Goal: Contribute content: Contribute content

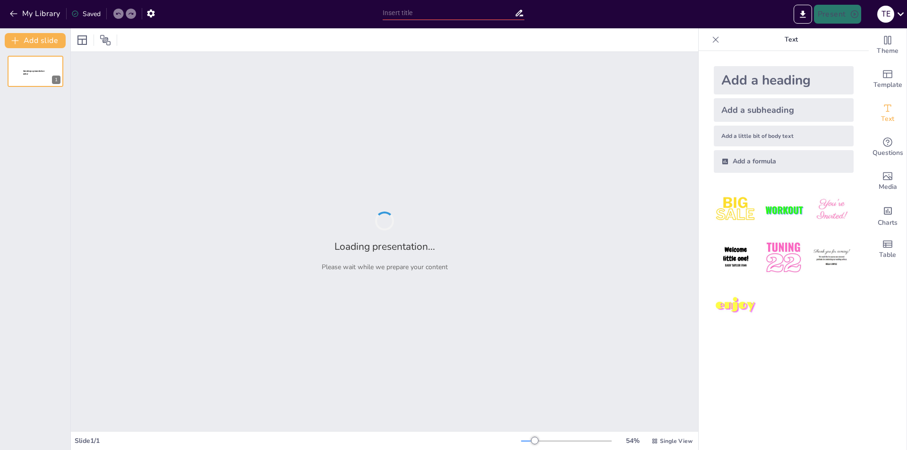
type input "Есхіл та "Прометей Прикутий": Проблематика, жанрові особливості та вплив образу…"
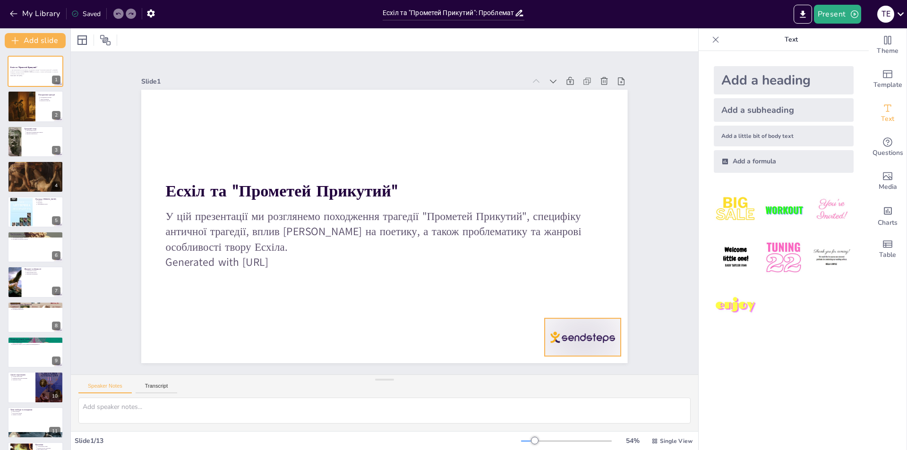
click at [553, 375] on div at bounding box center [515, 408] width 85 height 66
click at [574, 333] on icon at bounding box center [567, 339] width 13 height 13
click at [43, 118] on div at bounding box center [35, 107] width 57 height 32
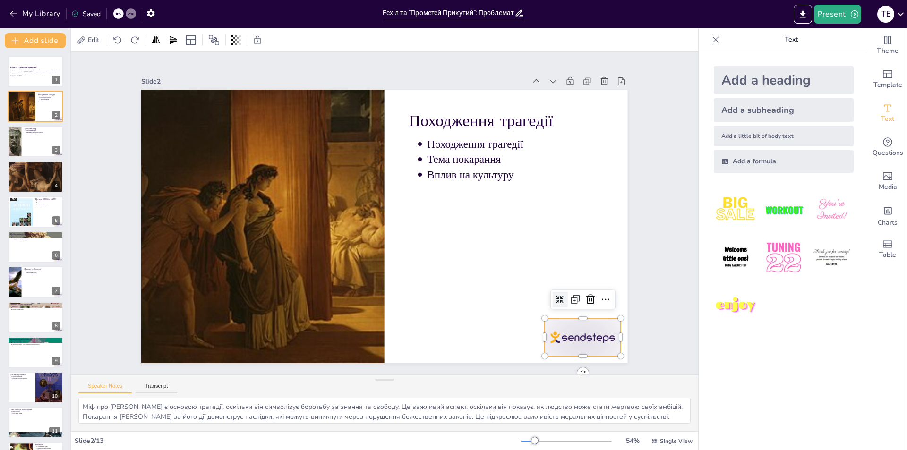
click at [546, 349] on div at bounding box center [552, 375] width 82 height 53
click at [561, 352] on icon at bounding box center [553, 359] width 14 height 14
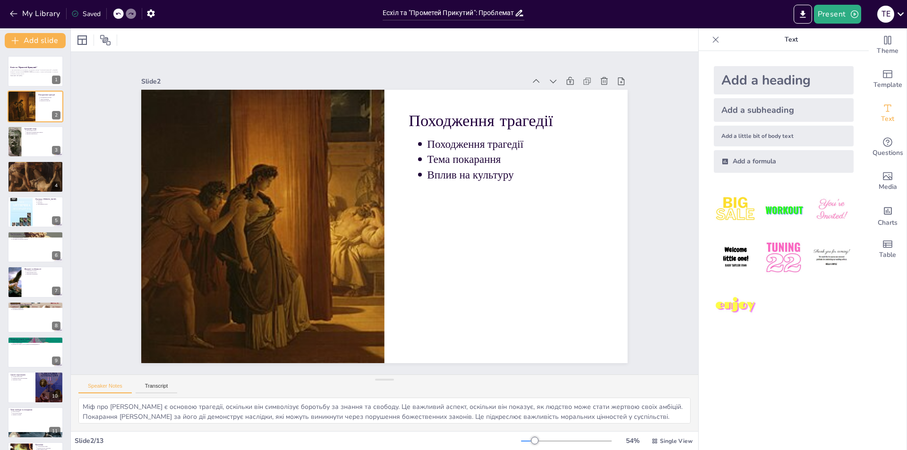
click at [39, 171] on icon at bounding box center [42, 170] width 6 height 6
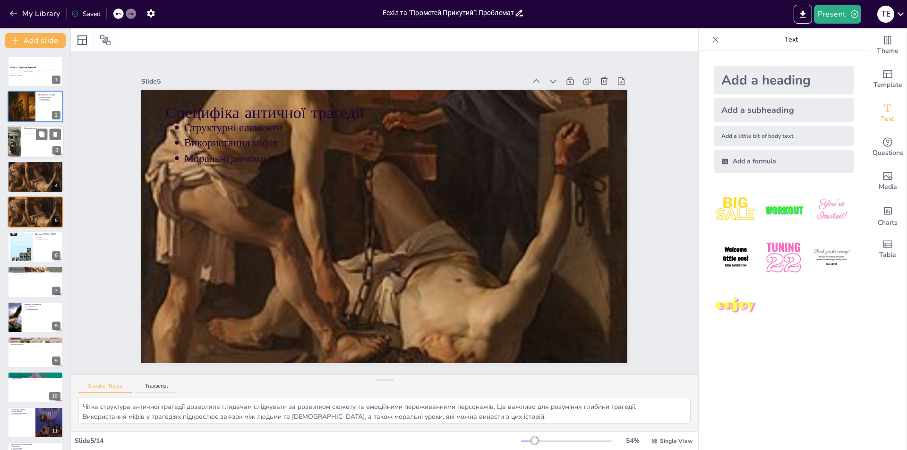
click at [38, 153] on div at bounding box center [35, 142] width 57 height 32
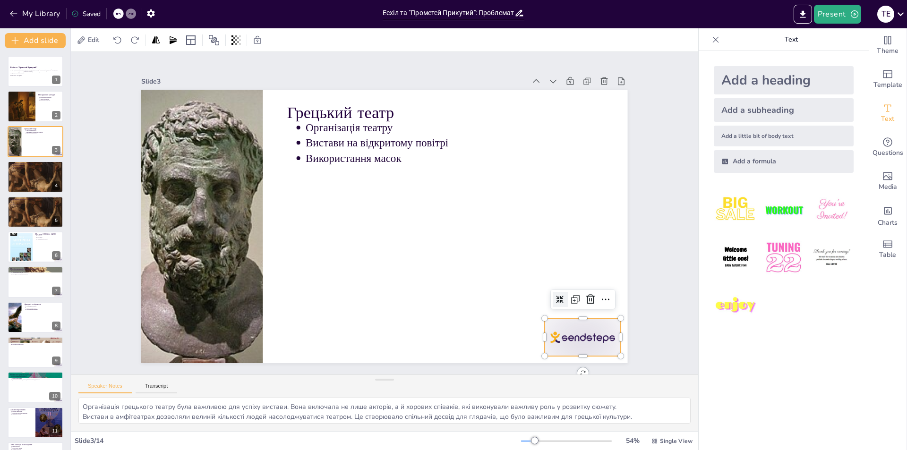
click at [570, 341] on div at bounding box center [568, 357] width 79 height 46
click at [574, 333] on icon at bounding box center [567, 339] width 13 height 13
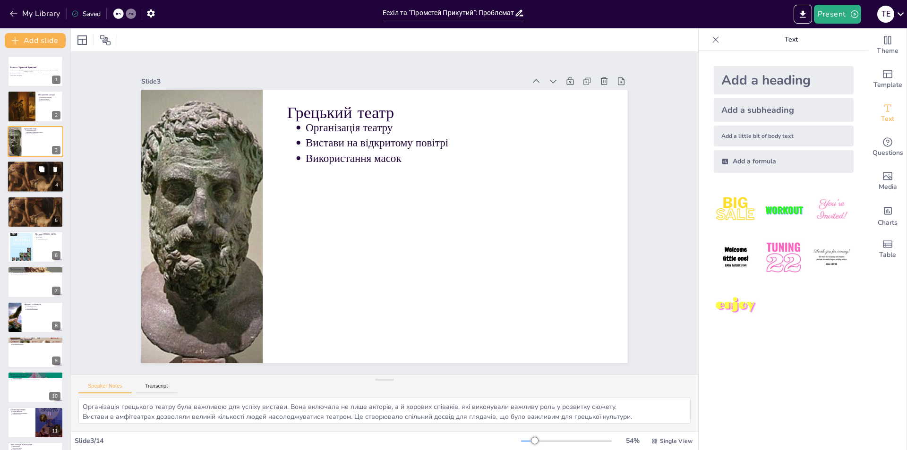
click at [45, 181] on div at bounding box center [35, 176] width 57 height 63
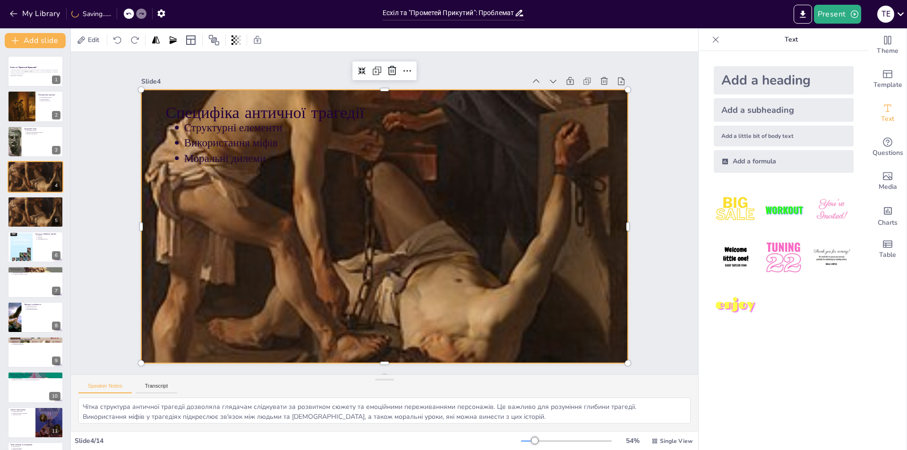
click at [506, 283] on div at bounding box center [382, 226] width 539 height 584
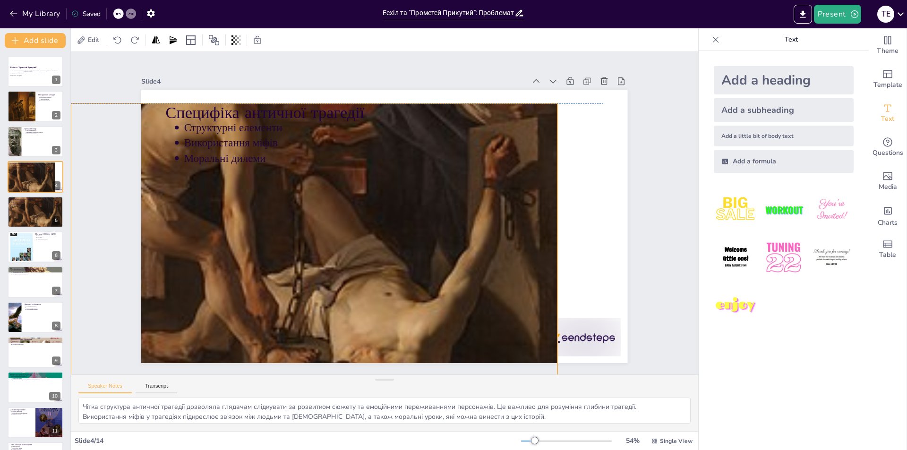
drag, startPoint x: 620, startPoint y: 221, endPoint x: 549, endPoint y: 232, distance: 71.2
click at [549, 232] on div at bounding box center [309, 209] width 663 height 688
click at [584, 334] on div at bounding box center [568, 357] width 79 height 46
click at [545, 368] on icon at bounding box center [537, 375] width 15 height 15
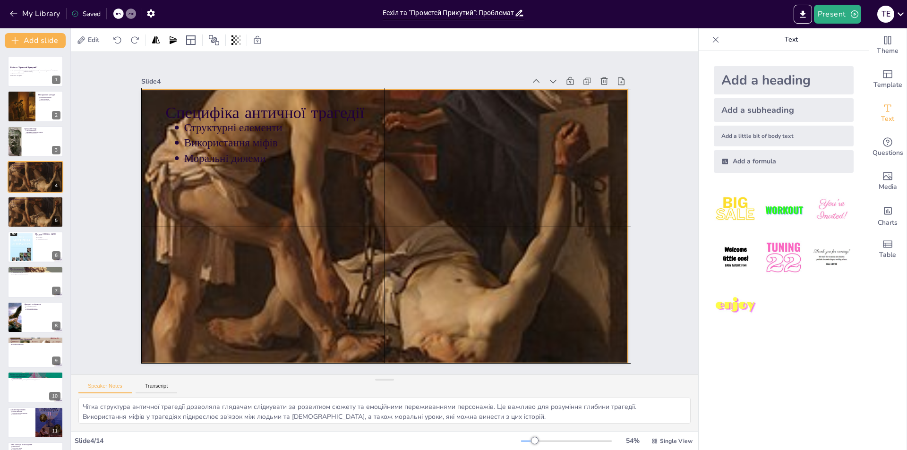
drag, startPoint x: 464, startPoint y: 267, endPoint x: 527, endPoint y: 254, distance: 64.1
click at [527, 254] on div at bounding box center [380, 226] width 628 height 661
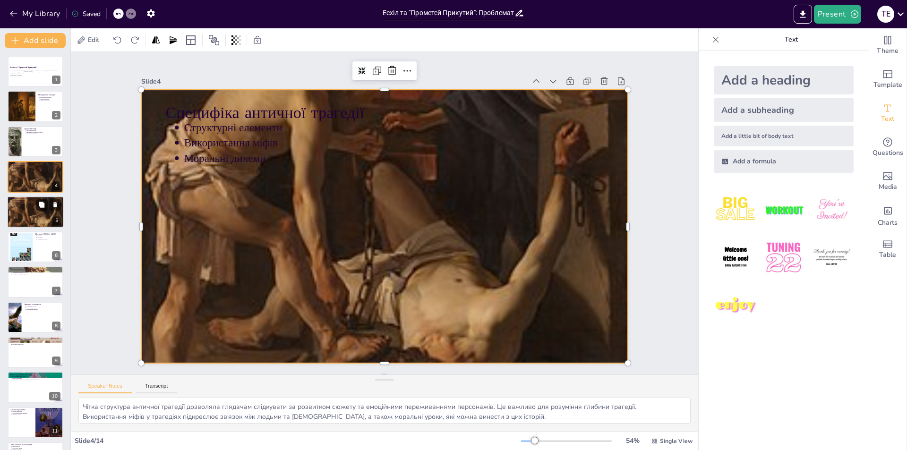
click at [50, 216] on div at bounding box center [35, 211] width 57 height 63
click at [291, 240] on div at bounding box center [381, 226] width 587 height 626
click at [632, 176] on icon at bounding box center [638, 182] width 12 height 12
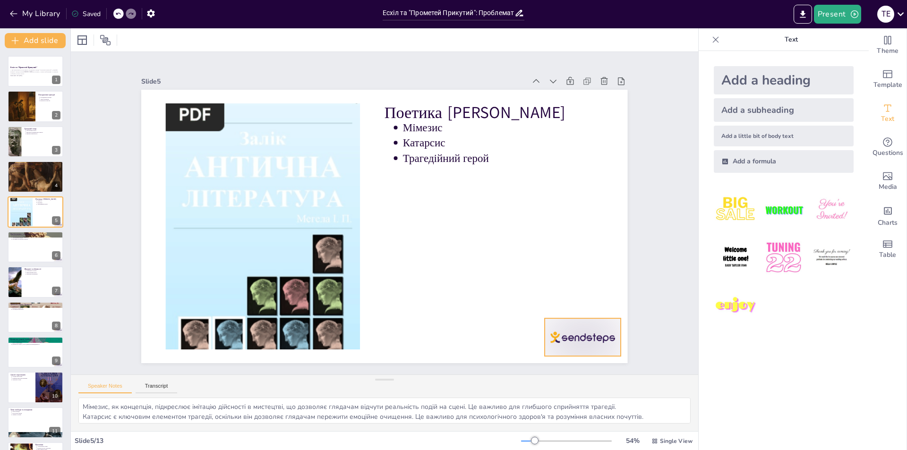
click at [556, 375] on div at bounding box center [515, 408] width 85 height 66
click at [611, 100] on icon at bounding box center [616, 105] width 10 height 10
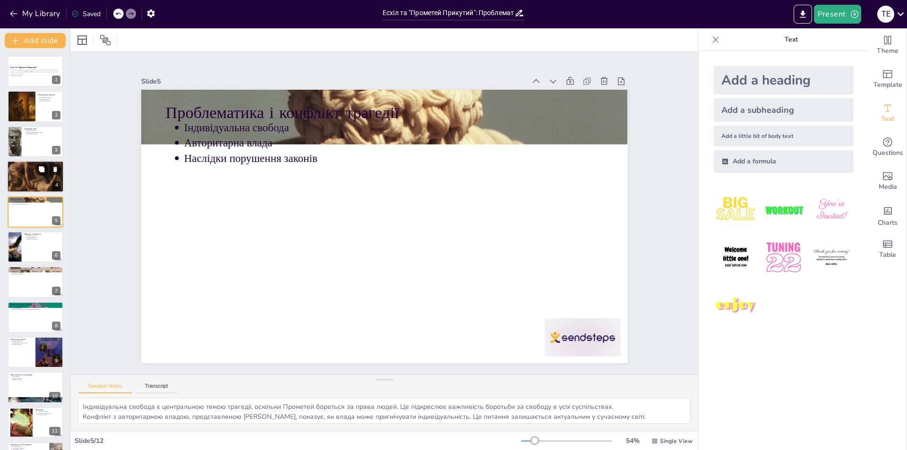
click at [29, 177] on div at bounding box center [35, 176] width 57 height 63
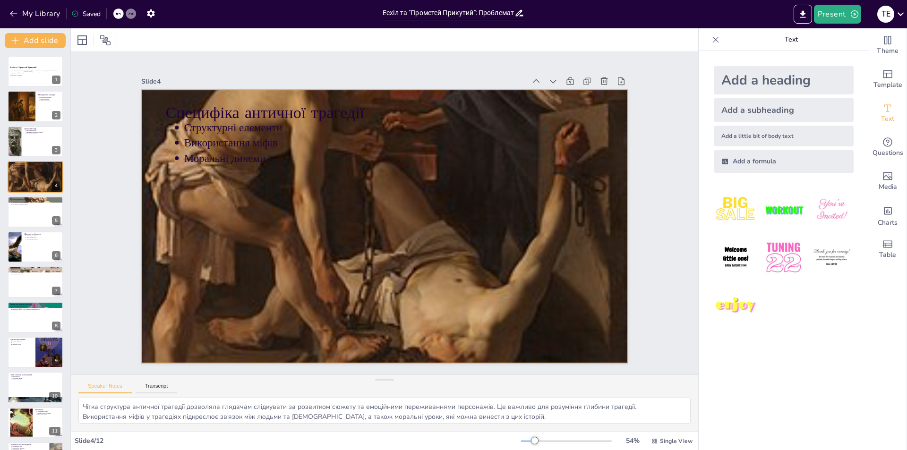
click at [406, 234] on div at bounding box center [379, 225] width 663 height 688
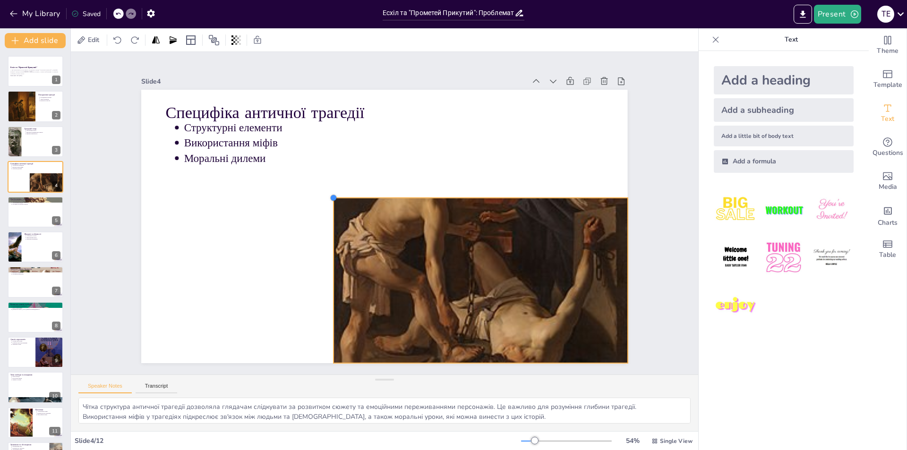
drag, startPoint x: 135, startPoint y: 85, endPoint x: 325, endPoint y: 210, distance: 227.1
click at [325, 210] on div "Специфіка античної трагедії Структурні елементи Використання міфів Моральні дил…" at bounding box center [382, 226] width 532 height 369
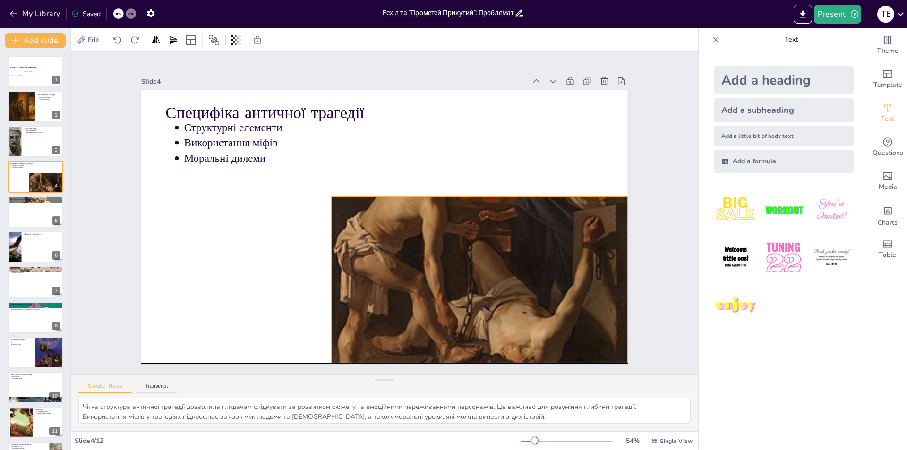
click at [434, 249] on div at bounding box center [454, 305] width 383 height 403
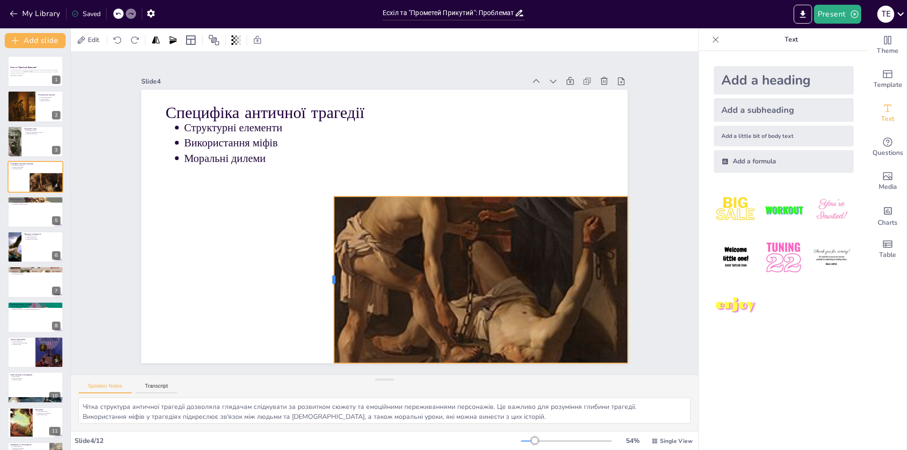
drag, startPoint x: 322, startPoint y: 273, endPoint x: 324, endPoint y: 235, distance: 38.8
click at [324, 235] on div at bounding box center [304, 244] width 90 height 148
click at [488, 194] on icon at bounding box center [493, 199] width 10 height 11
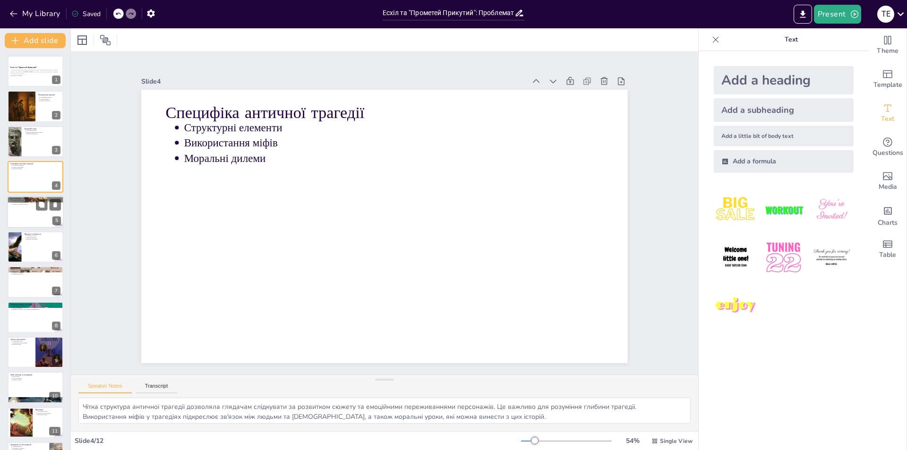
click at [50, 217] on div at bounding box center [35, 212] width 57 height 32
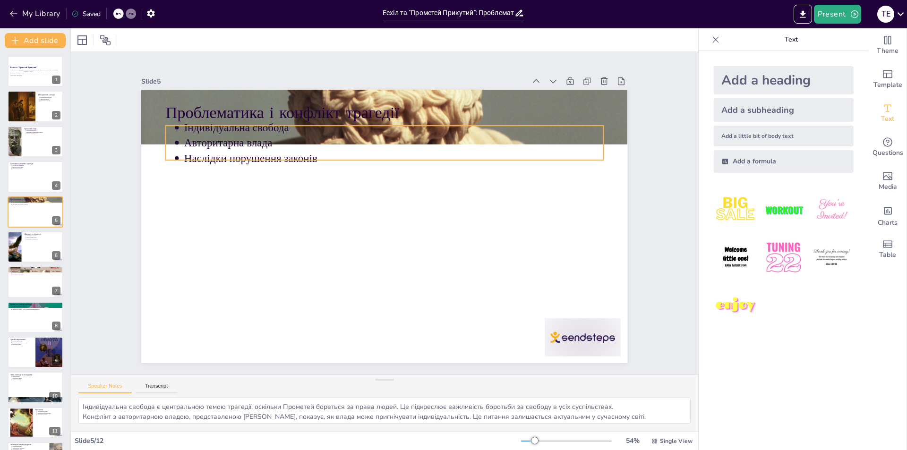
click at [456, 112] on p "Проблематика і конфлікт трагедії" at bounding box center [425, 121] width 409 height 199
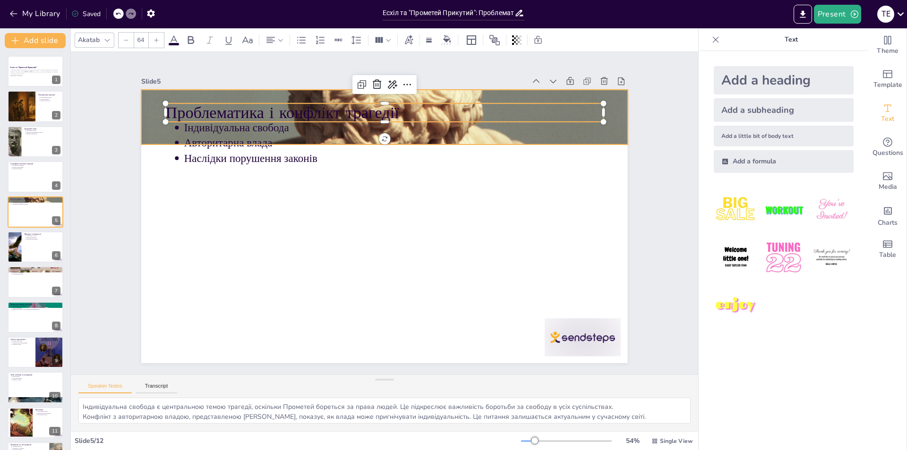
click at [614, 125] on div at bounding box center [404, 119] width 625 height 805
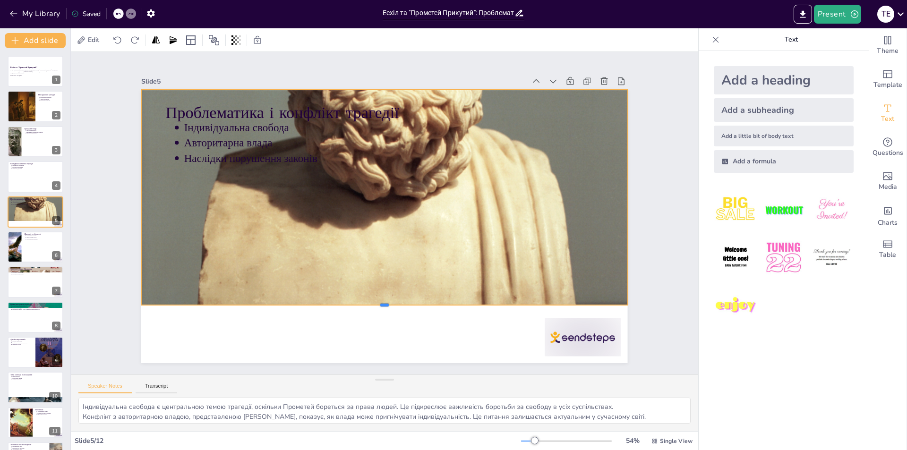
drag, startPoint x: 381, startPoint y: 143, endPoint x: 392, endPoint y: 299, distance: 156.7
click at [392, 299] on div at bounding box center [374, 308] width 484 height 59
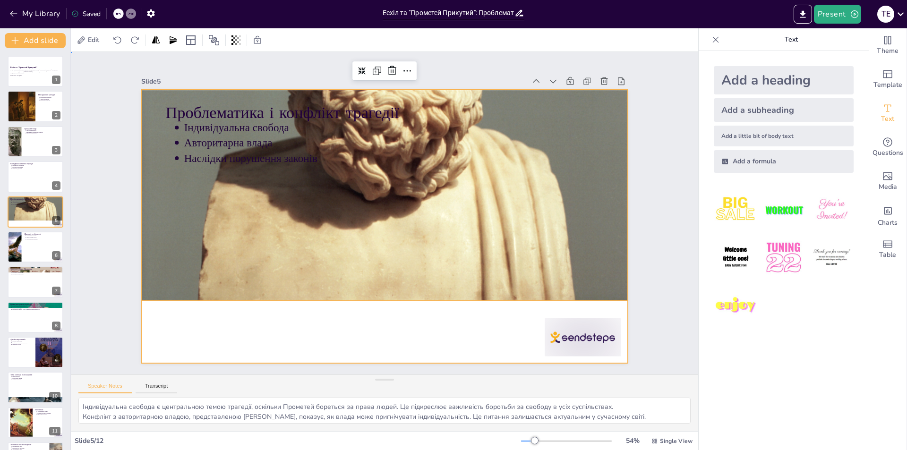
click at [571, 356] on div at bounding box center [383, 226] width 512 height 323
click at [573, 343] on div at bounding box center [568, 357] width 79 height 46
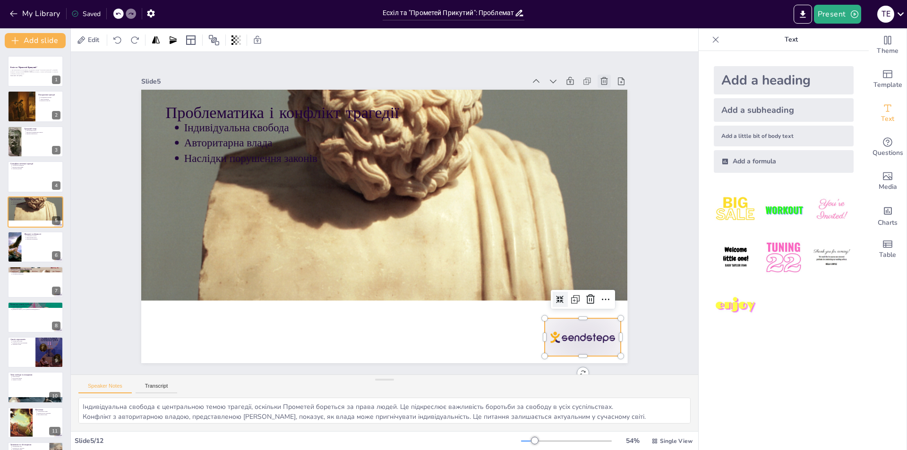
click at [600, 354] on icon at bounding box center [594, 360] width 12 height 12
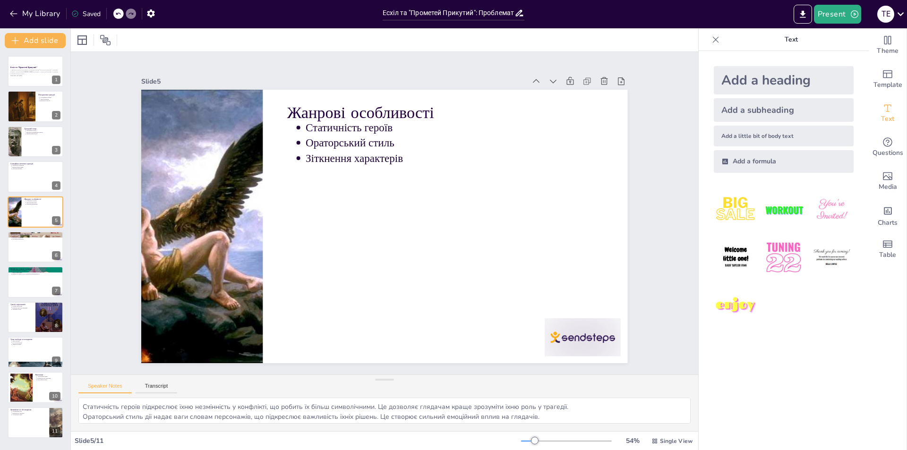
click at [118, 15] on icon at bounding box center [118, 14] width 5 height 2
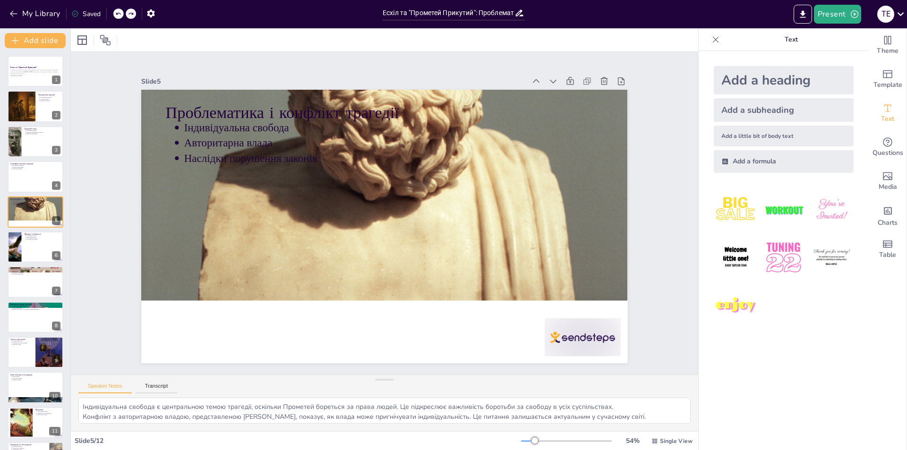
click at [118, 15] on icon at bounding box center [118, 14] width 5 height 2
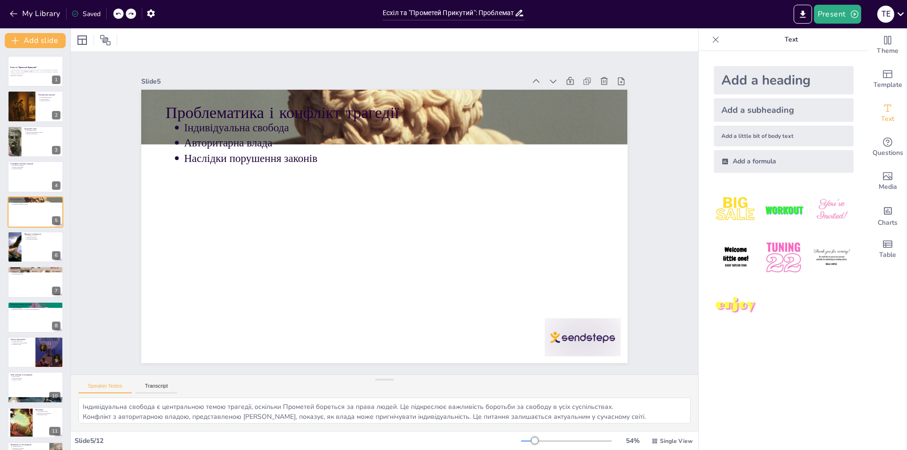
click at [118, 15] on icon at bounding box center [118, 14] width 5 height 2
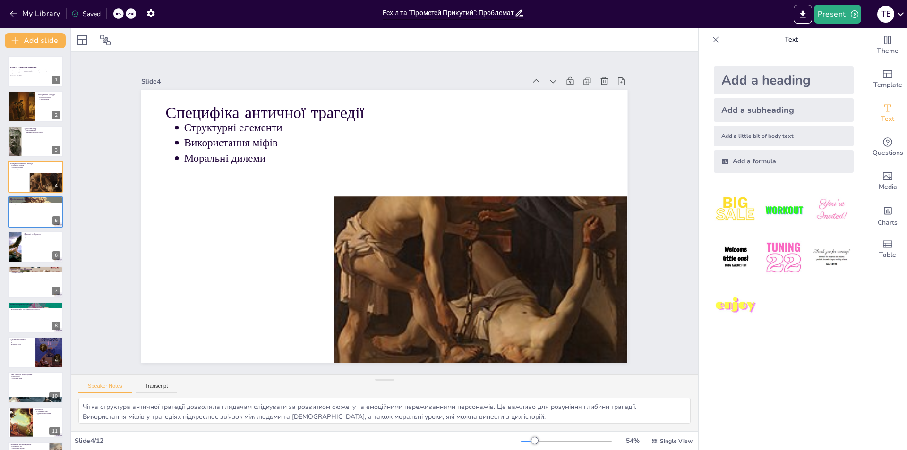
click at [118, 15] on icon at bounding box center [118, 14] width 5 height 2
click at [118, 17] on div at bounding box center [118, 14] width 10 height 10
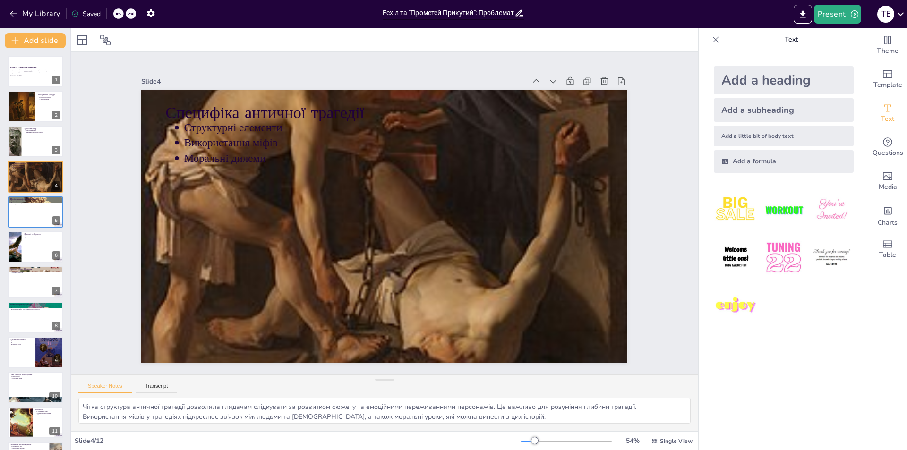
click at [119, 14] on icon at bounding box center [118, 14] width 6 height 6
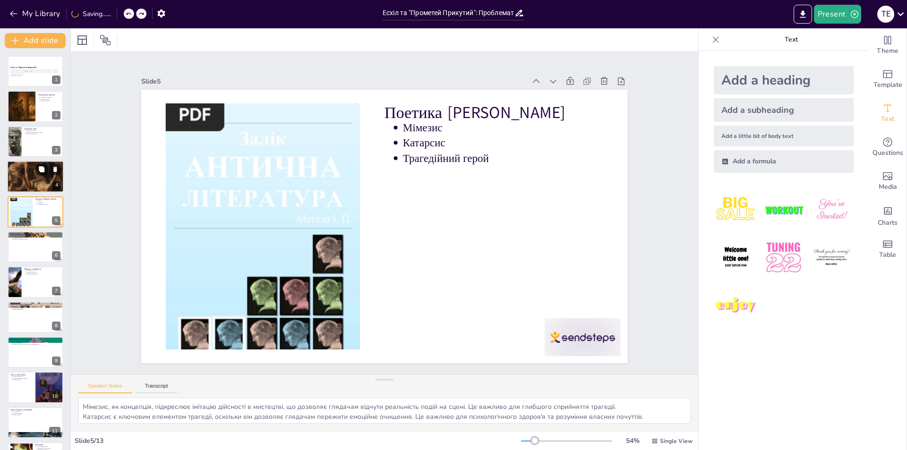
click at [39, 185] on div at bounding box center [35, 176] width 57 height 63
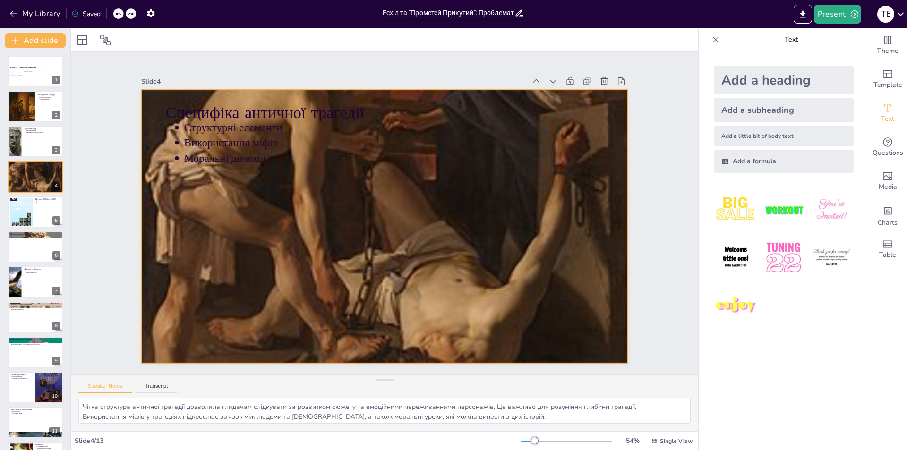
click at [498, 263] on div at bounding box center [380, 226] width 628 height 661
click at [632, 176] on icon at bounding box center [638, 182] width 12 height 12
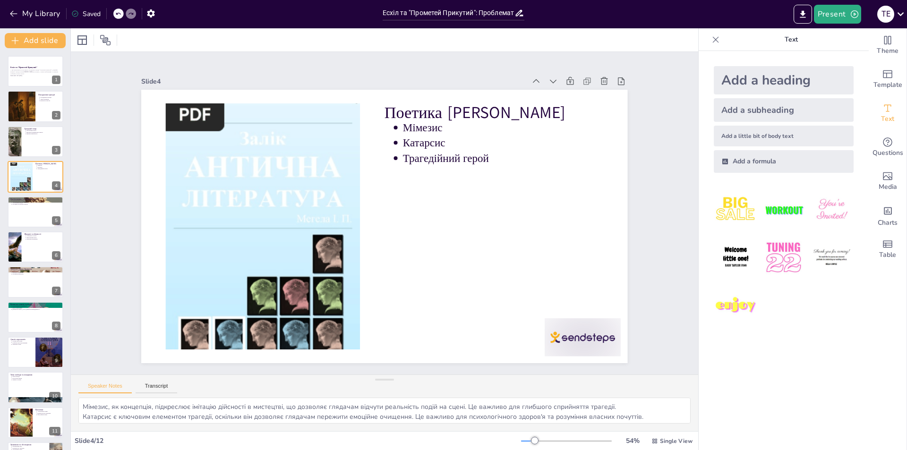
click at [116, 15] on icon at bounding box center [118, 14] width 6 height 6
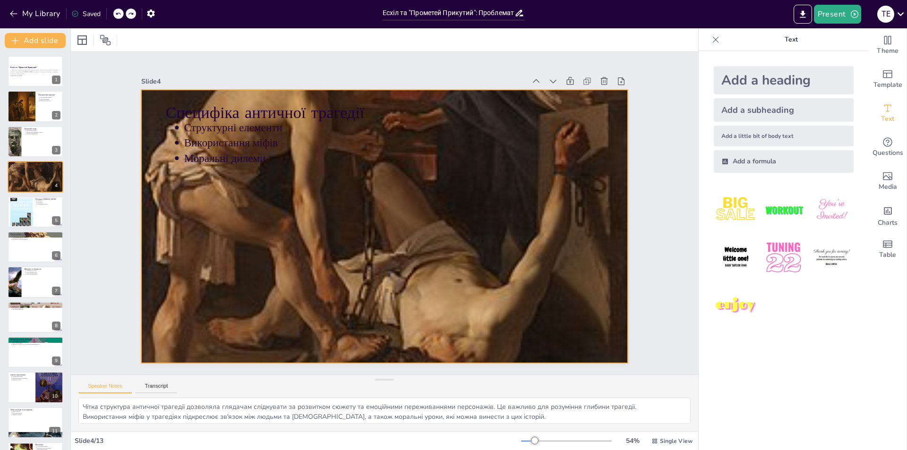
click at [431, 235] on div at bounding box center [382, 226] width 539 height 584
click at [401, 72] on icon at bounding box center [407, 72] width 12 height 12
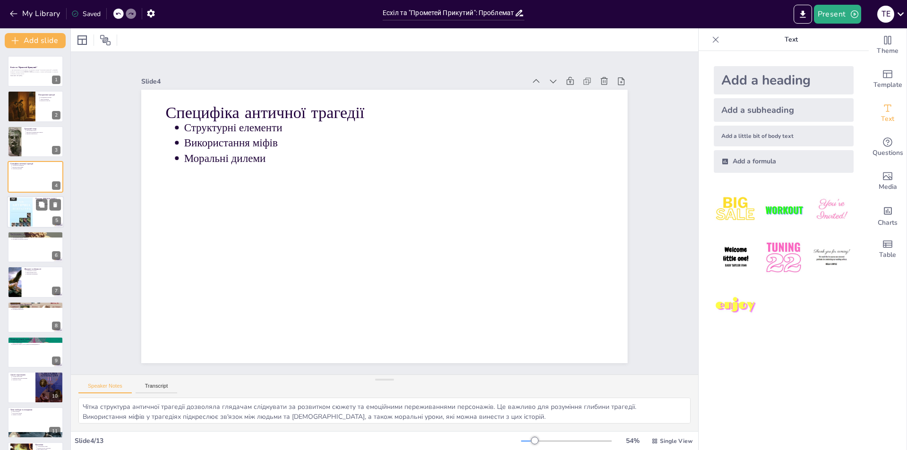
click at [45, 213] on div at bounding box center [35, 212] width 57 height 32
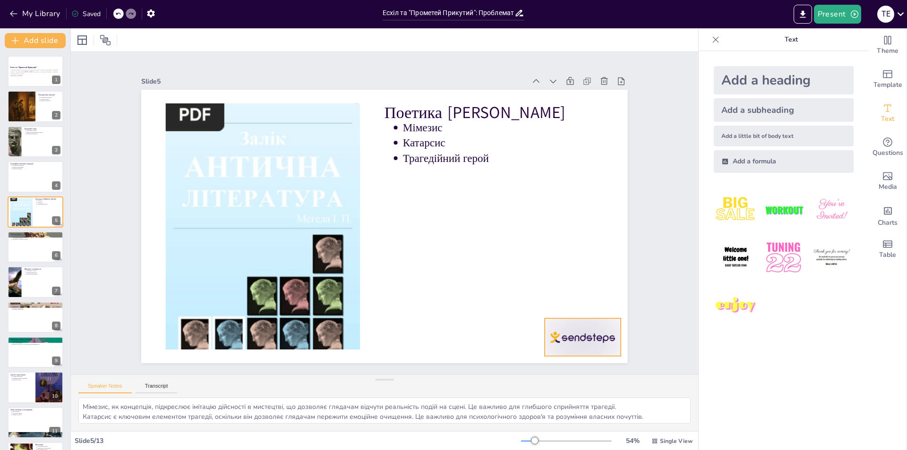
click at [537, 384] on div at bounding box center [494, 419] width 85 height 71
click at [611, 100] on icon at bounding box center [616, 105] width 10 height 10
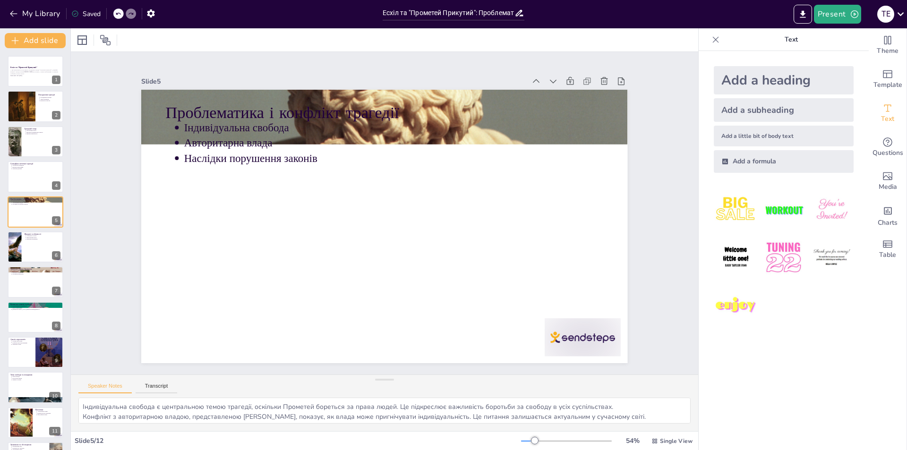
click at [119, 14] on icon at bounding box center [118, 14] width 6 height 6
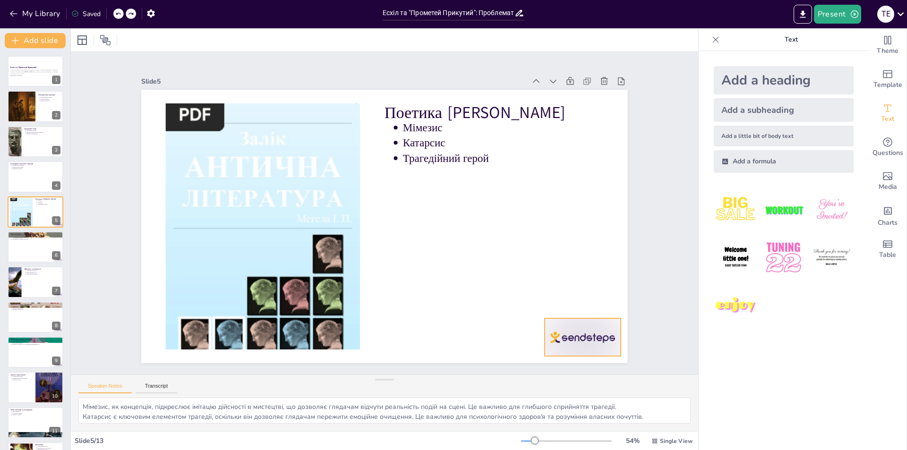
click at [569, 349] on div at bounding box center [552, 375] width 82 height 53
click at [561, 352] on icon at bounding box center [553, 359] width 14 height 14
click at [19, 260] on div at bounding box center [35, 247] width 57 height 32
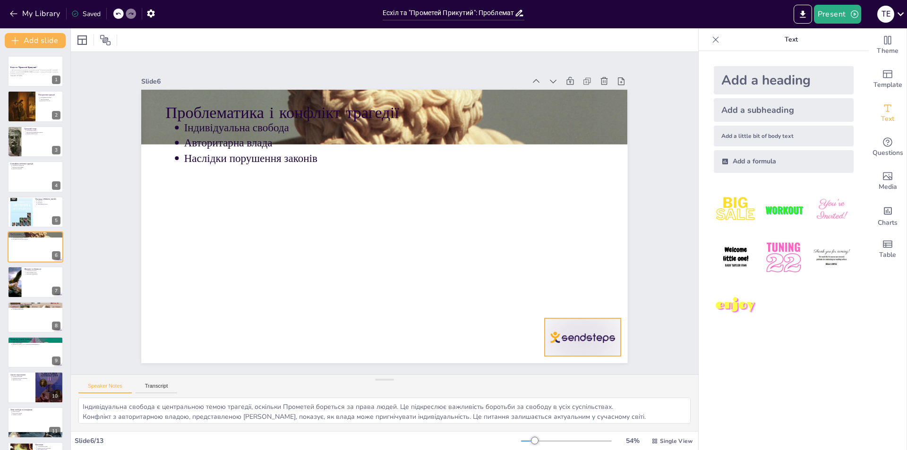
click at [595, 334] on div at bounding box center [568, 357] width 79 height 46
click at [466, 416] on icon at bounding box center [458, 424] width 16 height 16
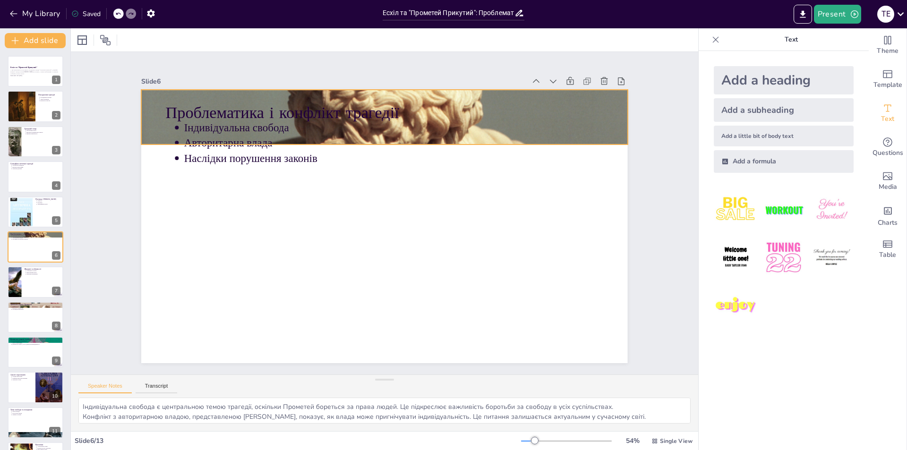
click at [612, 120] on div at bounding box center [423, 125] width 737 height 855
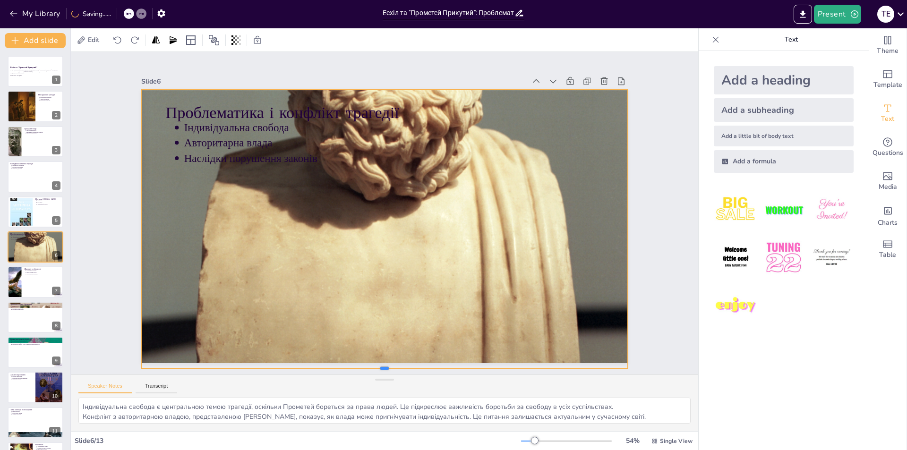
drag, startPoint x: 378, startPoint y: 141, endPoint x: 375, endPoint y: 365, distance: 223.9
click at [375, 365] on div at bounding box center [351, 369] width 477 height 109
click at [378, 87] on div at bounding box center [432, 130] width 781 height 866
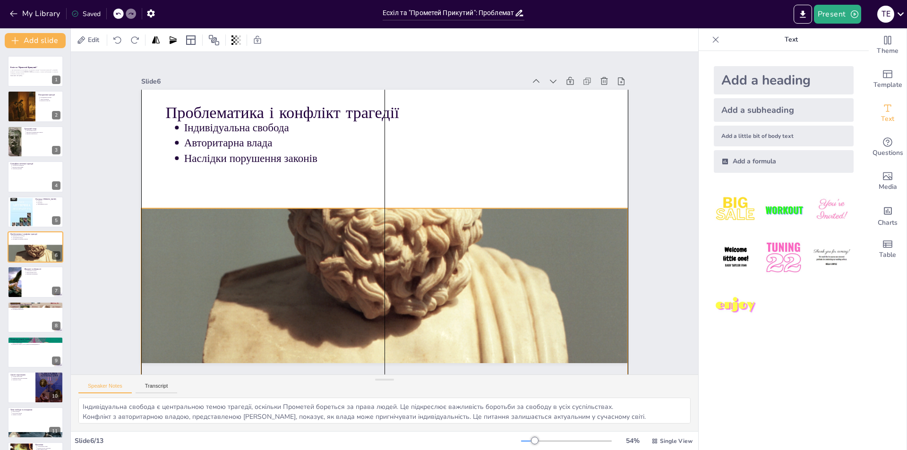
drag, startPoint x: 386, startPoint y: 253, endPoint x: 386, endPoint y: 362, distance: 109.1
click at [386, 362] on div "Slide 1 Есхіл та "Прометей Прикутий" У цій презентації ми розглянемо походження…" at bounding box center [384, 213] width 705 height 593
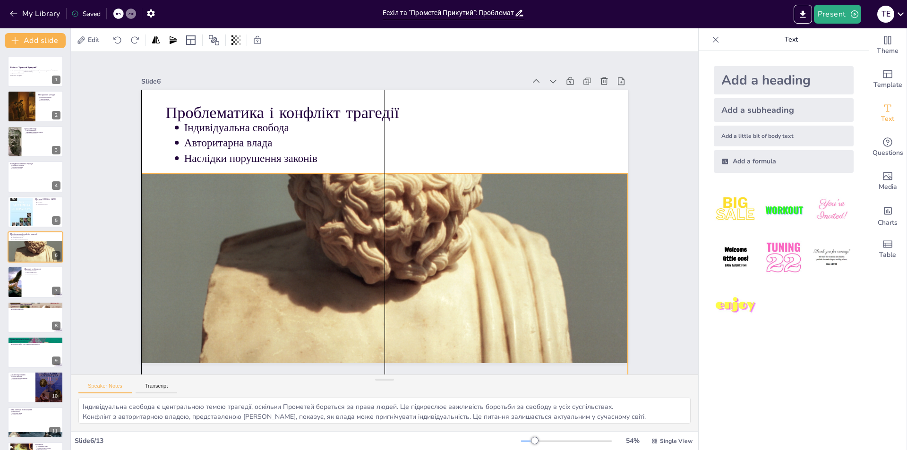
drag, startPoint x: 480, startPoint y: 252, endPoint x: 477, endPoint y: 217, distance: 35.1
click at [477, 217] on div at bounding box center [389, 201] width 737 height 855
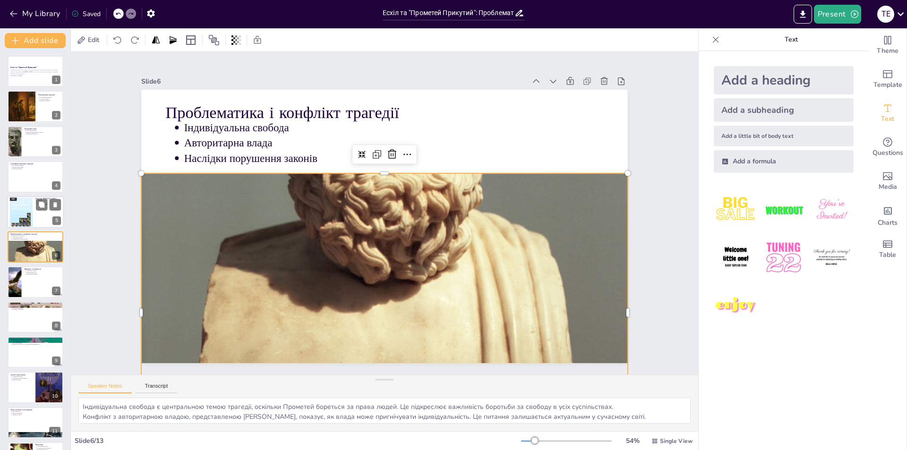
click at [26, 224] on div at bounding box center [21, 212] width 23 height 30
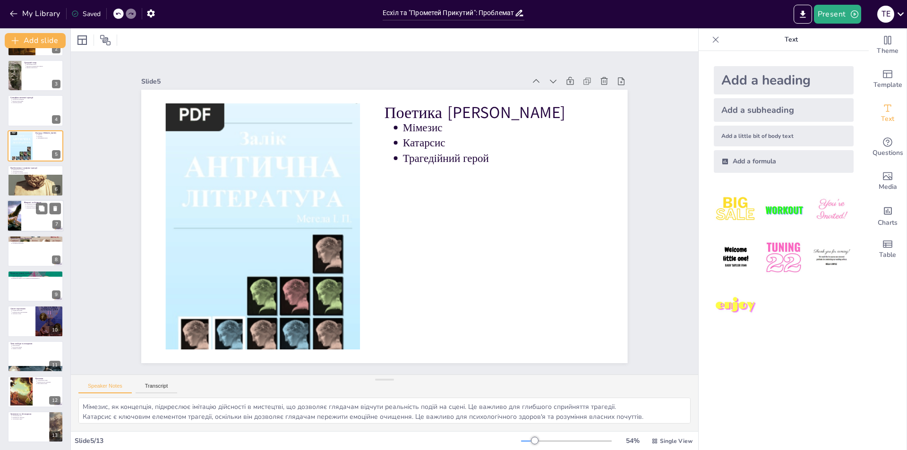
click at [29, 231] on div "Жанрові особливості Статичність героїв Ораторський стиль Зіткнення характерів 7" at bounding box center [35, 216] width 57 height 32
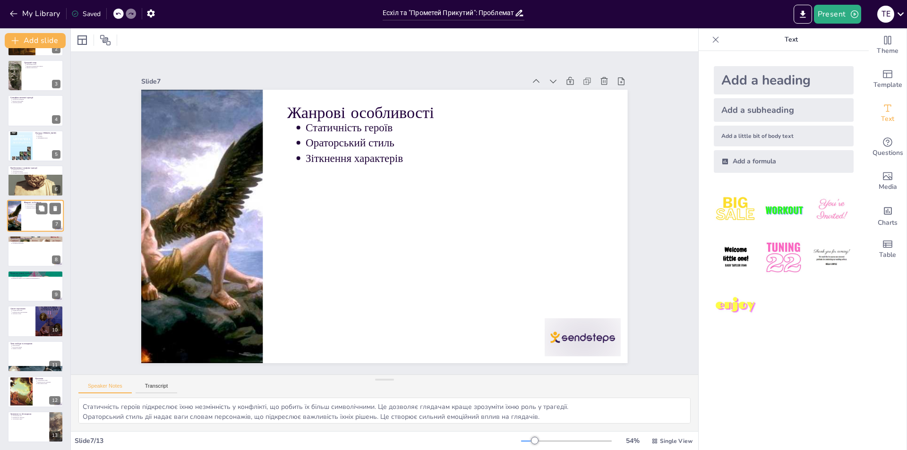
scroll to position [33, 0]
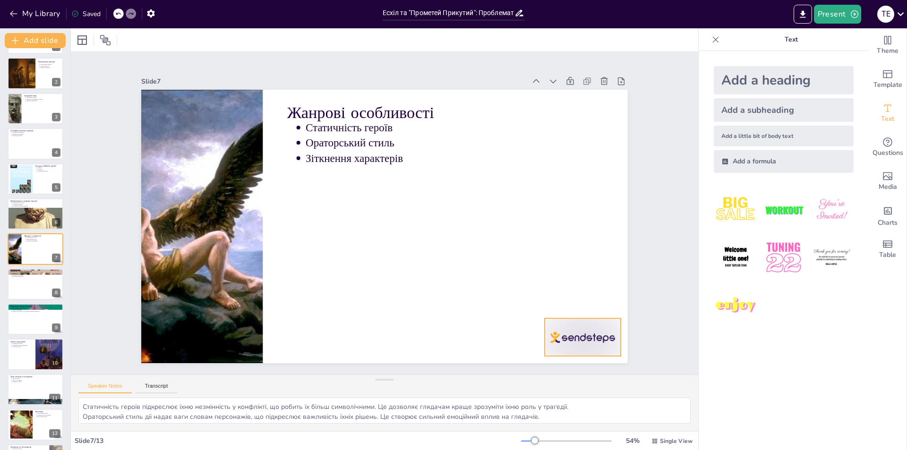
click at [558, 375] on div at bounding box center [515, 408] width 85 height 66
click at [626, 147] on div at bounding box center [634, 155] width 17 height 17
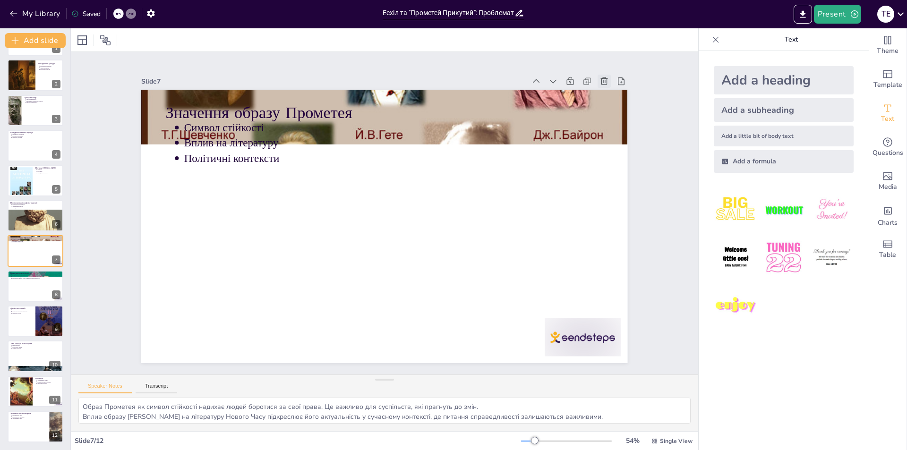
scroll to position [31, 0]
click at [120, 12] on icon at bounding box center [118, 14] width 6 height 6
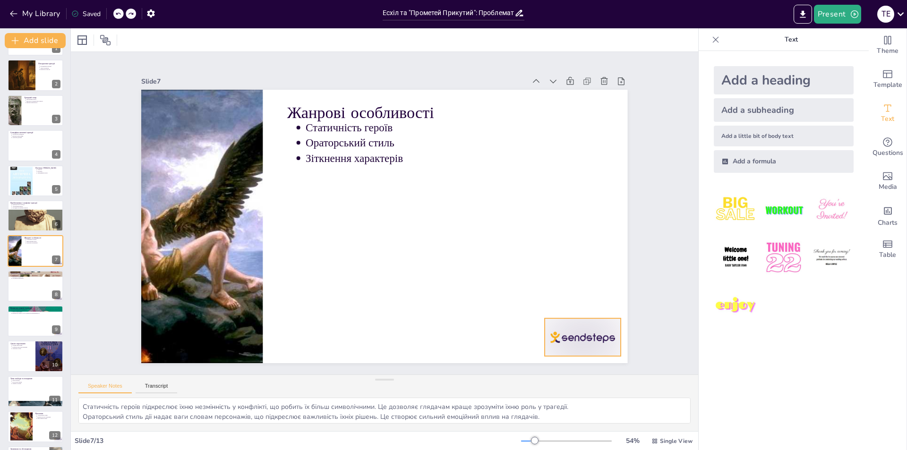
click at [195, 293] on div at bounding box center [154, 253] width 82 height 79
click at [372, 430] on icon at bounding box center [366, 435] width 11 height 11
click at [32, 83] on div at bounding box center [21, 76] width 31 height 32
type textarea "Міф про [PERSON_NAME] є основою трагедії, оскільки він символізує боротьбу за з…"
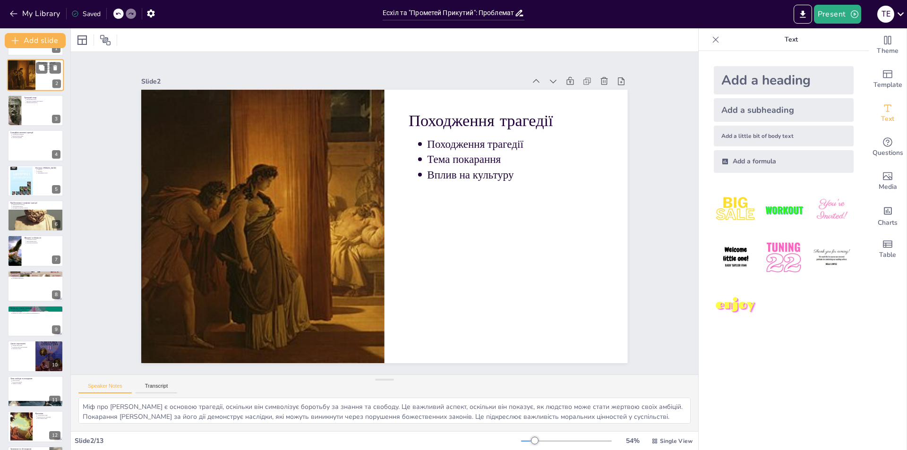
scroll to position [0, 0]
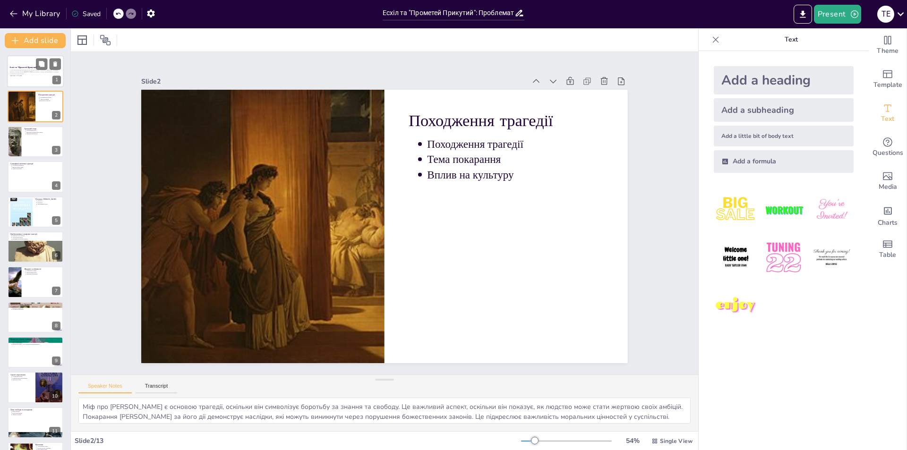
click at [39, 81] on div at bounding box center [35, 71] width 57 height 32
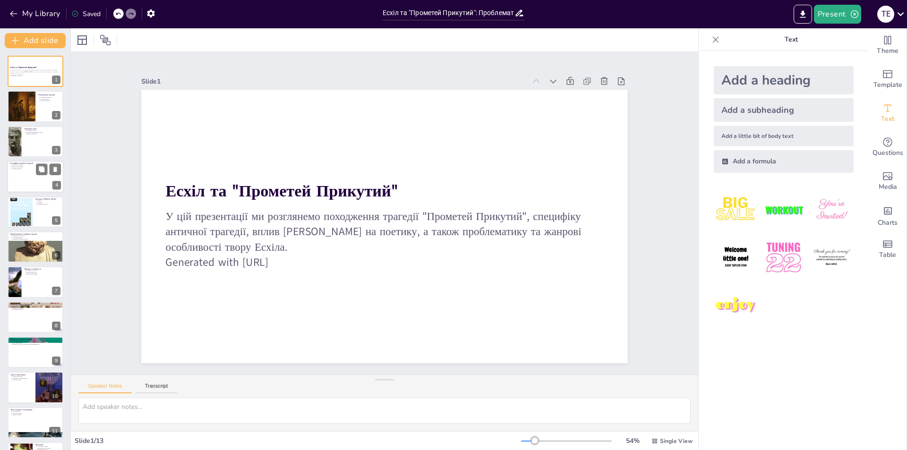
click at [35, 170] on div at bounding box center [35, 177] width 57 height 32
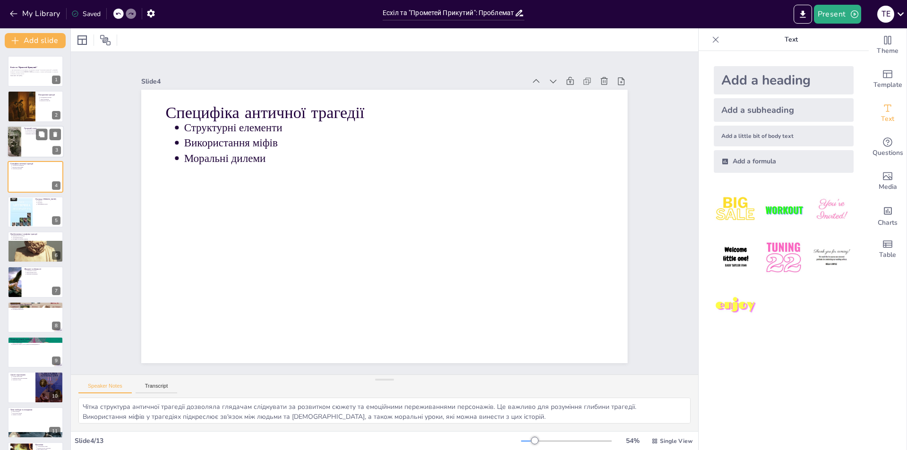
click at [35, 146] on div at bounding box center [35, 142] width 57 height 32
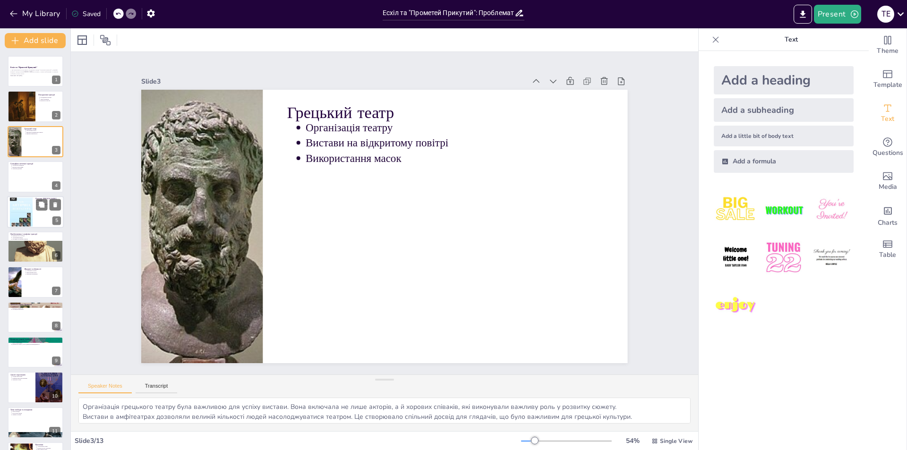
click at [44, 218] on div at bounding box center [35, 212] width 57 height 32
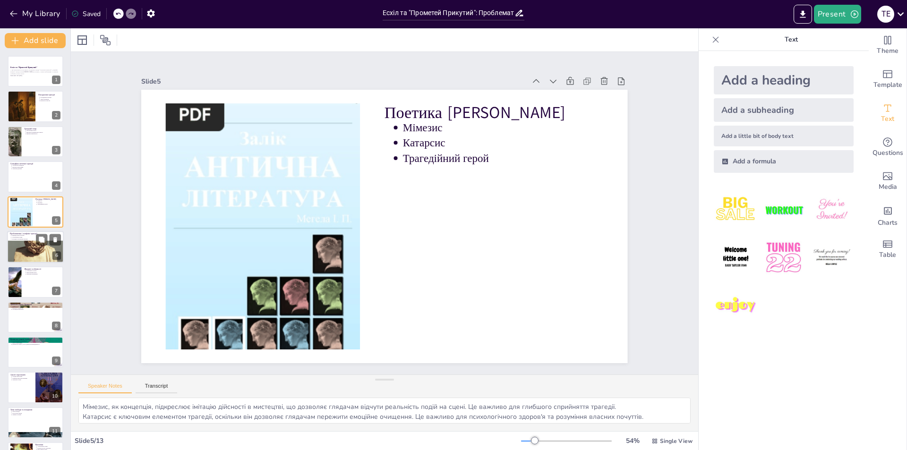
click at [36, 256] on div at bounding box center [35, 244] width 57 height 84
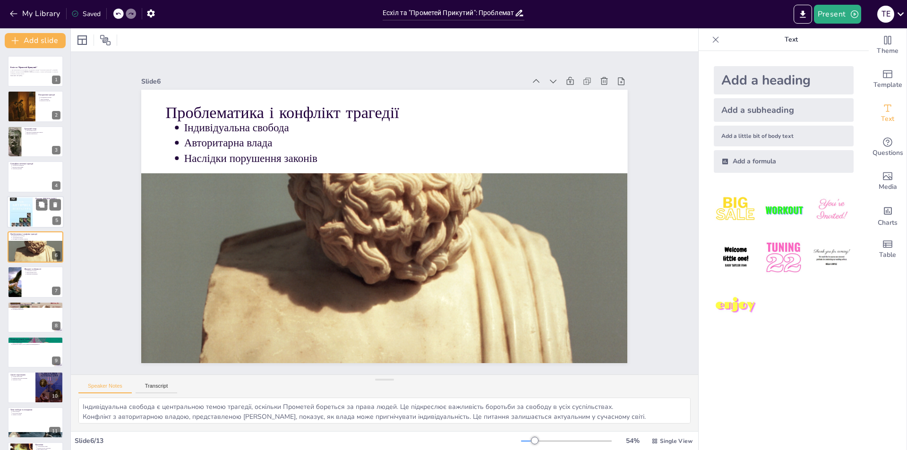
click at [39, 216] on div at bounding box center [35, 212] width 57 height 32
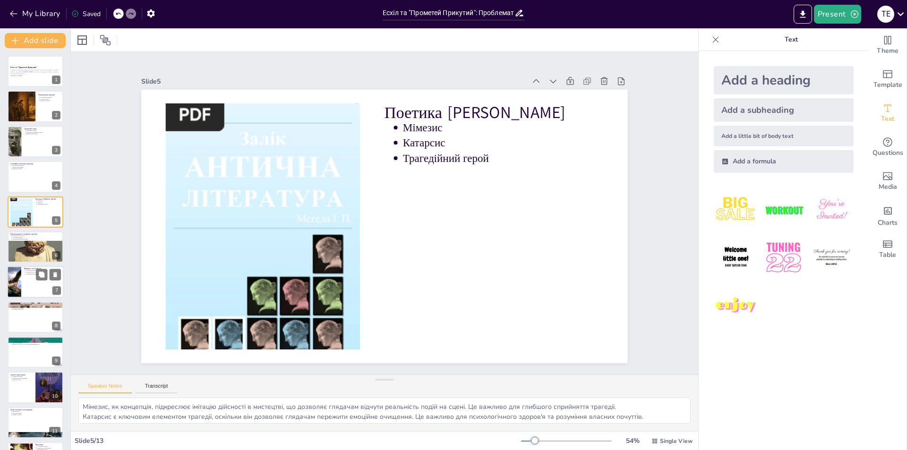
click at [33, 291] on div at bounding box center [35, 282] width 57 height 32
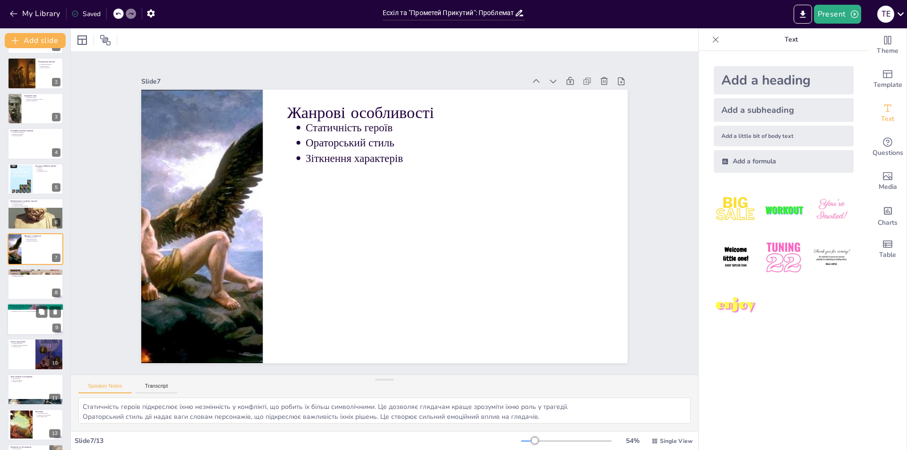
click at [33, 319] on div at bounding box center [35, 319] width 57 height 32
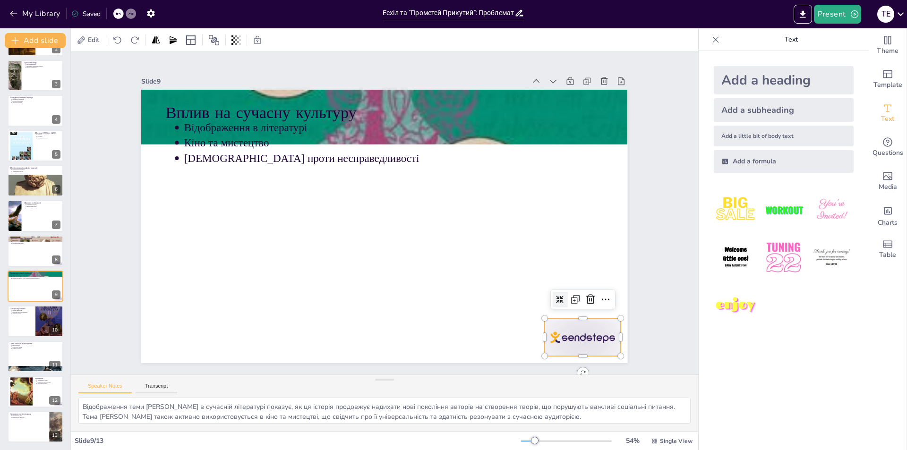
click at [537, 384] on div at bounding box center [494, 419] width 85 height 71
click at [466, 416] on icon at bounding box center [458, 424] width 16 height 16
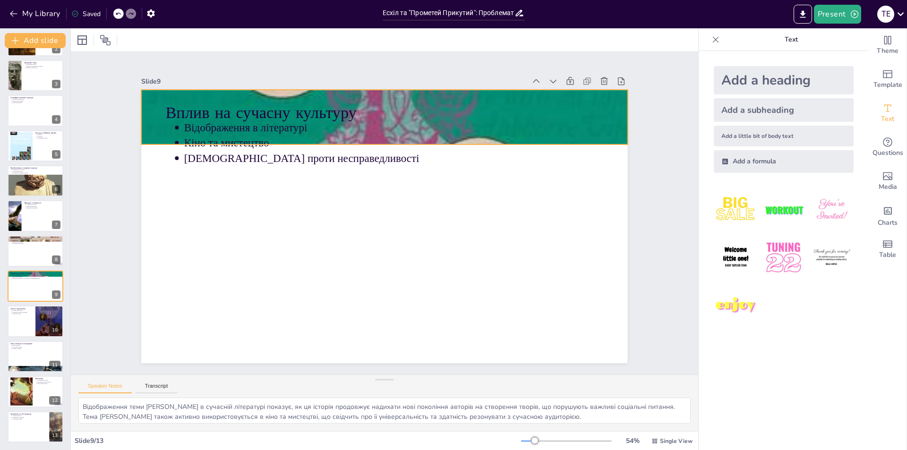
click at [617, 110] on div at bounding box center [414, 121] width 674 height 803
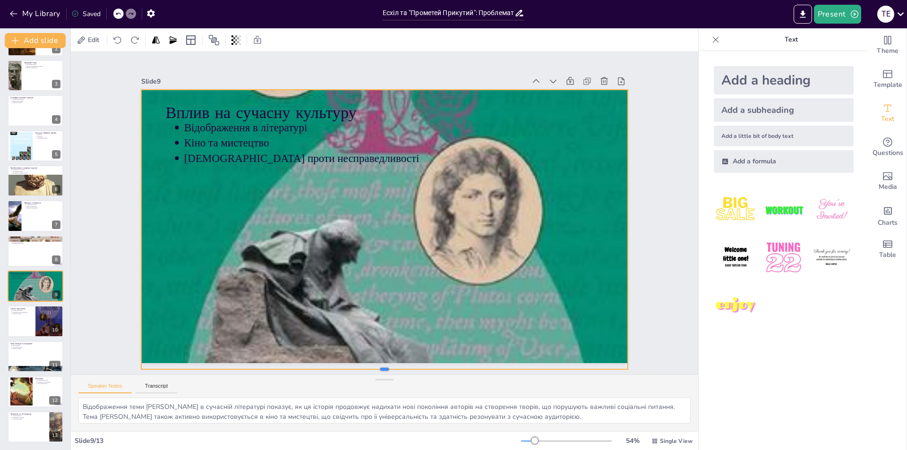
drag, startPoint x: 375, startPoint y: 141, endPoint x: 362, endPoint y: 366, distance: 225.1
click at [362, 366] on div at bounding box center [368, 372] width 484 height 58
click at [454, 86] on icon at bounding box center [462, 94] width 16 height 16
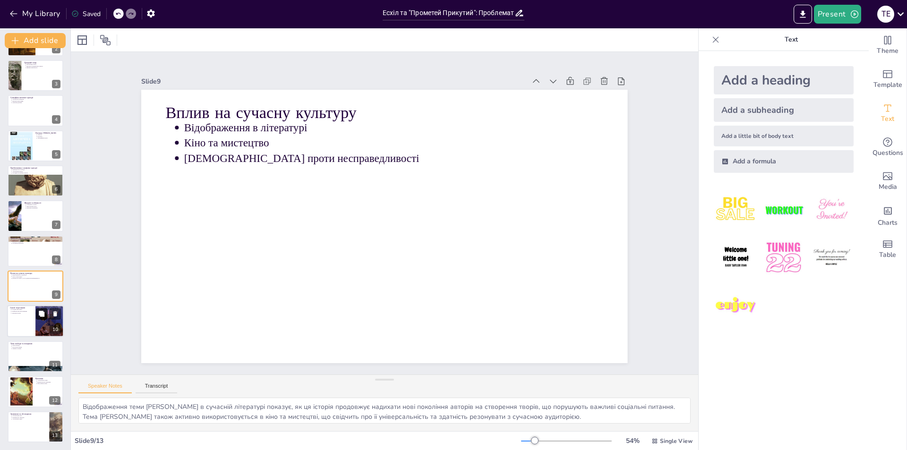
click at [43, 315] on icon at bounding box center [42, 314] width 6 height 6
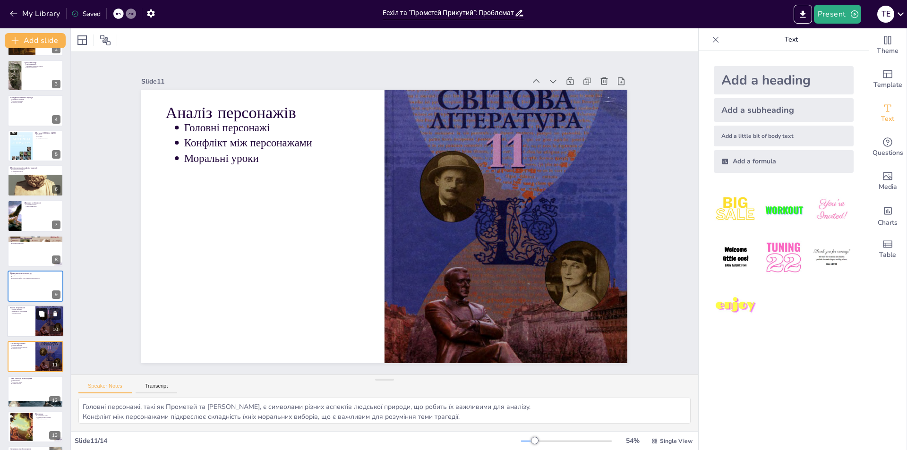
scroll to position [101, 0]
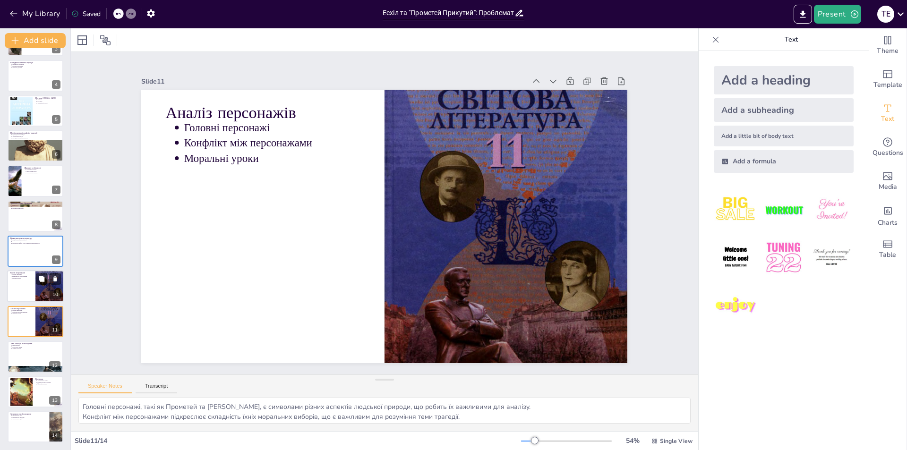
click at [34, 287] on div at bounding box center [35, 287] width 57 height 32
click at [37, 327] on div at bounding box center [49, 322] width 28 height 38
click at [43, 290] on div at bounding box center [49, 286] width 28 height 38
click at [34, 331] on div at bounding box center [35, 322] width 57 height 32
click at [55, 316] on icon at bounding box center [55, 314] width 4 height 5
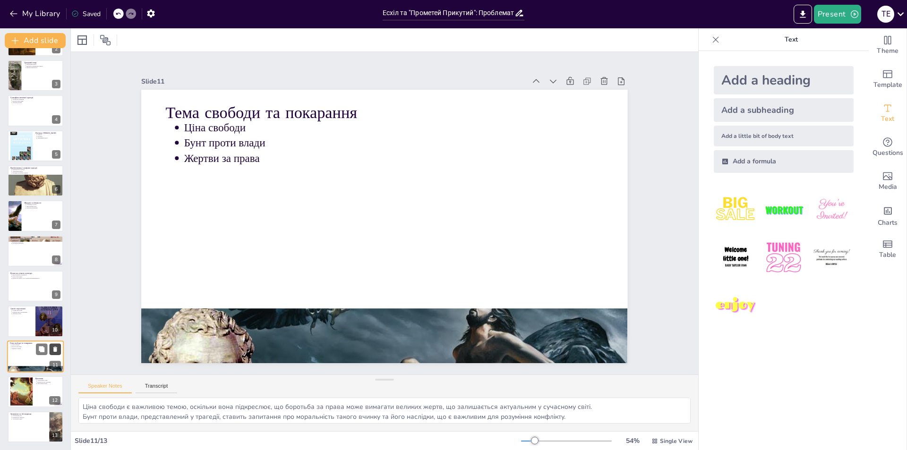
scroll to position [66, 0]
click at [353, 351] on div at bounding box center [334, 326] width 555 height 448
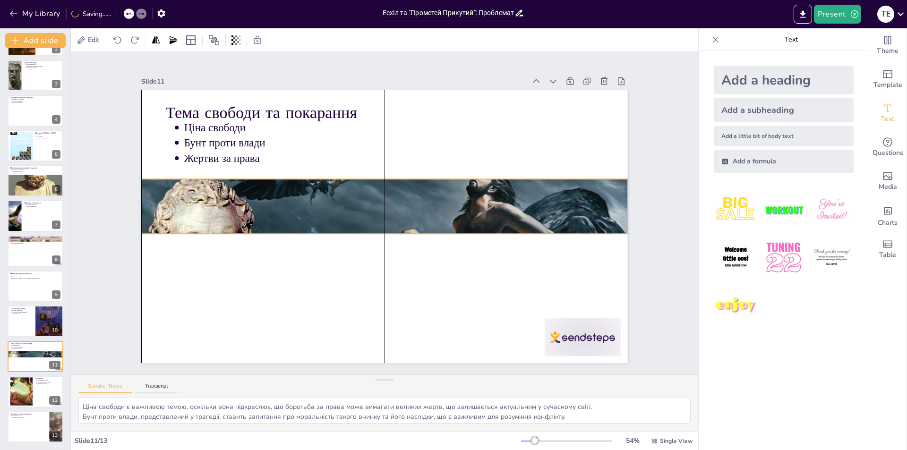
drag, startPoint x: 374, startPoint y: 329, endPoint x: 375, endPoint y: 199, distance: 129.4
click at [375, 199] on div at bounding box center [385, 206] width 512 height 323
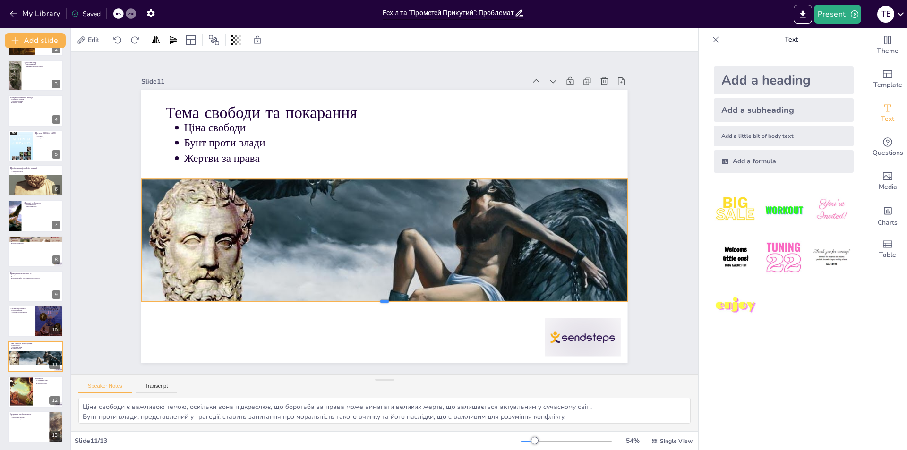
drag, startPoint x: 375, startPoint y: 230, endPoint x: 380, endPoint y: 298, distance: 67.7
click at [380, 298] on div at bounding box center [316, 275] width 331 height 366
click at [558, 375] on div at bounding box center [515, 408] width 85 height 66
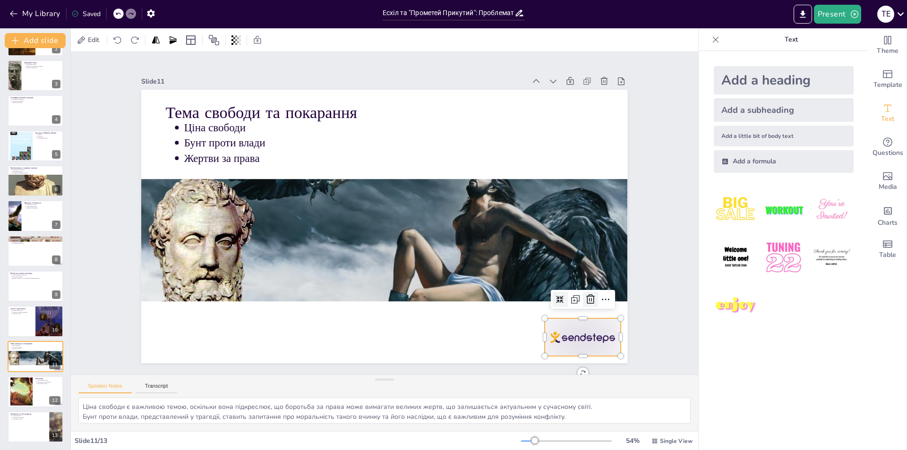
click at [202, 321] on icon at bounding box center [194, 329] width 16 height 16
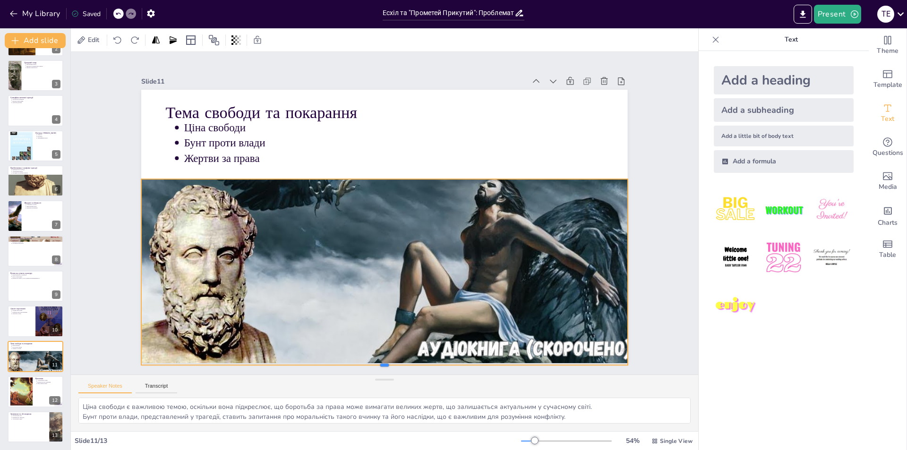
drag, startPoint x: 381, startPoint y: 298, endPoint x: 387, endPoint y: 362, distance: 64.1
click at [387, 362] on div at bounding box center [368, 368] width 484 height 58
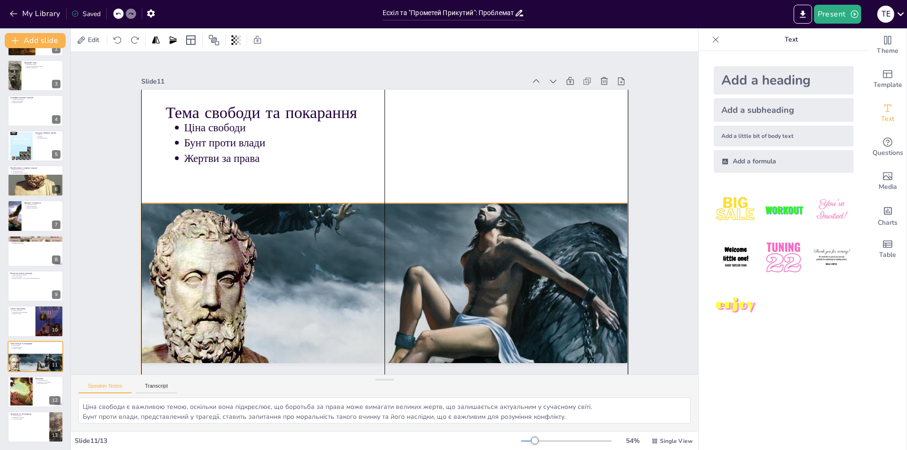
drag, startPoint x: 412, startPoint y: 291, endPoint x: 410, endPoint y: 315, distance: 24.1
click at [410, 315] on div at bounding box center [365, 235] width 532 height 577
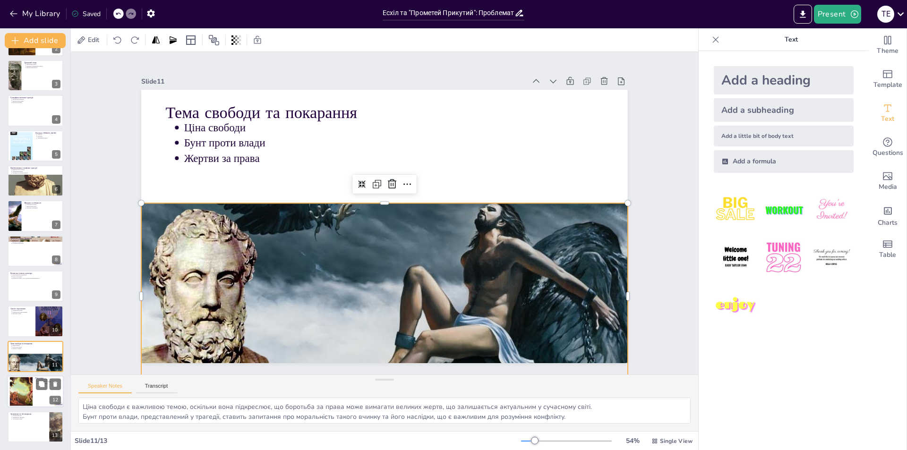
click at [32, 397] on div at bounding box center [21, 391] width 51 height 29
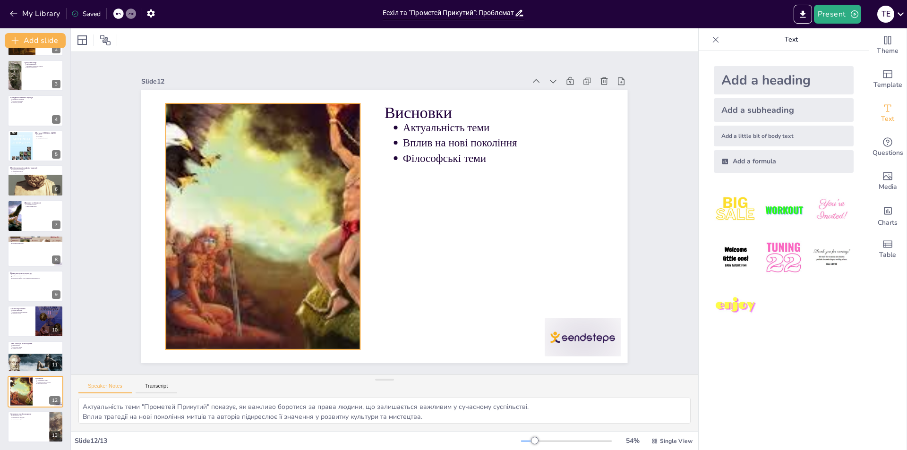
click at [290, 247] on div at bounding box center [263, 200] width 474 height 331
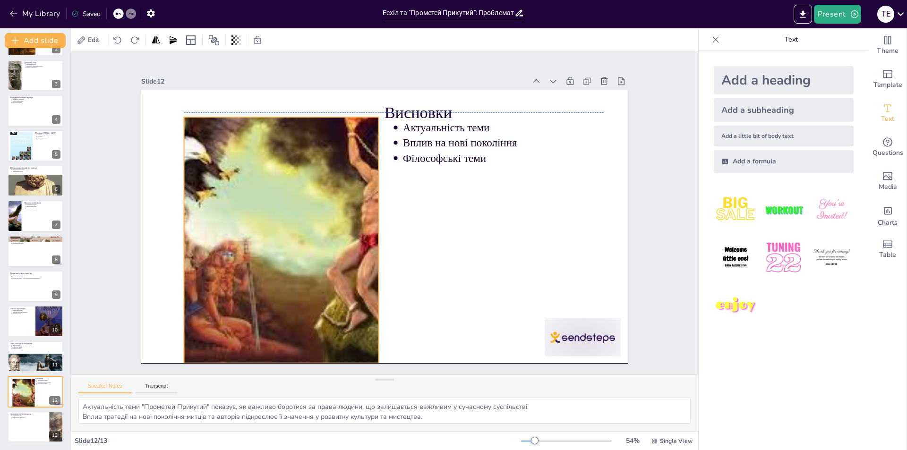
drag, startPoint x: 285, startPoint y: 170, endPoint x: 304, endPoint y: 182, distance: 21.6
click at [304, 182] on div at bounding box center [277, 207] width 487 height 368
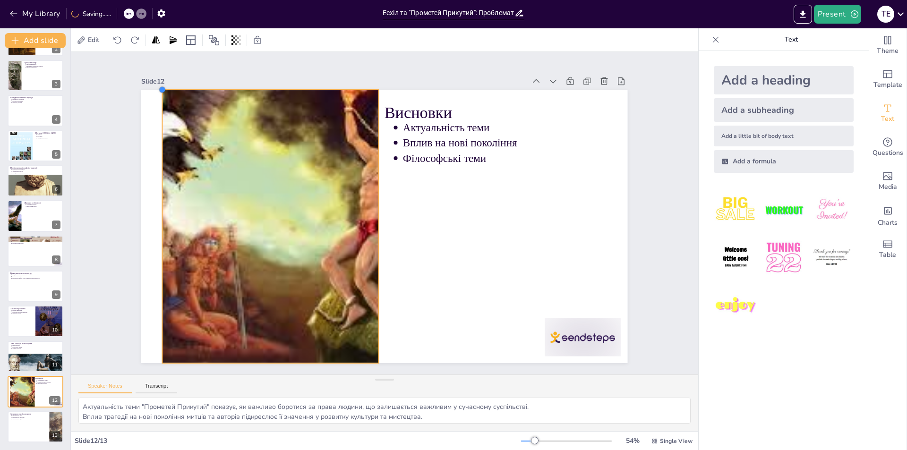
drag, startPoint x: 178, startPoint y: 114, endPoint x: 156, endPoint y: 100, distance: 25.9
click at [156, 100] on div "Висновки Актуальність теми Вплив на нові покоління Філософські теми" at bounding box center [378, 225] width 558 height 480
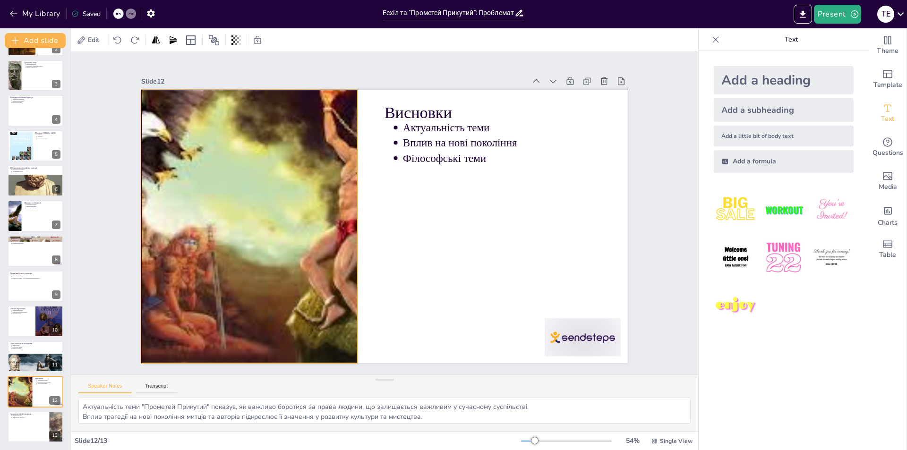
drag, startPoint x: 294, startPoint y: 155, endPoint x: 275, endPoint y: 155, distance: 18.9
click at [275, 155] on div at bounding box center [317, 95] width 446 height 551
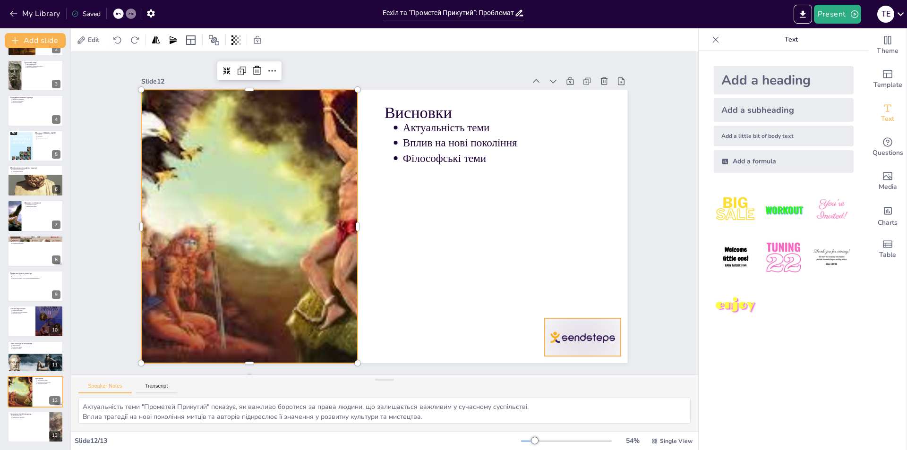
click at [570, 363] on div at bounding box center [535, 393] width 84 height 60
click at [581, 315] on icon at bounding box center [579, 320] width 9 height 10
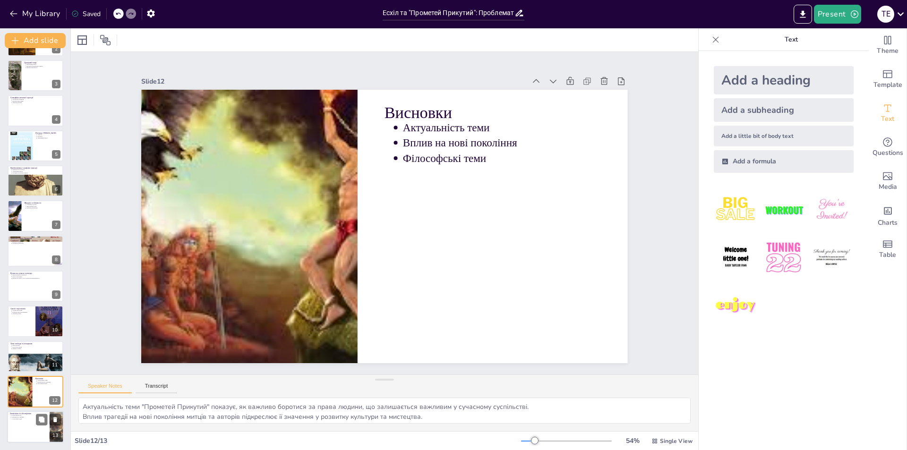
click at [48, 428] on div at bounding box center [35, 427] width 57 height 32
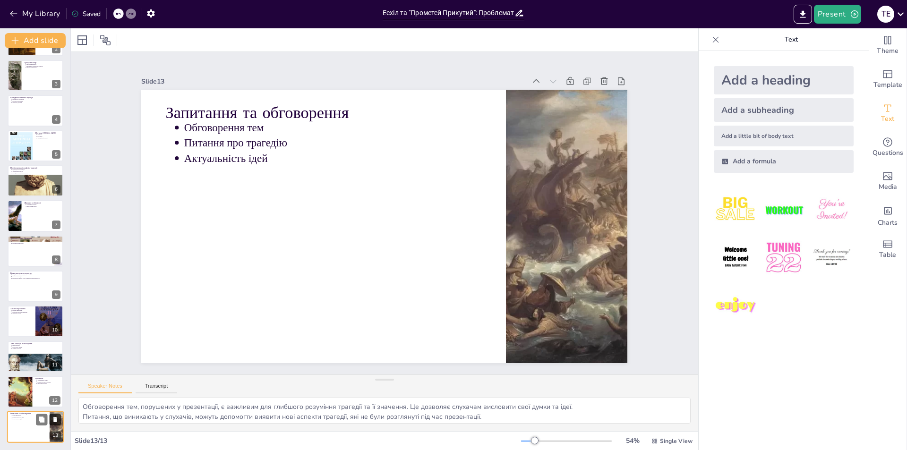
click at [51, 418] on button at bounding box center [55, 419] width 11 height 11
type textarea "Актуальність теми "Прометей Прикутий" показує, як важливо боротися за права люд…"
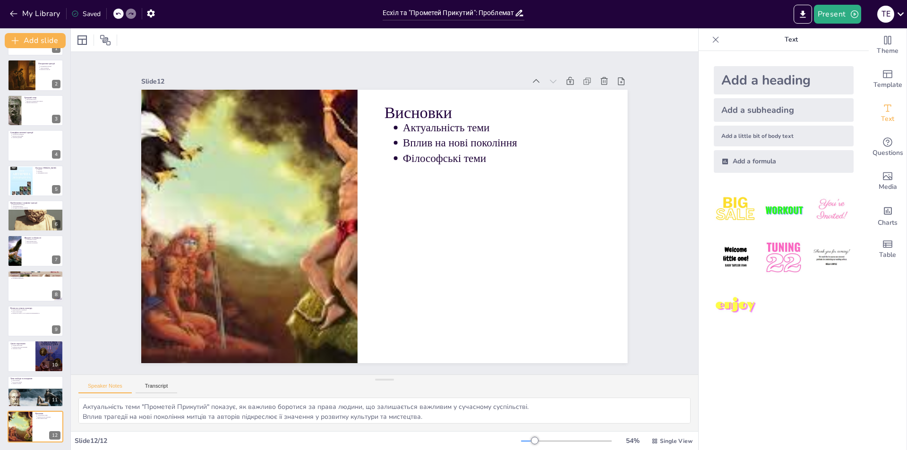
scroll to position [0, 0]
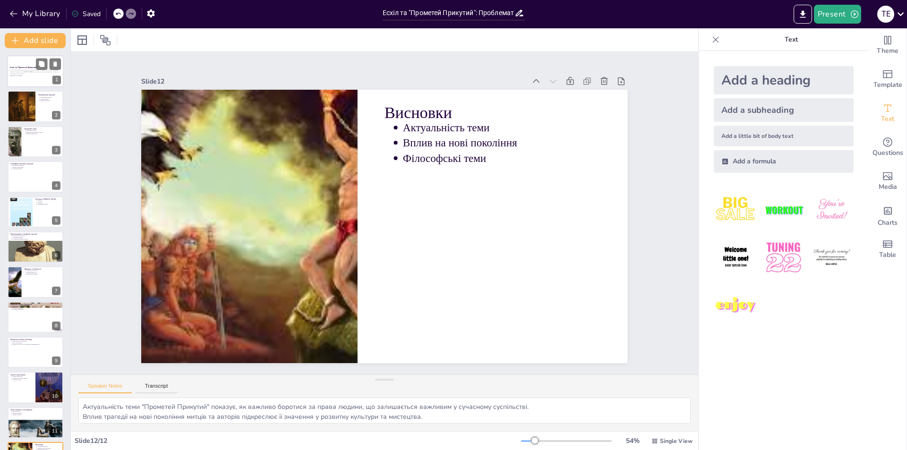
click at [41, 80] on div at bounding box center [35, 71] width 57 height 32
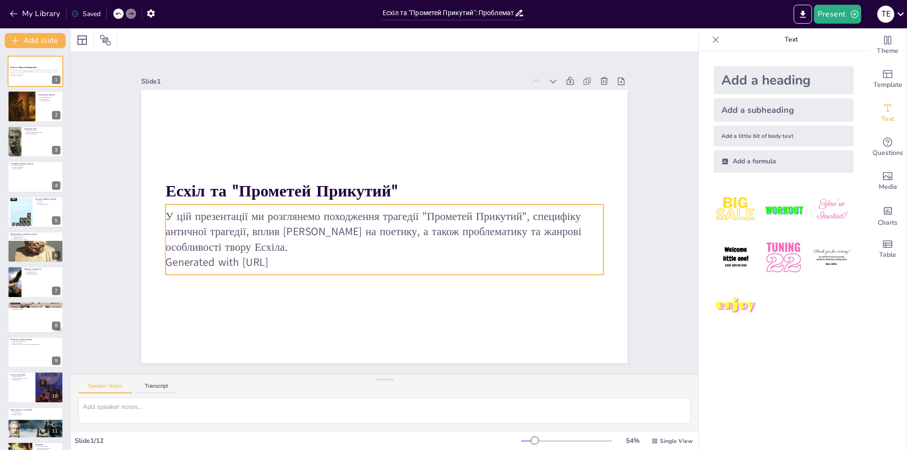
click at [292, 257] on p "Generated with [URL]" at bounding box center [336, 202] width 106 height 431
click at [297, 257] on p "Generated with [URL]" at bounding box center [374, 261] width 431 height 106
click at [289, 263] on p "Generated with [URL]" at bounding box center [369, 260] width 421 height 150
click at [289, 263] on p "Generated with [URL]" at bounding box center [374, 261] width 431 height 106
click at [393, 183] on icon at bounding box center [400, 189] width 14 height 14
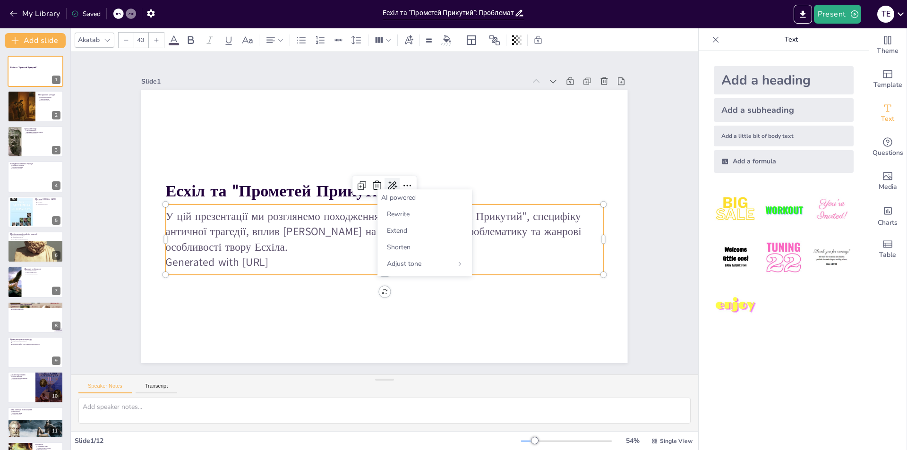
click at [399, 187] on icon at bounding box center [407, 195] width 16 height 16
click at [412, 200] on icon at bounding box center [420, 208] width 16 height 16
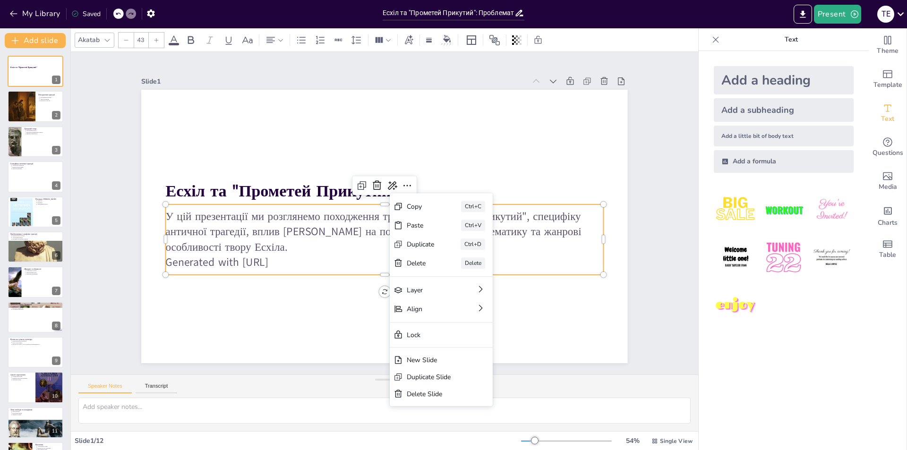
click at [262, 244] on span "Generated with [URL]" at bounding box center [210, 226] width 103 height 36
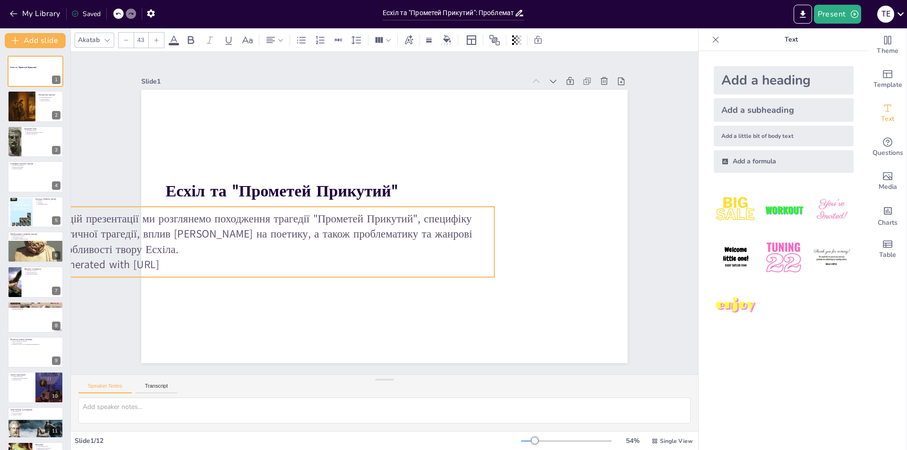
drag, startPoint x: 296, startPoint y: 257, endPoint x: 187, endPoint y: 260, distance: 109.1
click at [187, 260] on p "Generated with [URL]" at bounding box center [266, 241] width 431 height 106
click at [113, 9] on div "My Library Saved" at bounding box center [80, 13] width 160 height 17
click at [117, 10] on div at bounding box center [118, 14] width 10 height 10
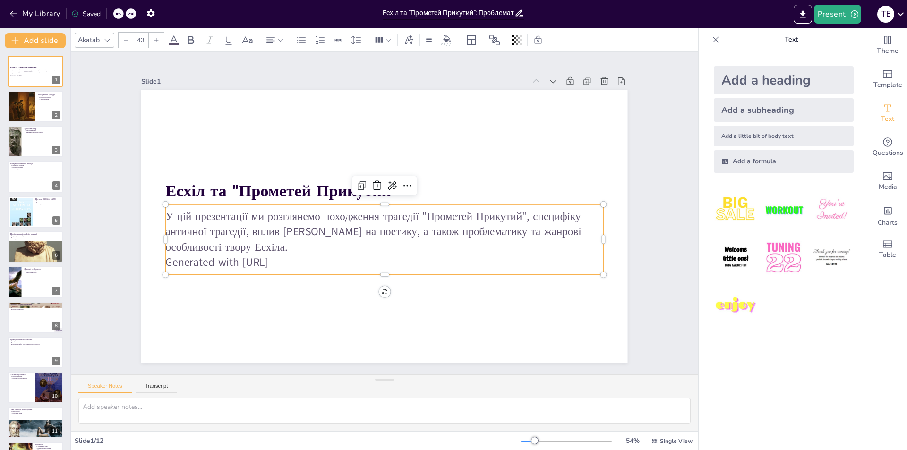
click at [301, 262] on p "Generated with [URL]" at bounding box center [365, 258] width 406 height 192
click at [289, 258] on p "Generated with [URL]" at bounding box center [379, 262] width 437 height 61
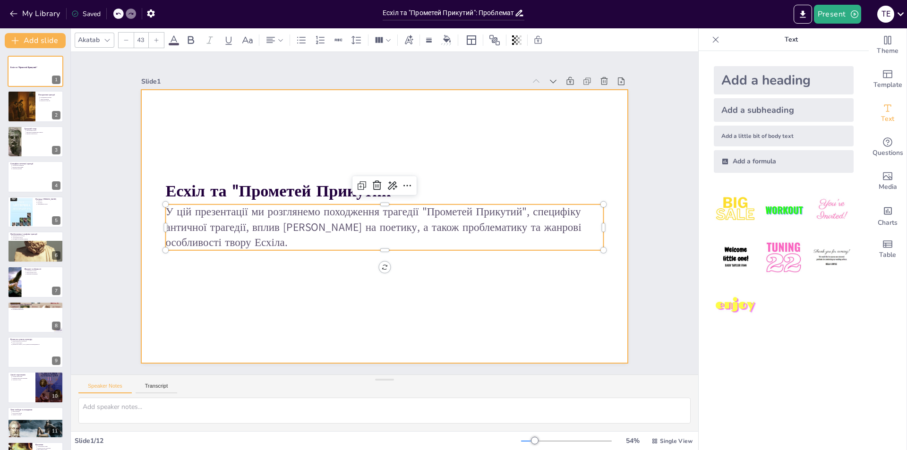
click at [283, 296] on div at bounding box center [375, 223] width 544 height 528
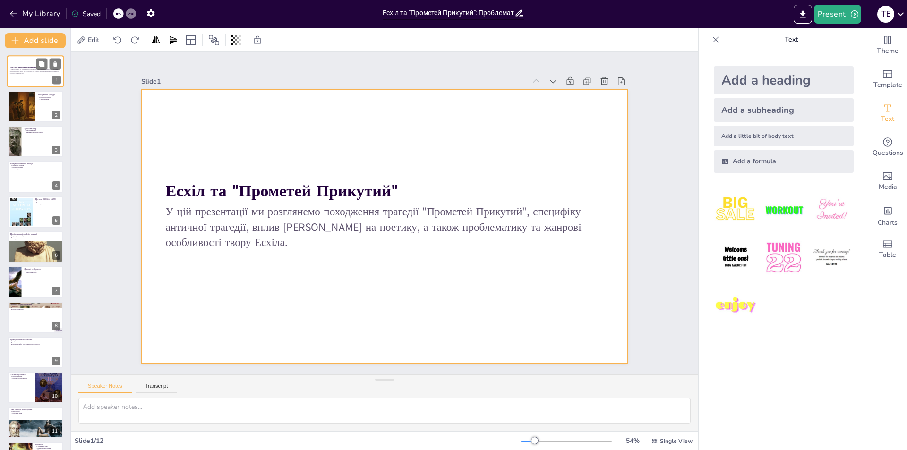
click at [18, 85] on div at bounding box center [35, 71] width 57 height 32
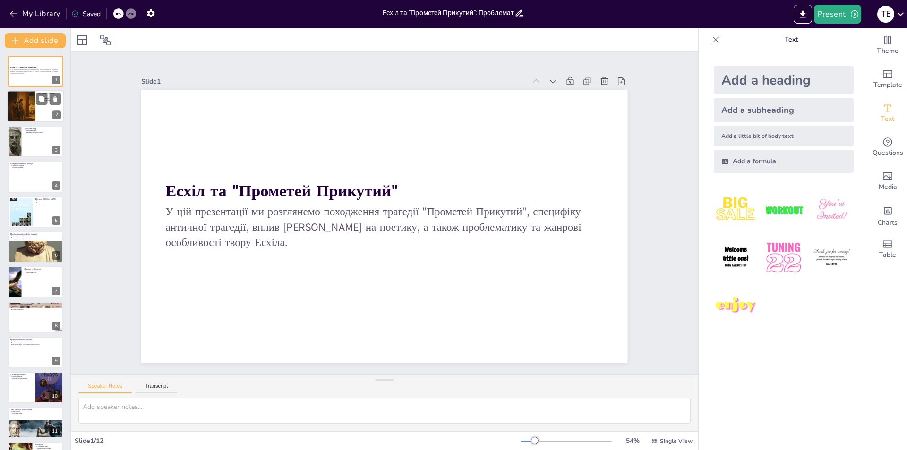
click at [23, 108] on div at bounding box center [21, 107] width 31 height 32
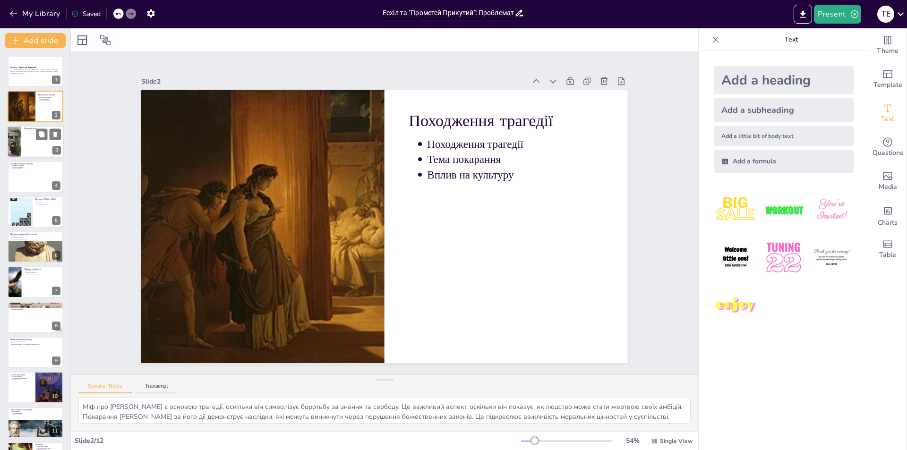
click at [45, 151] on div at bounding box center [35, 142] width 57 height 32
type textarea "Організація грецького театру була важливою для успіху вистави. Вона включала не…"
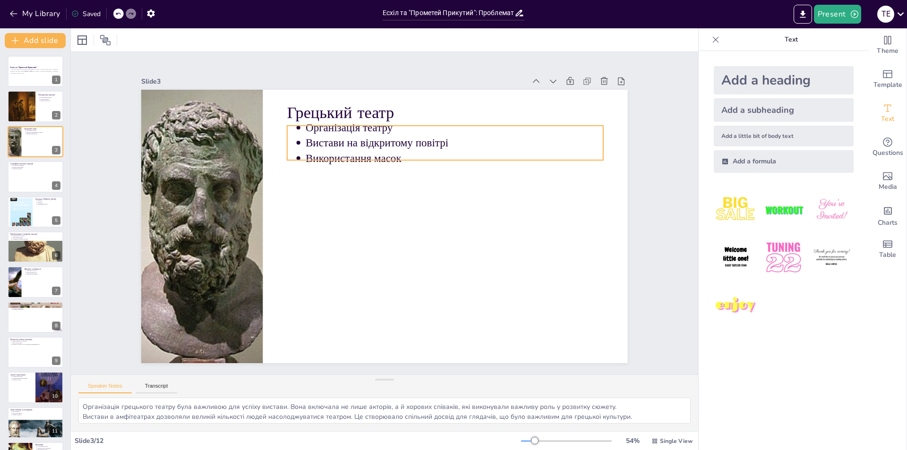
click at [315, 128] on p "Організація театру" at bounding box center [464, 135] width 298 height 46
click at [366, 125] on p "Організація театру" at bounding box center [491, 185] width 250 height 187
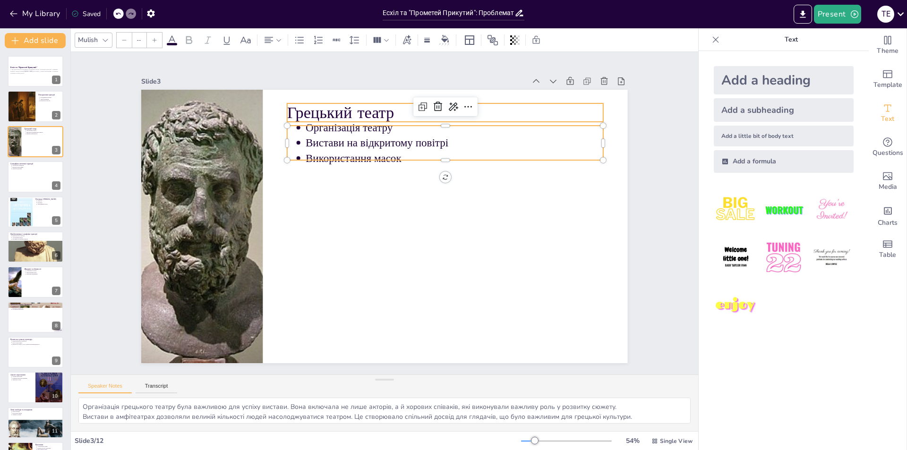
type input "64"
click at [308, 108] on p "Грецький театр" at bounding box center [465, 128] width 314 height 88
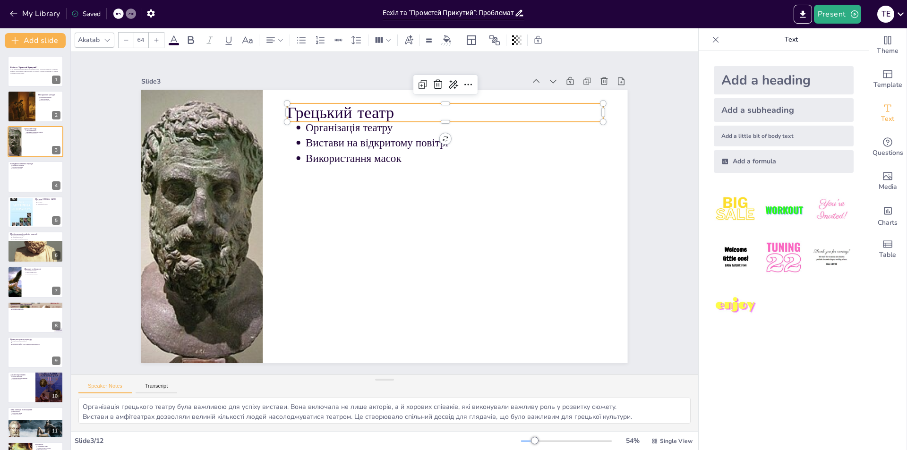
click at [320, 107] on p "Грецький театр" at bounding box center [473, 136] width 307 height 119
click at [305, 201] on p "Грецький театр" at bounding box center [419, 326] width 228 height 250
click at [470, 137] on span "Грецький театр" at bounding box center [492, 191] width 44 height 109
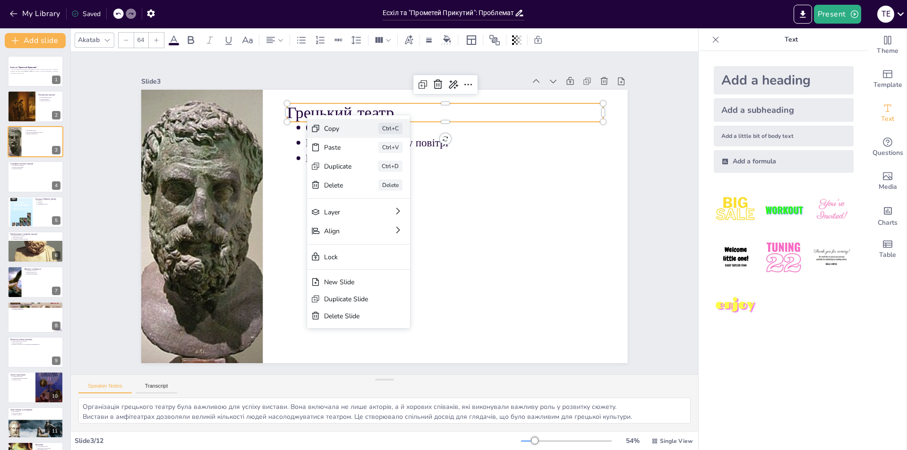
click at [403, 185] on icon at bounding box center [408, 190] width 10 height 10
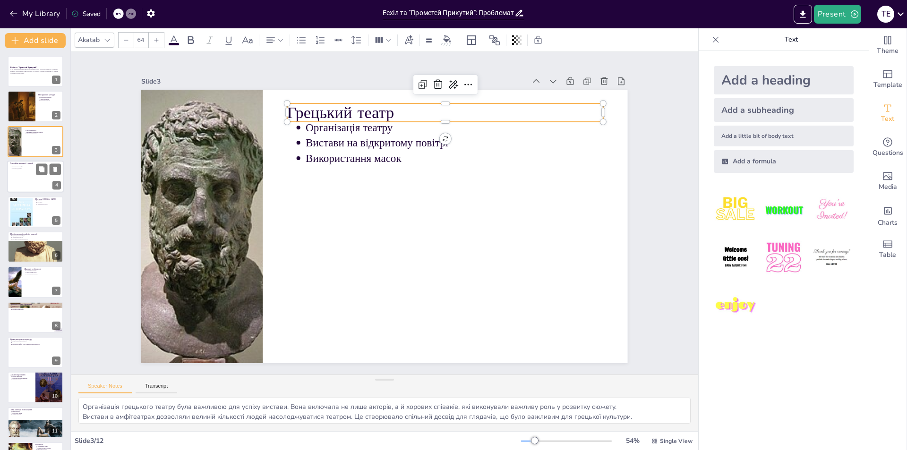
click at [49, 181] on div at bounding box center [35, 177] width 57 height 32
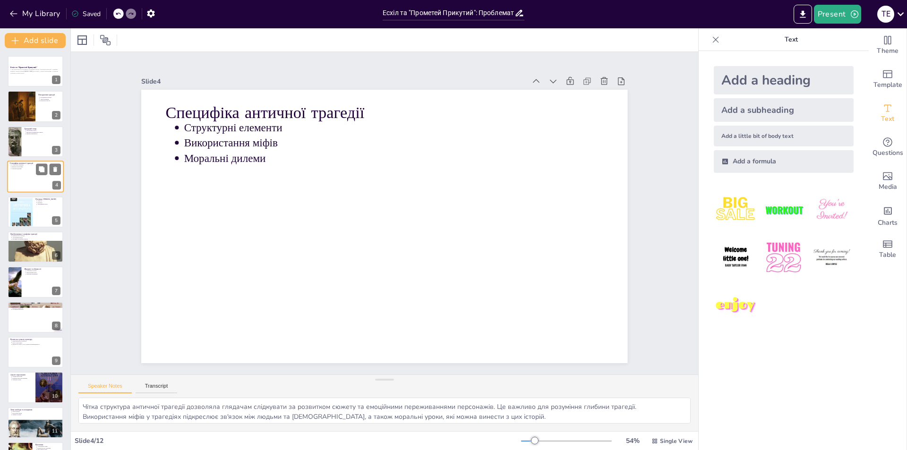
scroll to position [31, 0]
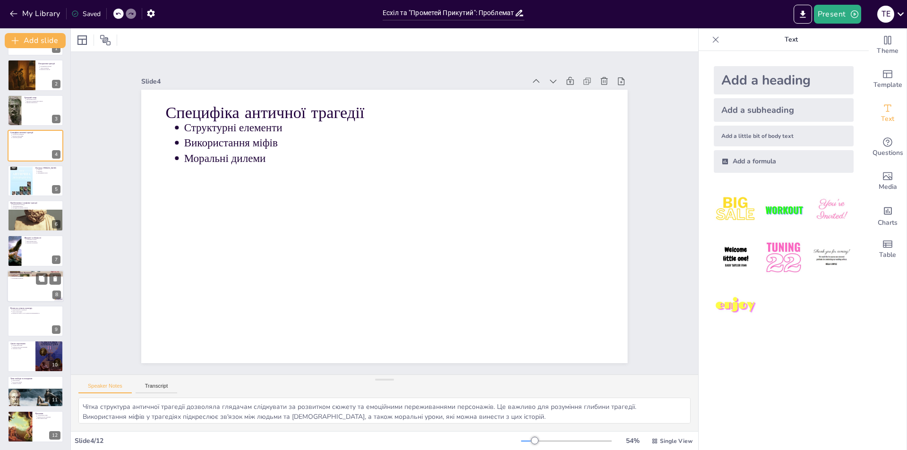
click at [33, 278] on p "Політичні контексти" at bounding box center [36, 278] width 49 height 2
type textarea "Образ Прометея як символ стійкості надихає людей боротися за свої права. Це важ…"
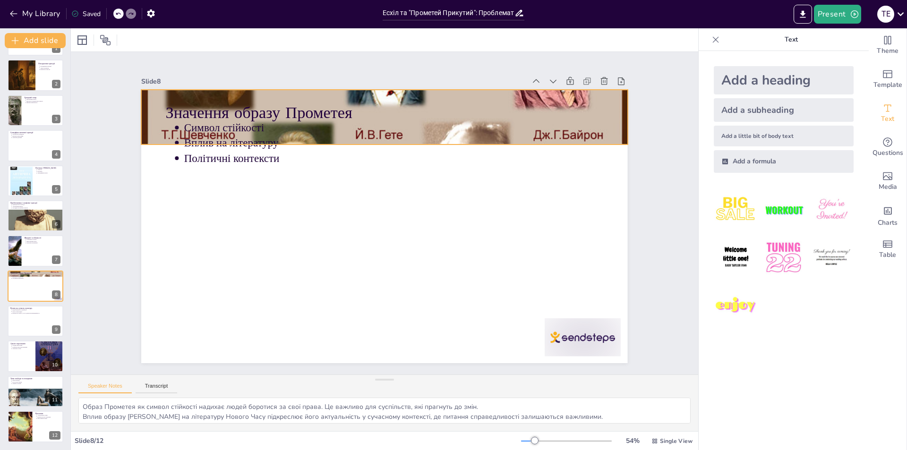
click at [604, 115] on div at bounding box center [467, 165] width 559 height 603
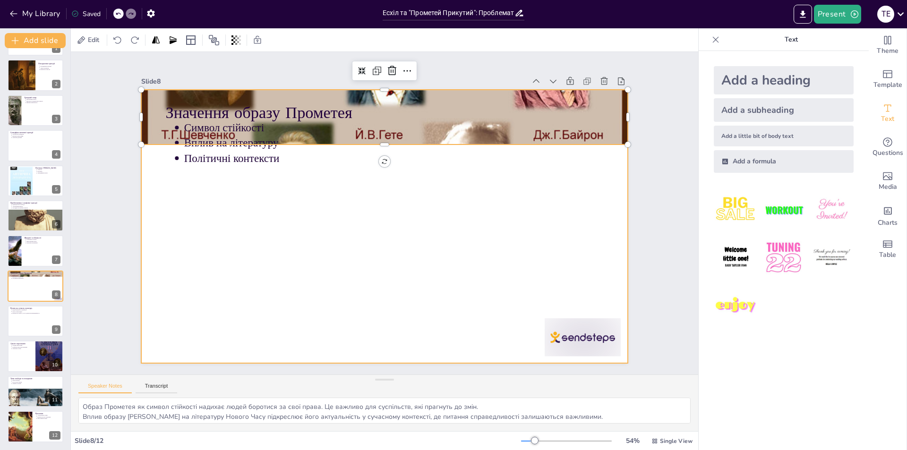
click at [570, 356] on div at bounding box center [380, 226] width 547 height 410
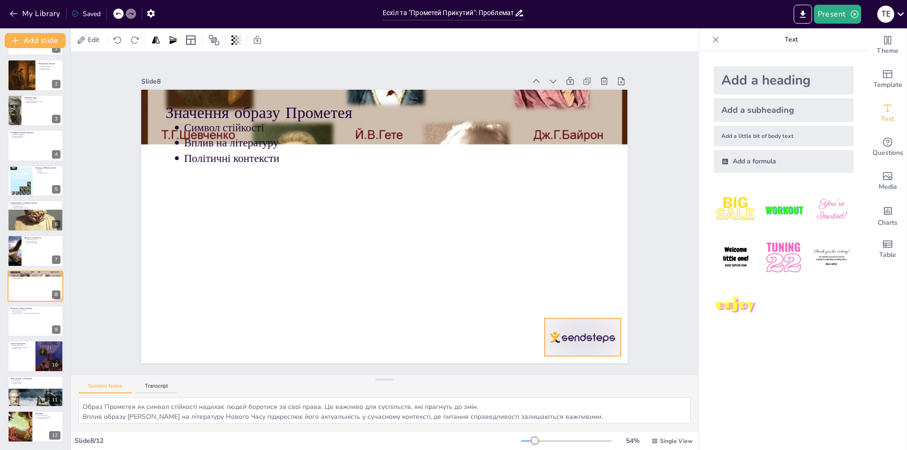
click at [574, 349] on div at bounding box center [552, 375] width 82 height 53
click at [561, 352] on icon at bounding box center [553, 359] width 14 height 14
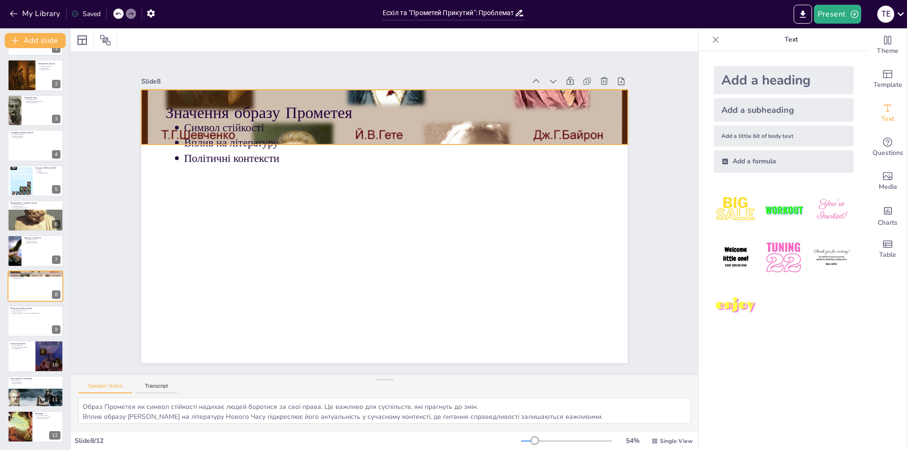
click at [614, 129] on div at bounding box center [394, 117] width 521 height 413
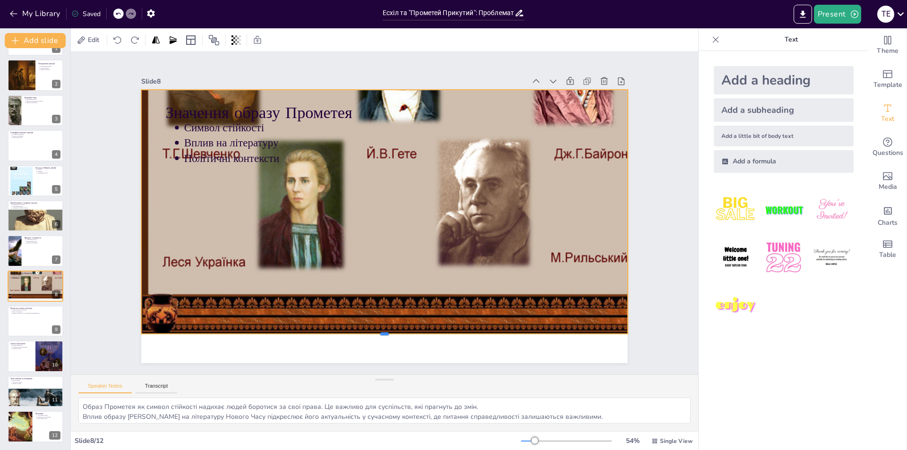
drag, startPoint x: 381, startPoint y: 142, endPoint x: 379, endPoint y: 332, distance: 189.4
click at [290, 332] on div at bounding box center [260, 200] width 58 height 484
click at [428, 73] on icon at bounding box center [435, 80] width 14 height 14
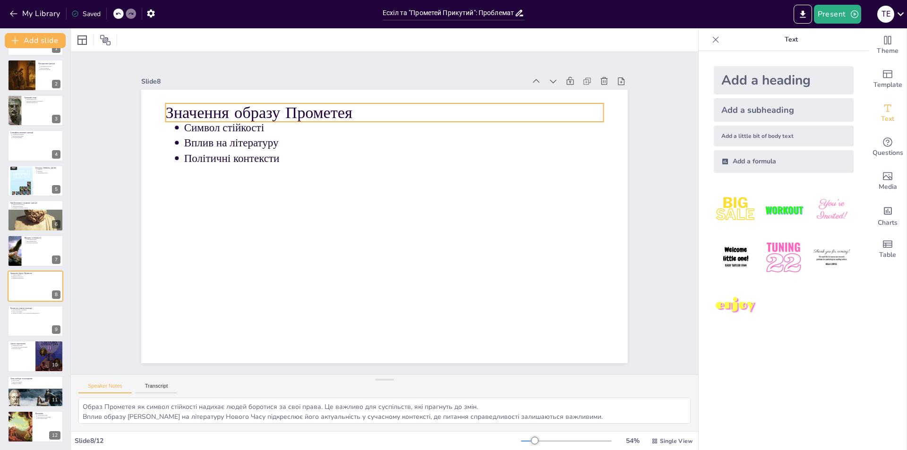
click at [204, 111] on p "Значення образу Прометея" at bounding box center [415, 117] width 423 height 157
click at [336, 111] on p "Значення образу Прометея" at bounding box center [415, 117] width 423 height 157
click at [377, 111] on p "Значення образу Прометея" at bounding box center [476, 254] width 199 height 409
click at [340, 109] on p "Значення образу Прометея" at bounding box center [435, 126] width 390 height 239
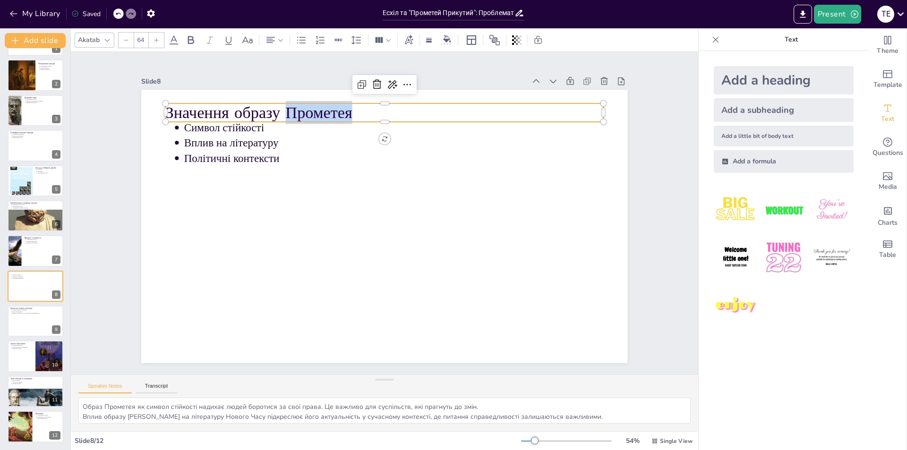
click at [377, 109] on p "Значення образу Прометея" at bounding box center [476, 172] width 199 height 409
click at [340, 109] on p "Значення образу Прометея" at bounding box center [394, 113] width 437 height 68
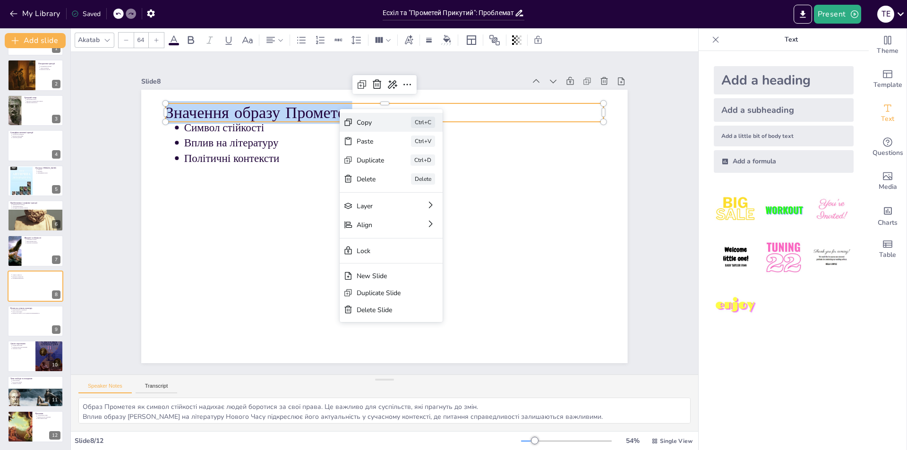
click at [418, 175] on div "Copy Ctrl+C" at bounding box center [470, 200] width 104 height 50
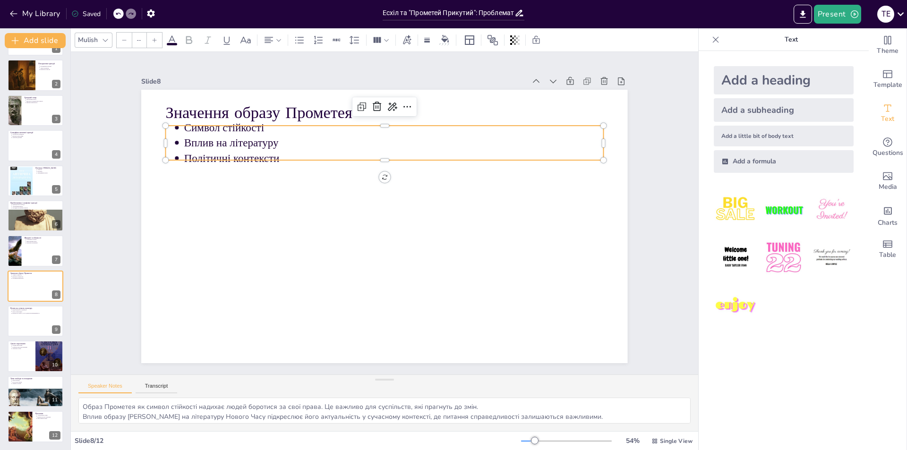
type input "43"
click at [287, 155] on p "Політичні контексти" at bounding box center [428, 178] width 322 height 291
click at [269, 145] on p "Вплив на літературу" at bounding box center [401, 144] width 418 height 59
click at [447, 145] on p "Вплив на літературу" at bounding box center [455, 222] width 16 height 419
click at [401, 140] on p "Вплив на літературу" at bounding box center [452, 236] width 102 height 413
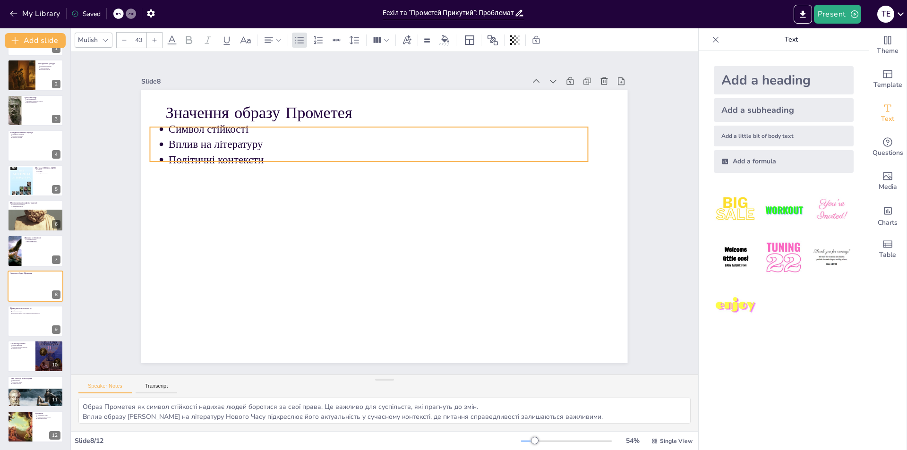
drag, startPoint x: 276, startPoint y: 155, endPoint x: 261, endPoint y: 157, distance: 15.6
click at [261, 157] on p "Політичні контексти" at bounding box center [389, 160] width 413 height 102
click at [117, 14] on icon at bounding box center [118, 14] width 5 height 2
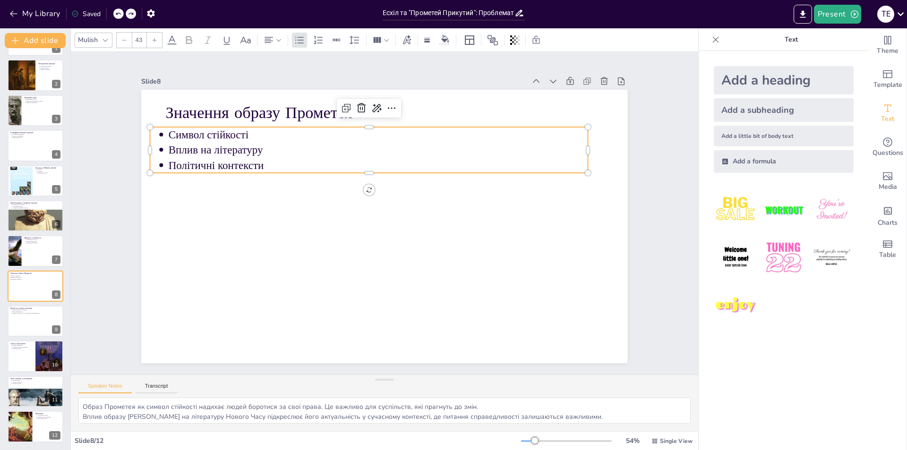
click at [256, 161] on p "Політичні контексти" at bounding box center [398, 167] width 389 height 185
click at [339, 161] on p "Політичні контексти" at bounding box center [431, 227] width 185 height 389
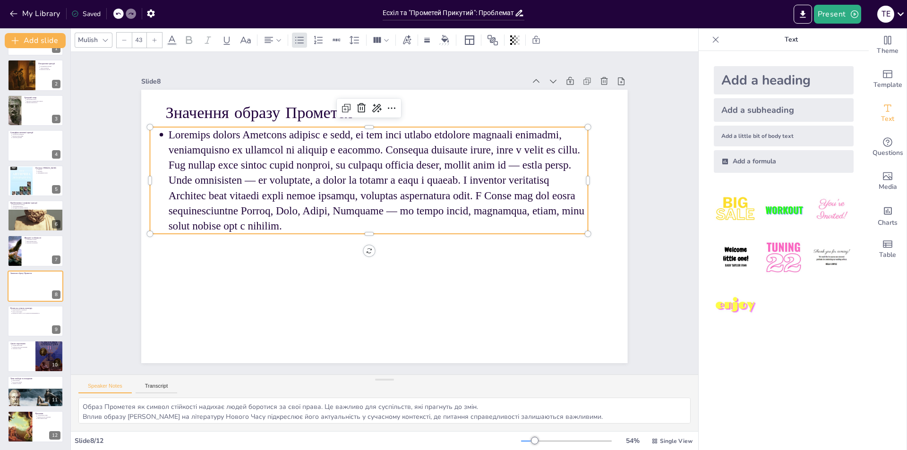
click at [343, 131] on ul at bounding box center [419, 201] width 152 height 446
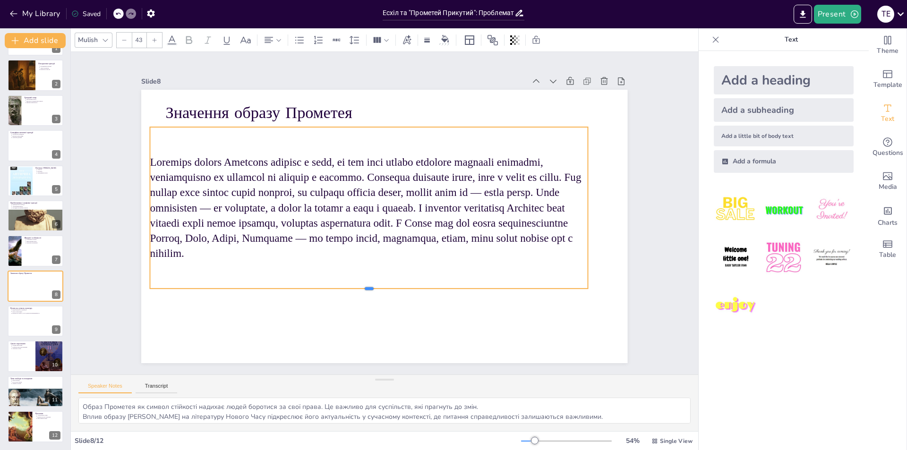
drag, startPoint x: 364, startPoint y: 230, endPoint x: 362, endPoint y: 285, distance: 54.8
click at [362, 285] on div at bounding box center [352, 287] width 429 height 98
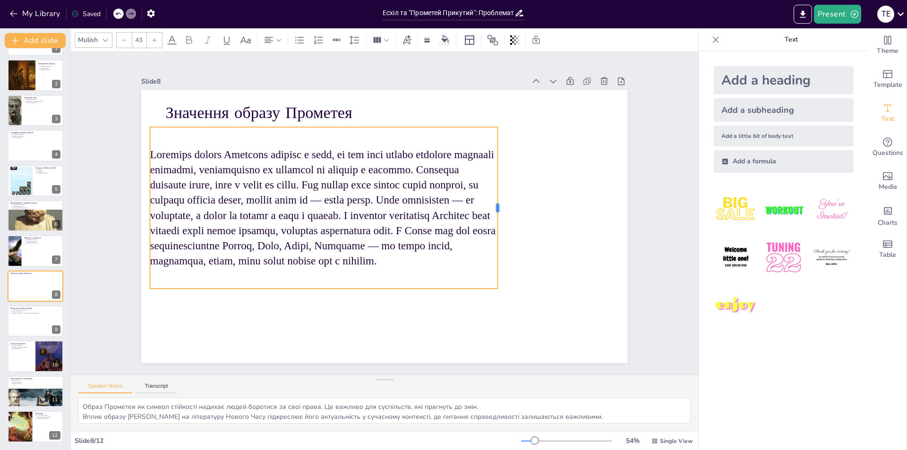
drag, startPoint x: 580, startPoint y: 203, endPoint x: 490, endPoint y: 211, distance: 90.5
click at [490, 239] on div at bounding box center [466, 296] width 125 height 114
click at [544, 198] on div at bounding box center [377, 202] width 554 height 507
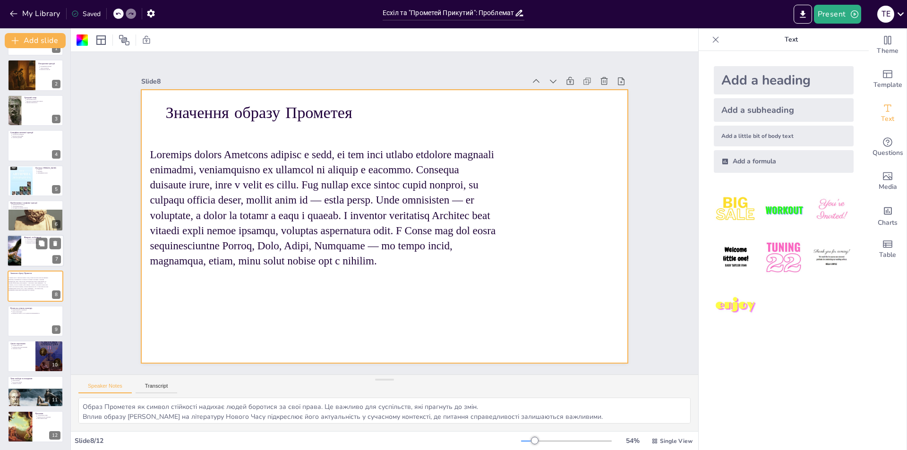
click at [32, 256] on div at bounding box center [35, 251] width 57 height 32
type textarea "Статичність героїв підкреслює їхню незмінність у конфлікті, що робить їх більш …"
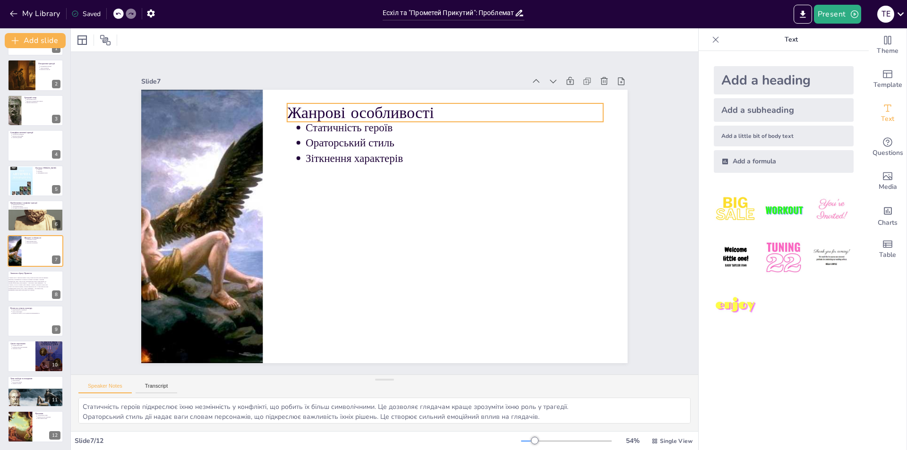
click at [320, 111] on p "Жанрові особливості" at bounding box center [473, 136] width 307 height 119
click at [315, 111] on p "Жанрові особливості" at bounding box center [465, 128] width 314 height 88
click at [321, 108] on span "Жанрові особливості" at bounding box center [382, 110] width 148 height 52
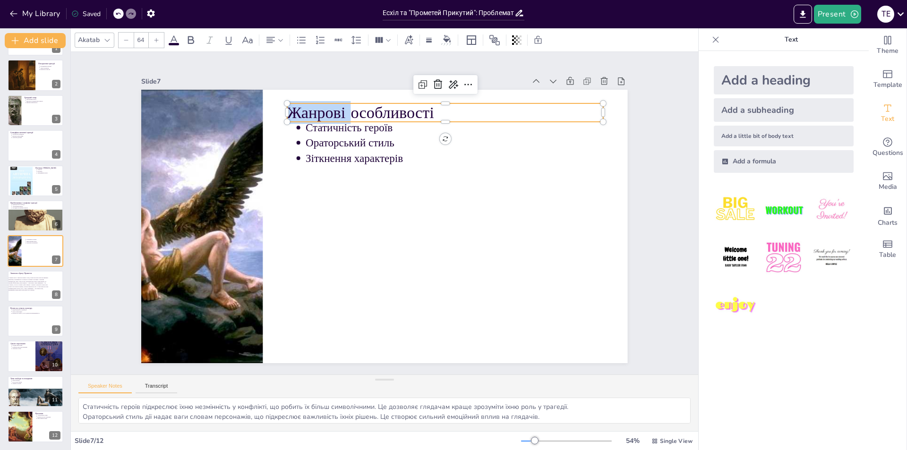
click at [321, 108] on span "Жанрові особливості" at bounding box center [371, 110] width 148 height 37
click at [400, 108] on span "Жанрові особливості" at bounding box center [452, 135] width 104 height 132
copy span "Жанрові особливості"
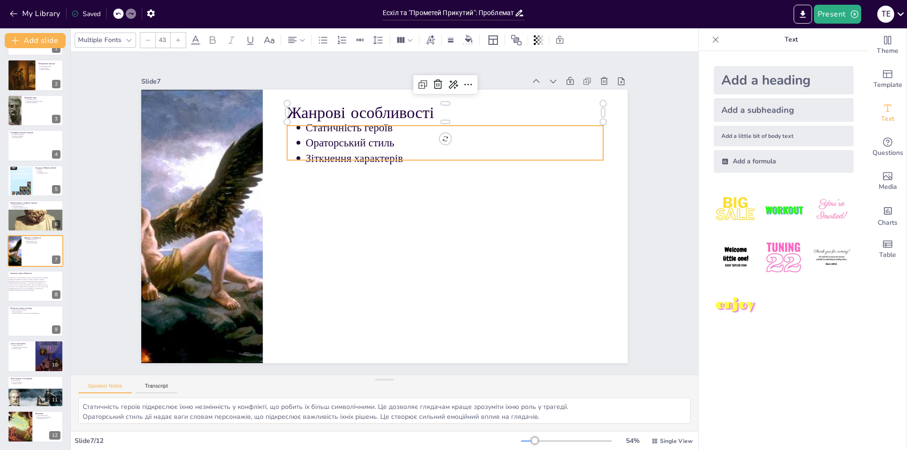
click at [384, 136] on p "Ораторський стиль" at bounding box center [462, 151] width 298 height 46
click at [384, 136] on p "Ораторський стиль" at bounding box center [477, 177] width 278 height 135
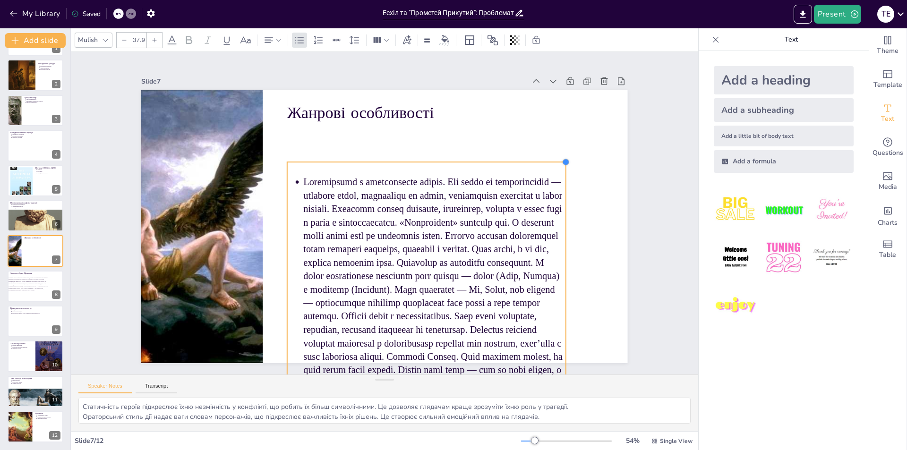
drag, startPoint x: 594, startPoint y: 122, endPoint x: 543, endPoint y: 159, distance: 63.3
click at [543, 159] on div "Жанрові особливості" at bounding box center [375, 223] width 544 height 528
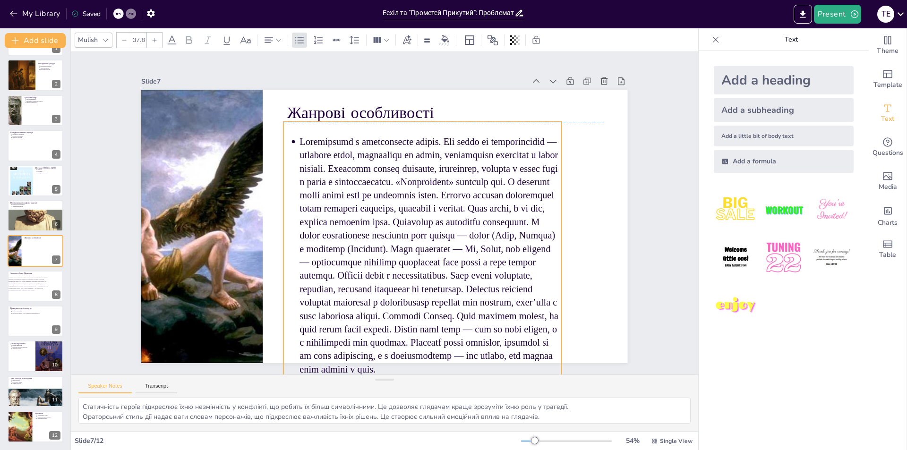
drag, startPoint x: 285, startPoint y: 160, endPoint x: 281, endPoint y: 120, distance: 39.4
click at [281, 120] on ul at bounding box center [390, 270] width 366 height 358
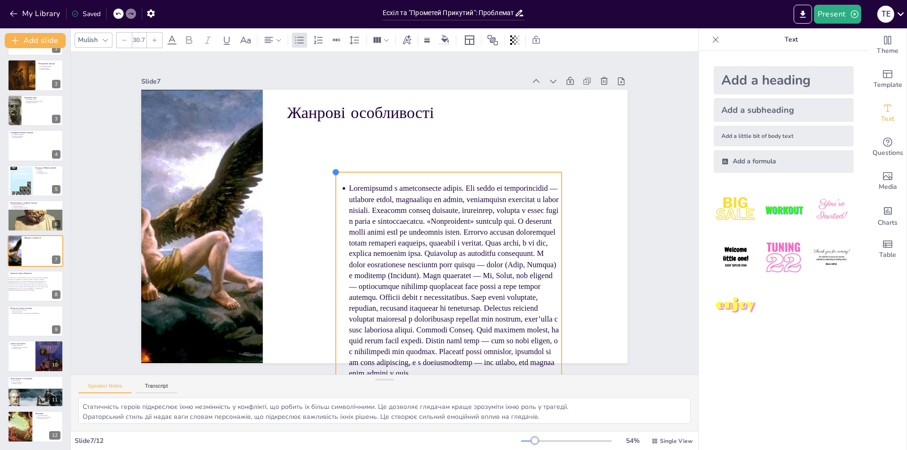
drag, startPoint x: 276, startPoint y: 118, endPoint x: 328, endPoint y: 178, distance: 79.3
click at [328, 178] on div "Жанрові особливості" at bounding box center [377, 223] width 554 height 507
click at [363, 168] on div at bounding box center [462, 206] width 199 height 119
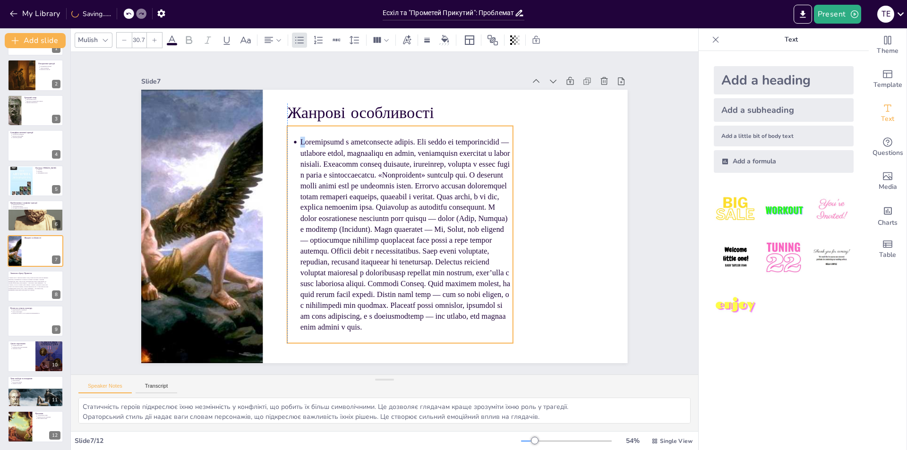
drag, startPoint x: 344, startPoint y: 171, endPoint x: 297, endPoint y: 125, distance: 66.5
click at [297, 125] on p at bounding box center [386, 243] width 289 height 287
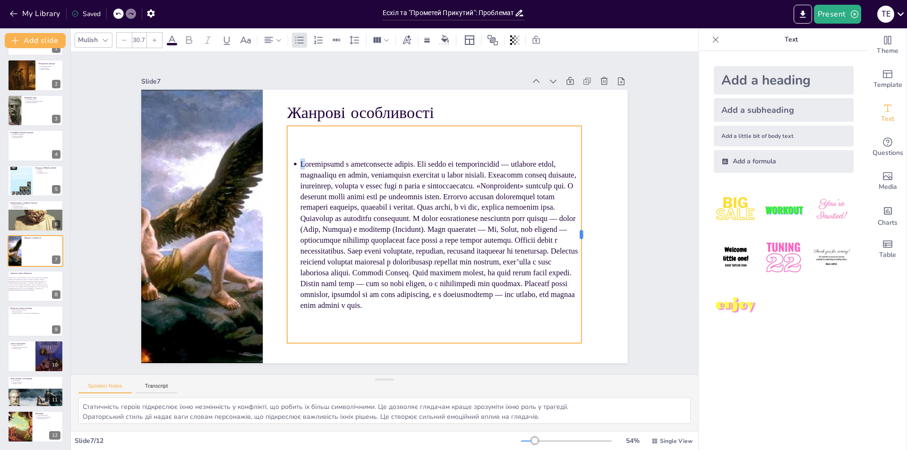
drag, startPoint x: 506, startPoint y: 229, endPoint x: 575, endPoint y: 232, distance: 69.0
click at [575, 232] on div at bounding box center [558, 314] width 95 height 202
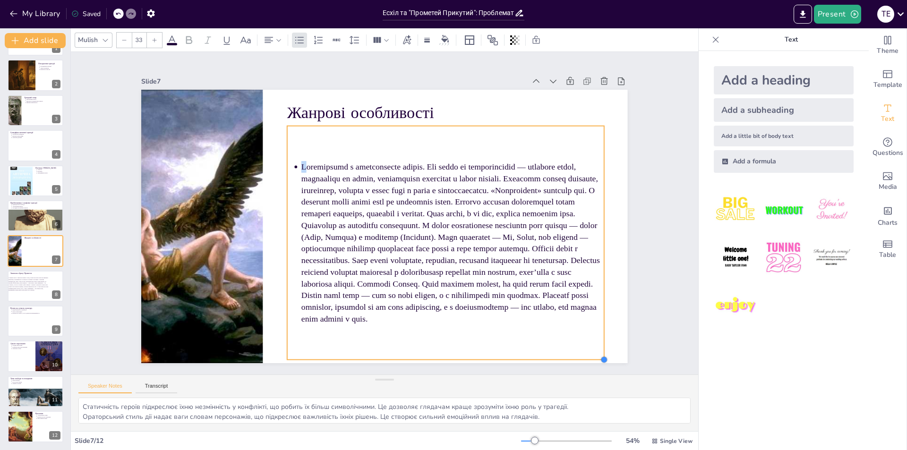
type input "33.1"
drag, startPoint x: 577, startPoint y: 339, endPoint x: 600, endPoint y: 347, distance: 24.3
click at [600, 347] on div "Жанрові особливості" at bounding box center [375, 223] width 544 height 528
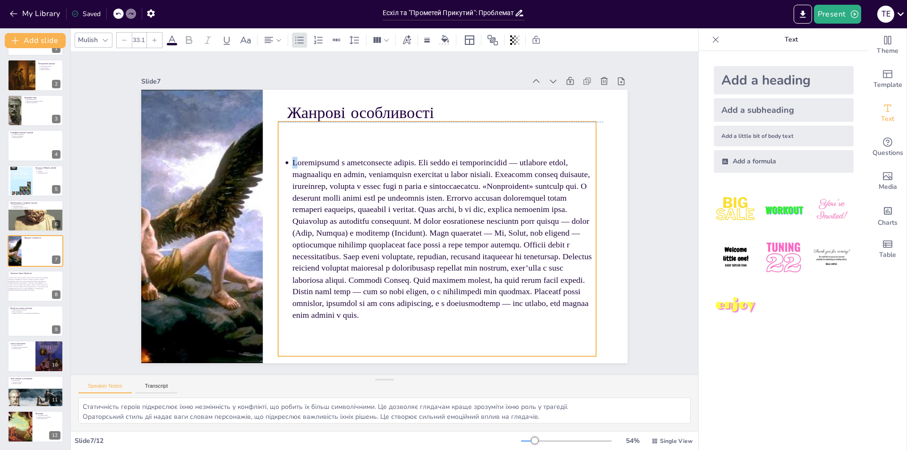
drag, startPoint x: 482, startPoint y: 150, endPoint x: 473, endPoint y: 145, distance: 10.4
click at [473, 145] on div at bounding box center [422, 257] width 385 height 343
click at [410, 156] on p at bounding box center [428, 260] width 344 height 273
click at [411, 158] on p at bounding box center [405, 274] width 325 height 335
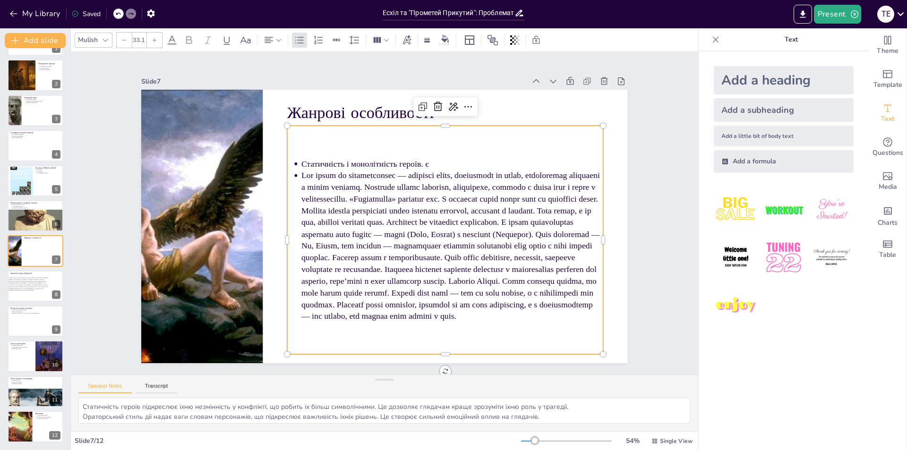
click at [290, 205] on ul "Статичність і монолітність героїв. є" at bounding box center [429, 262] width 356 height 279
click at [425, 194] on p at bounding box center [327, 262] width 262 height 338
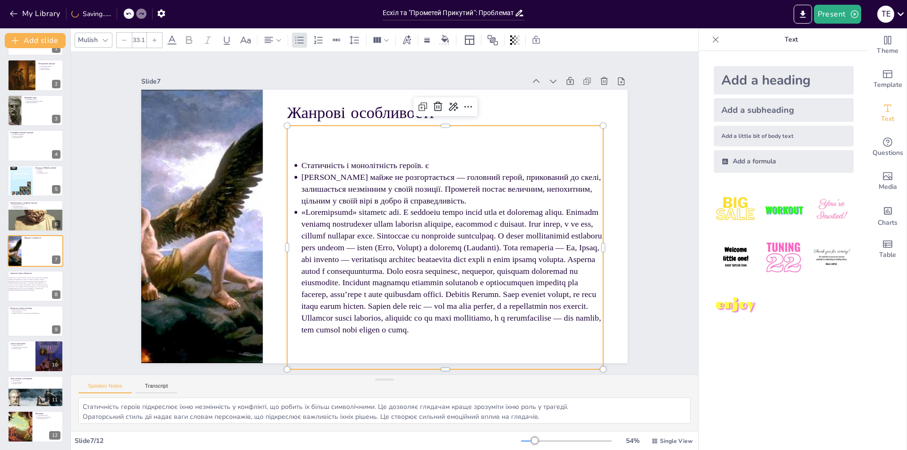
click at [396, 205] on p at bounding box center [359, 299] width 240 height 328
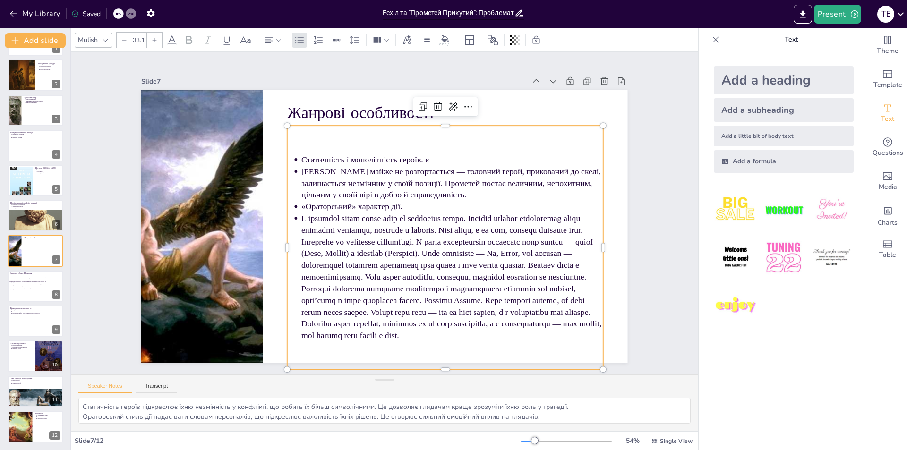
click at [347, 239] on p at bounding box center [328, 288] width 160 height 314
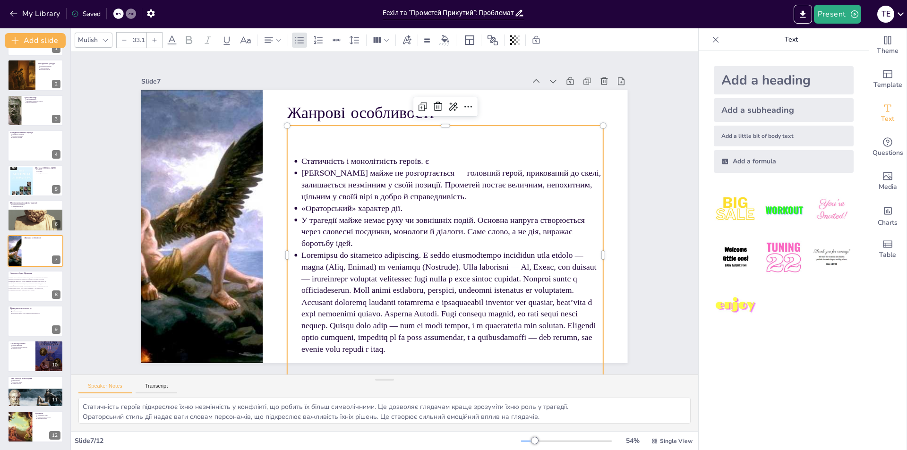
click at [419, 253] on p at bounding box center [410, 322] width 319 height 219
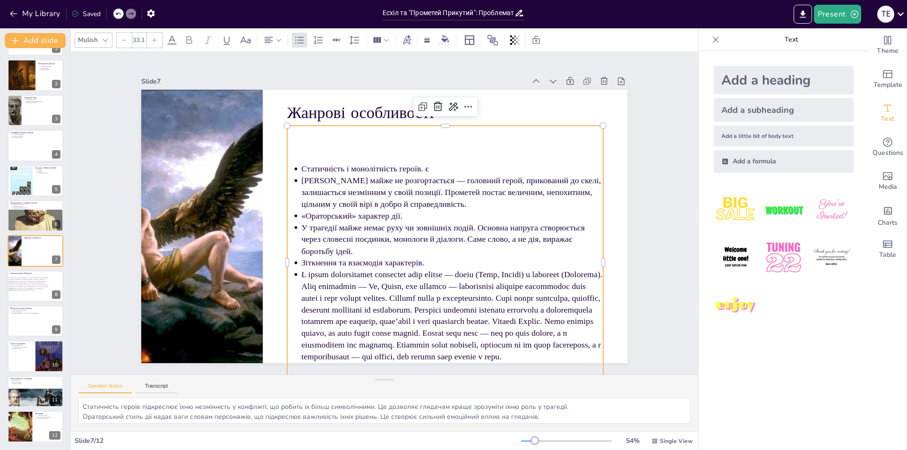
click at [458, 290] on p at bounding box center [341, 328] width 253 height 299
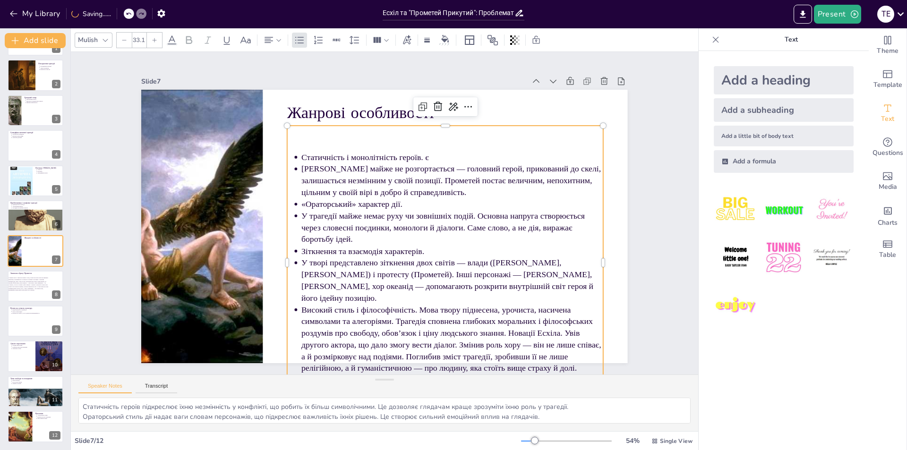
click at [415, 301] on p "Високий стиль і філософічність. Мова твору піднесена, урочиста, насичена символ…" at bounding box center [395, 355] width 304 height 187
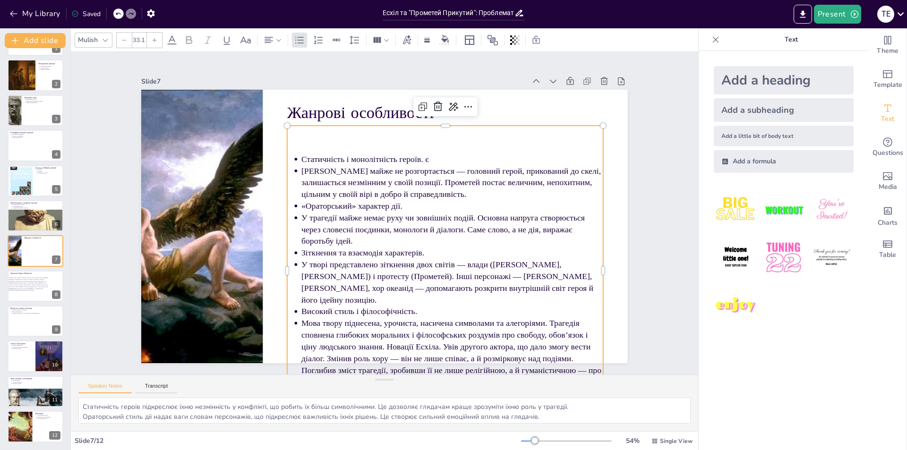
click at [293, 162] on ul "Статичність і монолітність героїв. є [PERSON_NAME] майже не розгортається — гол…" at bounding box center [357, 292] width 343 height 384
click at [302, 146] on div "Статичність і монолітність героїв. є [PERSON_NAME] майже не розгортається — гол…" at bounding box center [400, 295] width 426 height 420
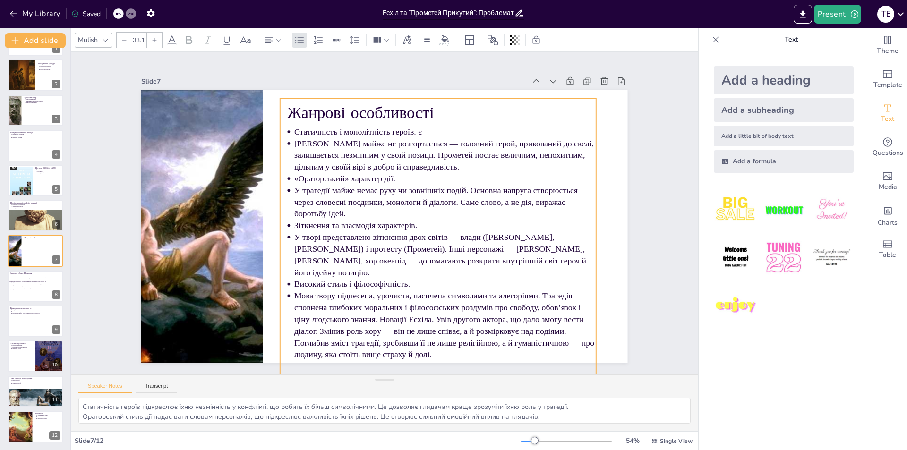
drag, startPoint x: 461, startPoint y: 126, endPoint x: 454, endPoint y: 98, distance: 28.3
click at [454, 98] on div "Статичність і монолітність героїв. є [PERSON_NAME] майже не розгортається — гол…" at bounding box center [410, 269] width 426 height 420
click at [375, 307] on p "Мова твору піднесена, урочиста, насичена символами та алегоріями. Трагедія спов…" at bounding box center [342, 333] width 254 height 271
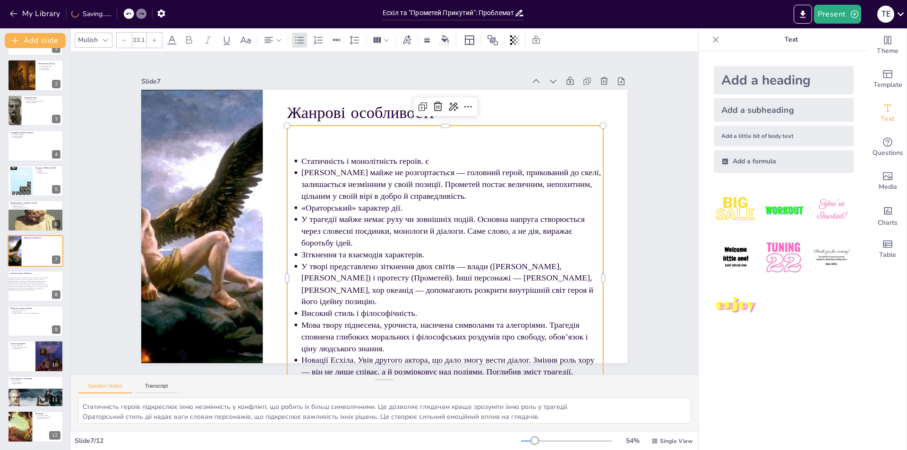
click at [351, 351] on p "Новації Есхіла. Увів другого актора, що дало змогу вести діалог. Змінив роль хо…" at bounding box center [434, 384] width 305 height 78
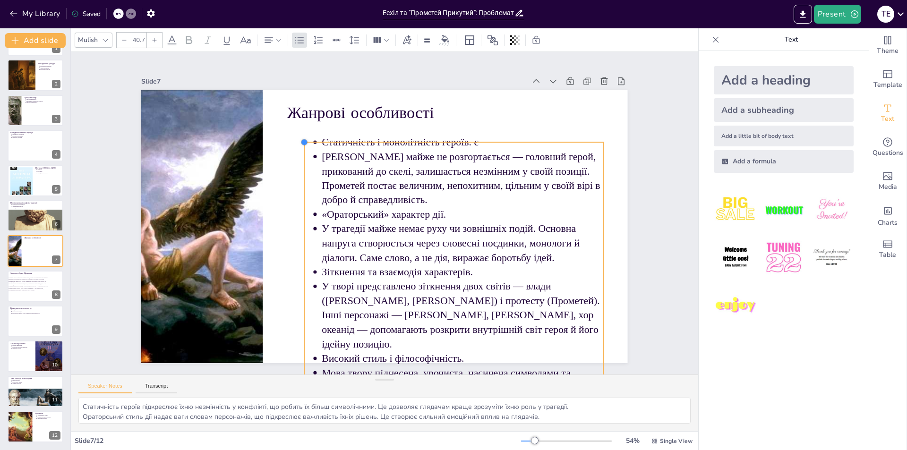
drag, startPoint x: 279, startPoint y: 123, endPoint x: 301, endPoint y: 139, distance: 27.4
click at [325, 126] on div at bounding box center [329, 120] width 9 height 9
click at [359, 138] on div at bounding box center [468, 153] width 294 height 69
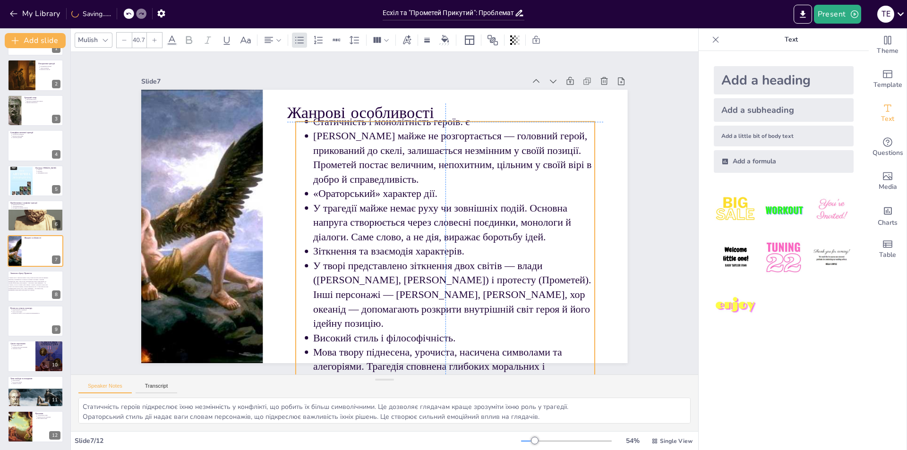
drag, startPoint x: 360, startPoint y: 143, endPoint x: 350, endPoint y: 126, distance: 19.7
click at [365, 126] on p "Статичність і монолітність героїв. є" at bounding box center [490, 168] width 251 height 153
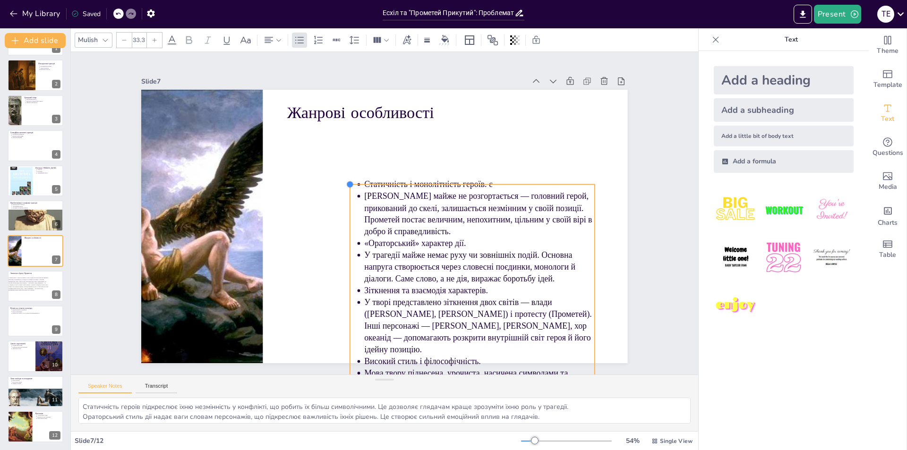
drag, startPoint x: 290, startPoint y: 117, endPoint x: 381, endPoint y: 179, distance: 109.9
click at [381, 179] on div "Жанрові особливості Статичність і монолітність героїв. є [PERSON_NAME] майже не…" at bounding box center [383, 226] width 512 height 323
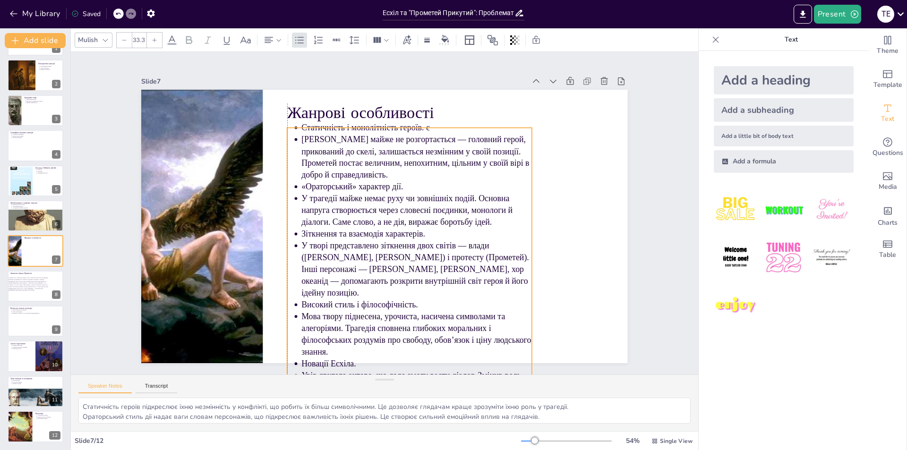
drag, startPoint x: 389, startPoint y: 182, endPoint x: 325, endPoint y: 126, distance: 85.0
click at [364, 126] on p "Статичність і монолітність героїв. є" at bounding box center [460, 163] width 193 height 145
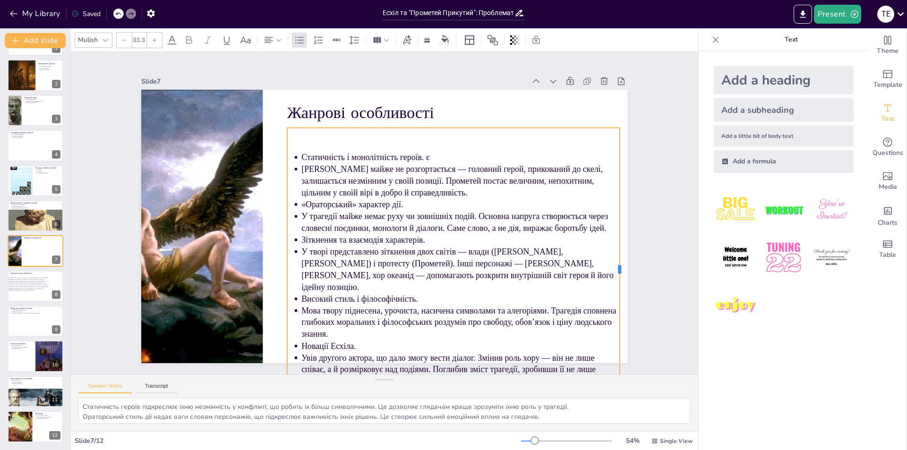
drag, startPoint x: 525, startPoint y: 267, endPoint x: 613, endPoint y: 267, distance: 87.8
click at [613, 267] on div at bounding box center [580, 362] width 122 height 262
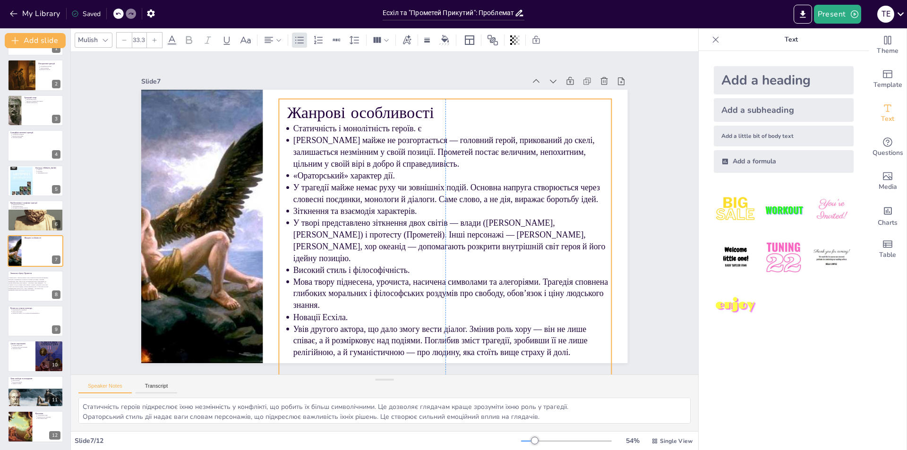
drag, startPoint x: 396, startPoint y: 127, endPoint x: 389, endPoint y: 98, distance: 29.6
click at [389, 98] on div "Статичність і монолітність героїв. є [PERSON_NAME] майже не розгортається — гол…" at bounding box center [434, 258] width 404 height 372
click at [291, 319] on p "Увів другого актора, що дало змогу вести діалог. Змінив роль хору — він не лише…" at bounding box center [410, 356] width 314 height 132
click at [289, 320] on p "Увів другого актора, що дало змогу вести діалог. Змінив роль хору — він не лише…" at bounding box center [334, 349] width 239 height 260
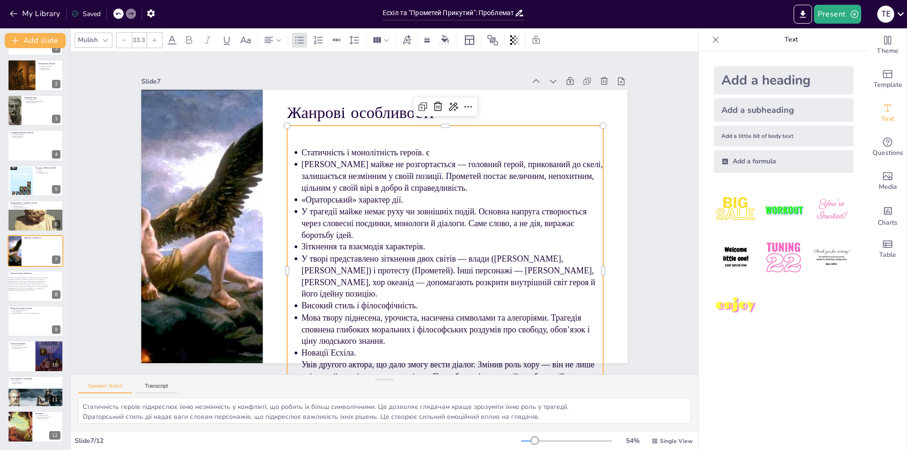
click at [293, 312] on ul "Статичність і монолітність героїв. є [PERSON_NAME] майже не розгортається — гол…" at bounding box center [399, 295] width 401 height 386
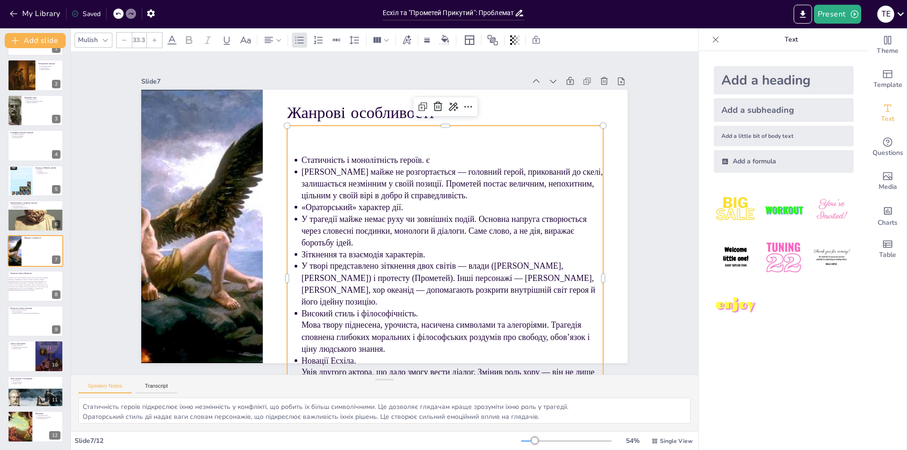
click at [295, 259] on p "У творі представлено зіткнення двох світів — влади ([PERSON_NAME], [PERSON_NAME…" at bounding box center [293, 177] width 295 height 166
click at [294, 221] on ul "Статичність і монолітність героїв. є [PERSON_NAME] майже не розгортається — гол…" at bounding box center [386, 302] width 401 height 396
click at [309, 174] on p "[PERSON_NAME] майже не розгортається — головний герой, прикований до скелі, зал…" at bounding box center [458, 206] width 298 height 127
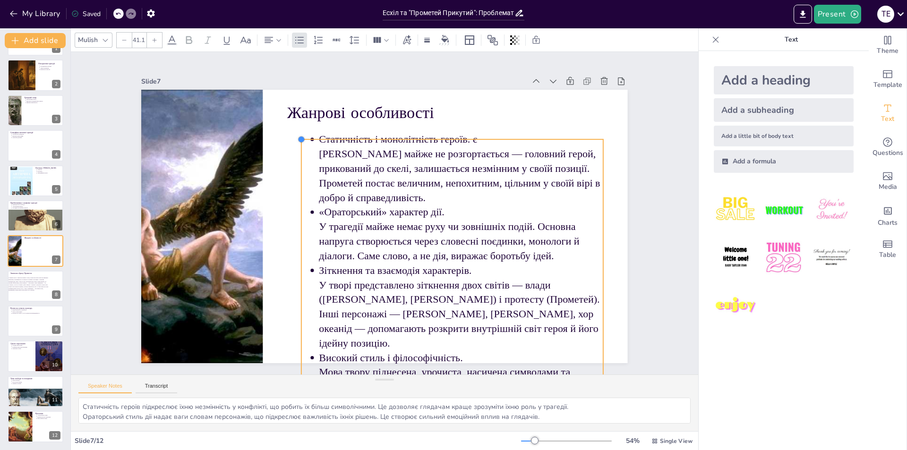
drag, startPoint x: 281, startPoint y: 120, endPoint x: 299, endPoint y: 134, distance: 22.2
click at [299, 134] on div "Жанрові особливості Статичність і монолітність героїв. є [PERSON_NAME] майже не…" at bounding box center [375, 223] width 544 height 528
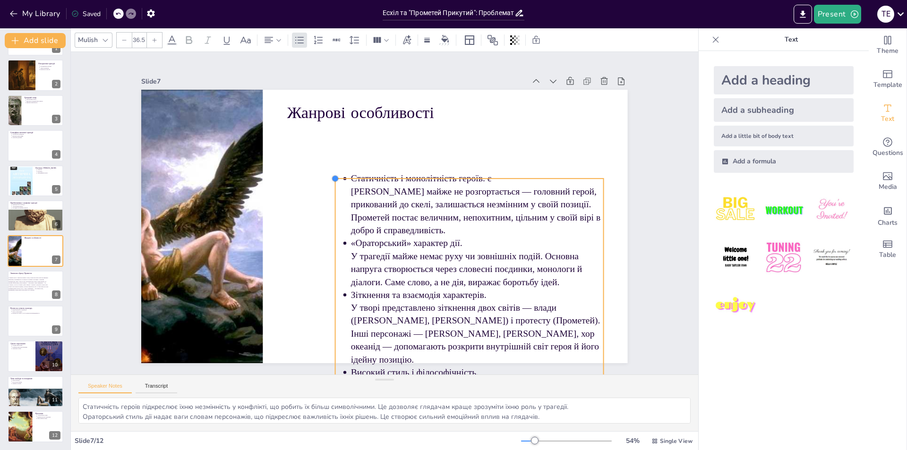
drag, startPoint x: 294, startPoint y: 136, endPoint x: 338, endPoint y: 176, distance: 58.9
click at [338, 176] on div "Жанрові особливості Статичність і монолітність героїв. є [PERSON_NAME] майже не…" at bounding box center [373, 221] width 507 height 554
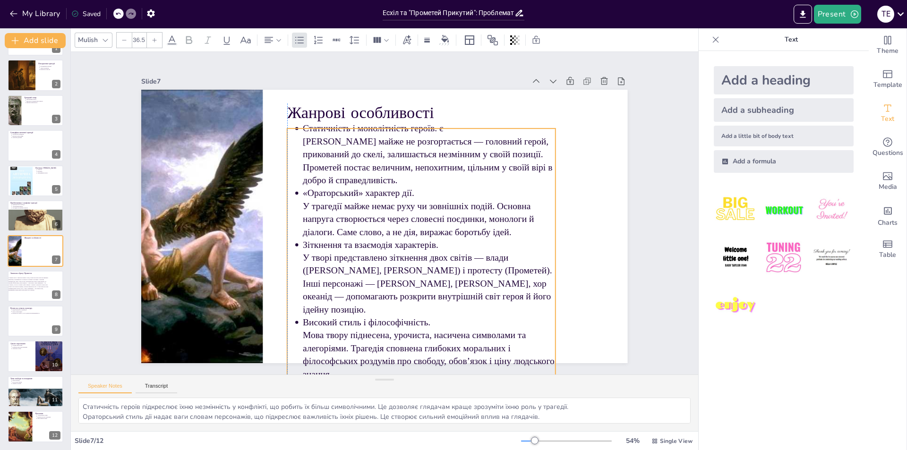
drag, startPoint x: 349, startPoint y: 187, endPoint x: 302, endPoint y: 137, distance: 68.5
click at [331, 137] on p "Статичність і монолітність героїв. є" at bounding box center [453, 147] width 244 height 90
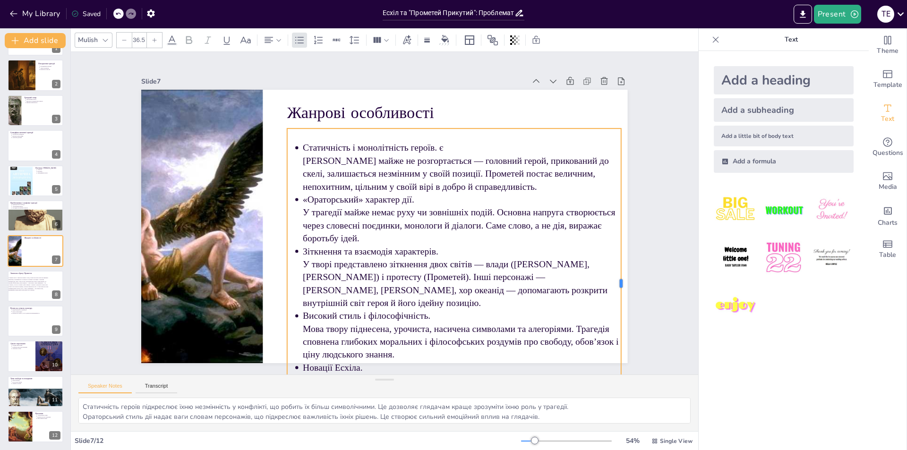
drag, startPoint x: 550, startPoint y: 276, endPoint x: 615, endPoint y: 276, distance: 65.6
click at [615, 276] on div at bounding box center [590, 354] width 103 height 298
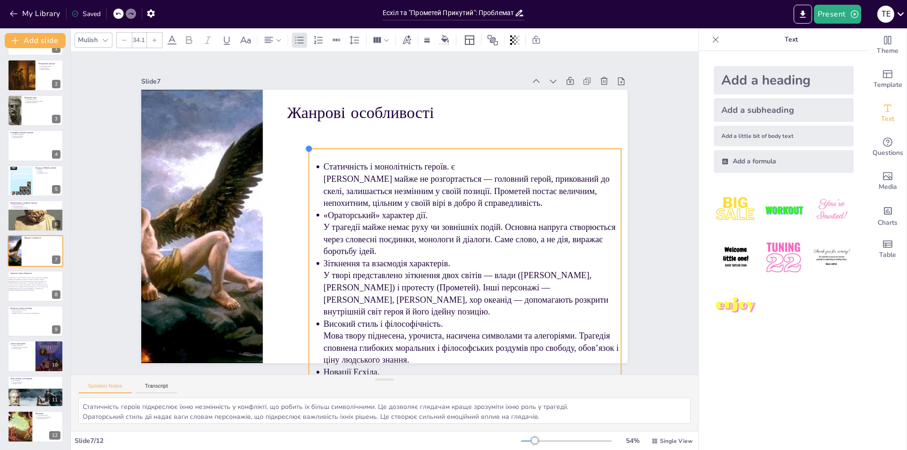
drag, startPoint x: 280, startPoint y: 126, endPoint x: 302, endPoint y: 150, distance: 32.8
click at [302, 150] on div "Жанрові особливості Статичність і монолітність героїв. є [PERSON_NAME] майже не…" at bounding box center [379, 224] width 555 height 447
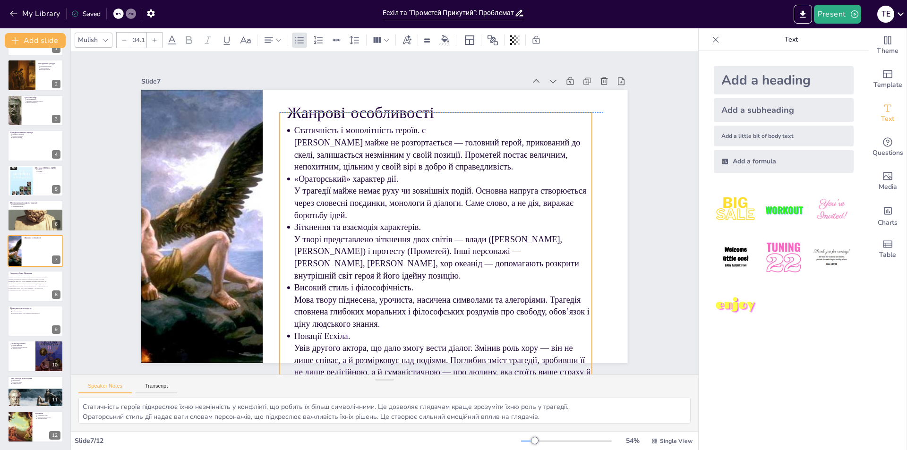
drag, startPoint x: 352, startPoint y: 168, endPoint x: 323, endPoint y: 133, distance: 45.6
click at [381, 133] on p "Статичність і монолітність героїв. є" at bounding box center [485, 201] width 208 height 229
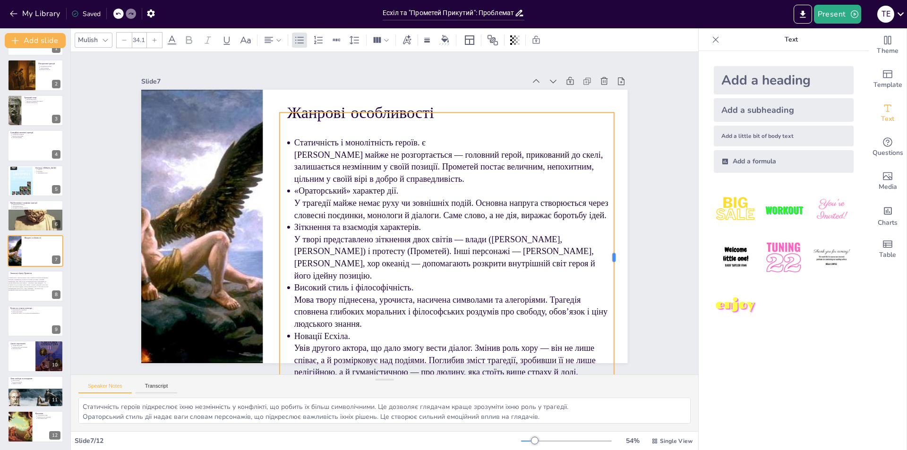
drag, startPoint x: 588, startPoint y: 251, endPoint x: 610, endPoint y: 248, distance: 22.3
click at [605, 340] on div at bounding box center [485, 428] width 239 height 177
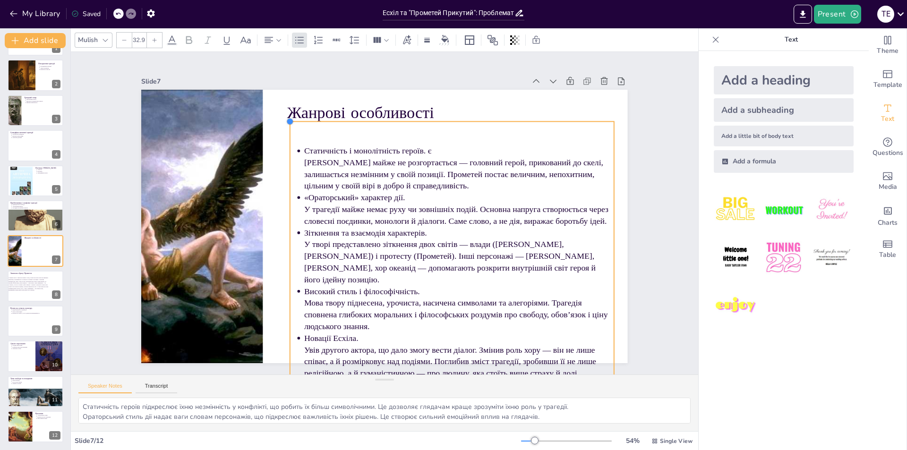
type input "32.8"
drag, startPoint x: 272, startPoint y: 107, endPoint x: 284, endPoint y: 119, distance: 17.0
click at [411, 94] on div at bounding box center [416, 88] width 10 height 10
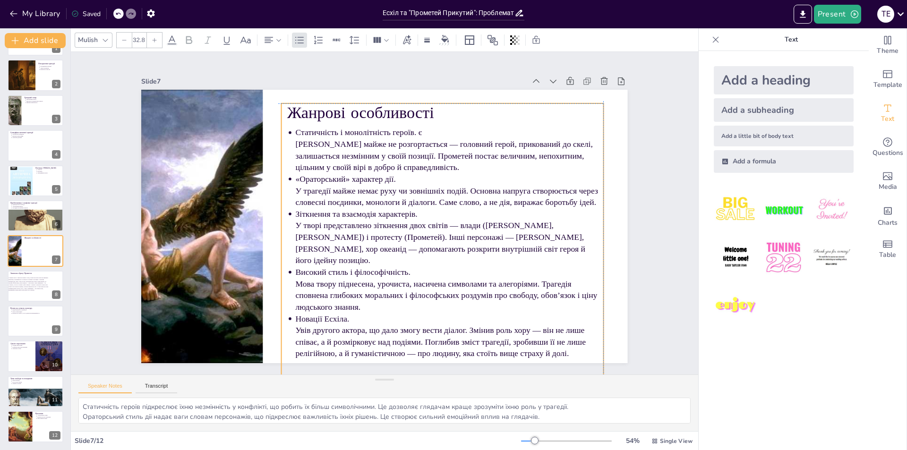
drag, startPoint x: 318, startPoint y: 135, endPoint x: 304, endPoint y: 112, distance: 26.1
click at [304, 112] on div "Статичність і монолітність героїв. є [PERSON_NAME] майже не розгортається — гол…" at bounding box center [426, 264] width 408 height 386
click at [633, 162] on div "Slide 1 Есхіл та "Прометей Прикутий" У цій презентації ми розглянемо походження…" at bounding box center [384, 213] width 605 height 452
click at [394, 148] on p "[PERSON_NAME] майже не розгортається — головний герой, прикований до скелі, зал…" at bounding box center [410, 295] width 157 height 295
click at [414, 136] on p "Статичність і монолітність героїв. є" at bounding box center [477, 166] width 286 height 136
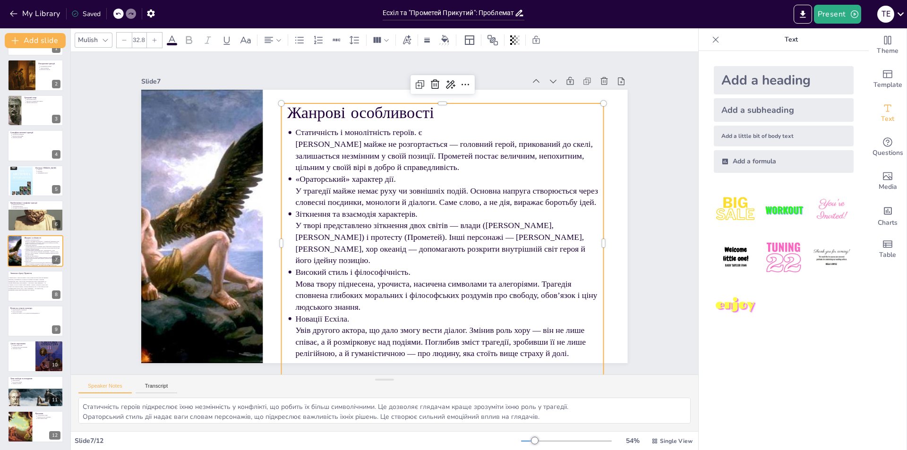
click at [642, 185] on div "Slide 1 Есхіл та "Прометей Прикутий" У цій презентації ми розглянемо походження…" at bounding box center [384, 212] width 613 height 559
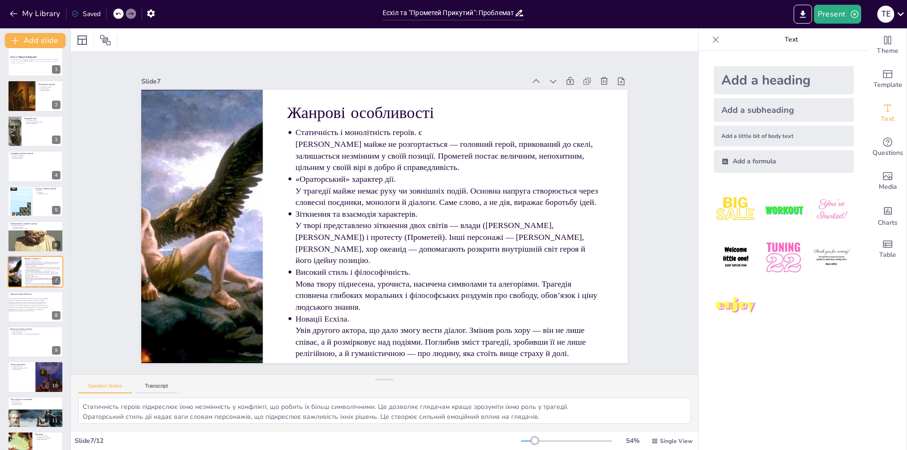
scroll to position [0, 0]
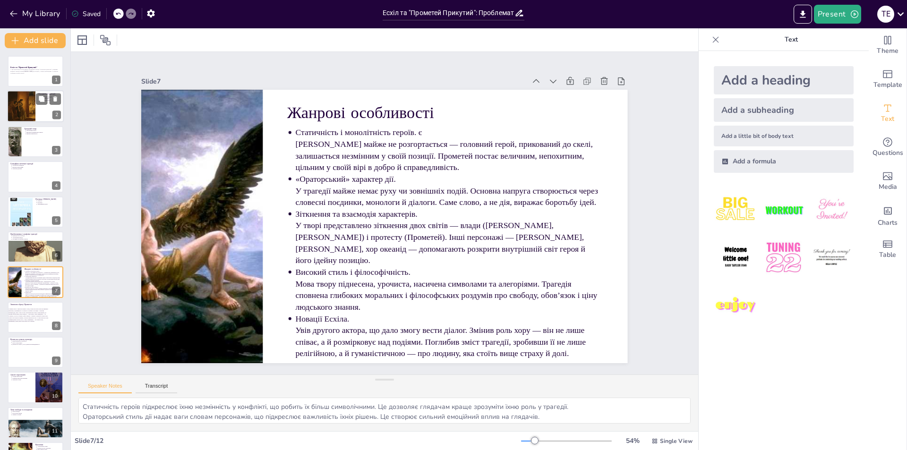
click at [27, 109] on div at bounding box center [21, 107] width 31 height 32
type textarea "Міф про [PERSON_NAME] є основою трагедії, оскільки він символізує боротьбу за з…"
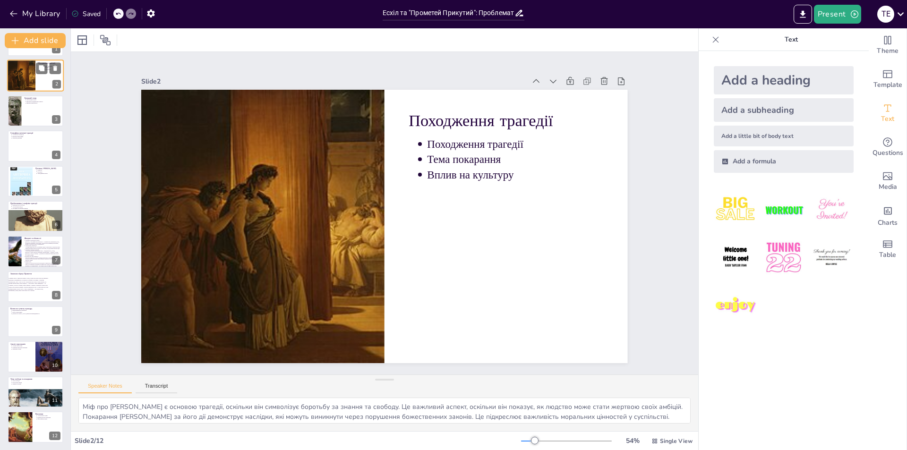
scroll to position [31, 0]
click at [800, 13] on icon "Export to PowerPoint" at bounding box center [803, 14] width 10 height 10
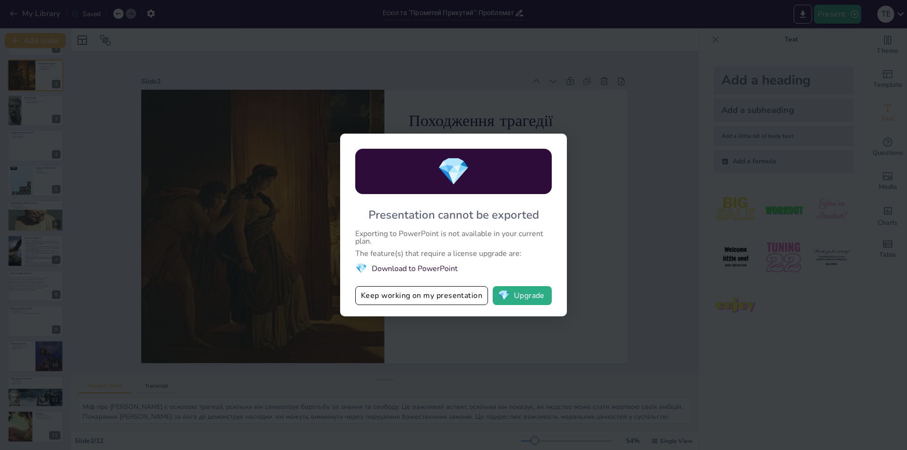
click at [555, 308] on div "💎 Presentation cannot be exported Exporting to PowerPoint is not available in y…" at bounding box center [453, 225] width 227 height 183
click at [540, 299] on button "💎 Upgrade" at bounding box center [522, 295] width 59 height 19
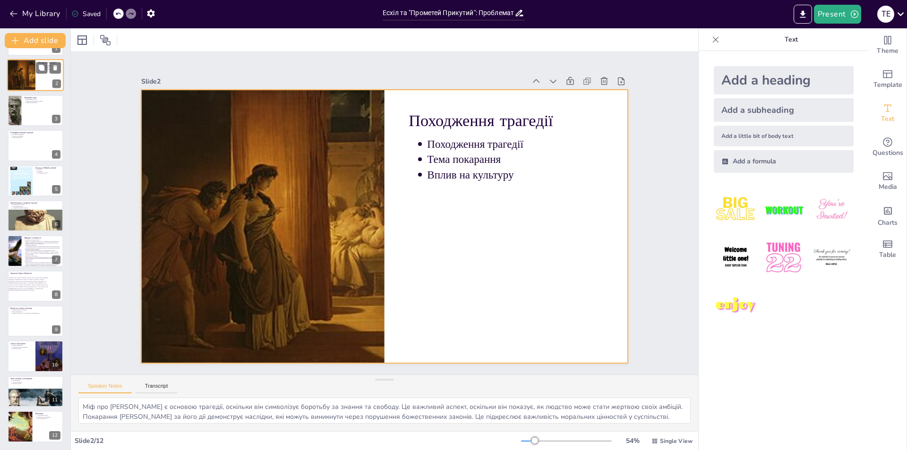
click at [49, 83] on div at bounding box center [35, 76] width 57 height 32
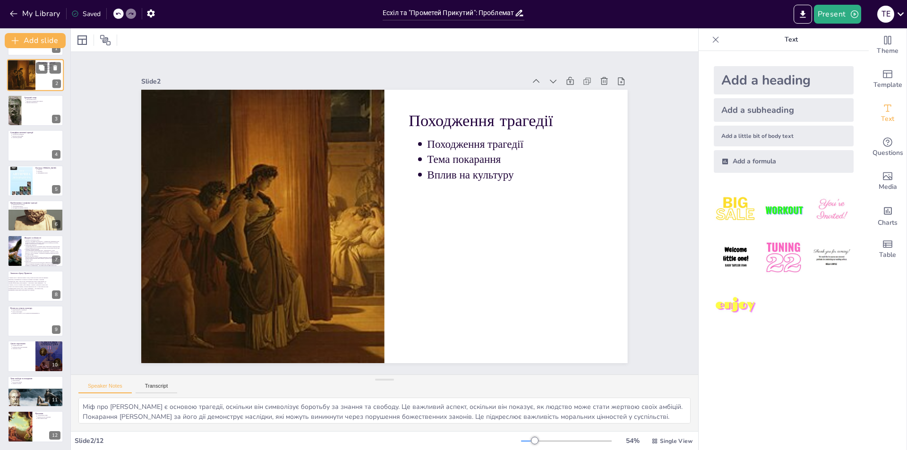
scroll to position [0, 0]
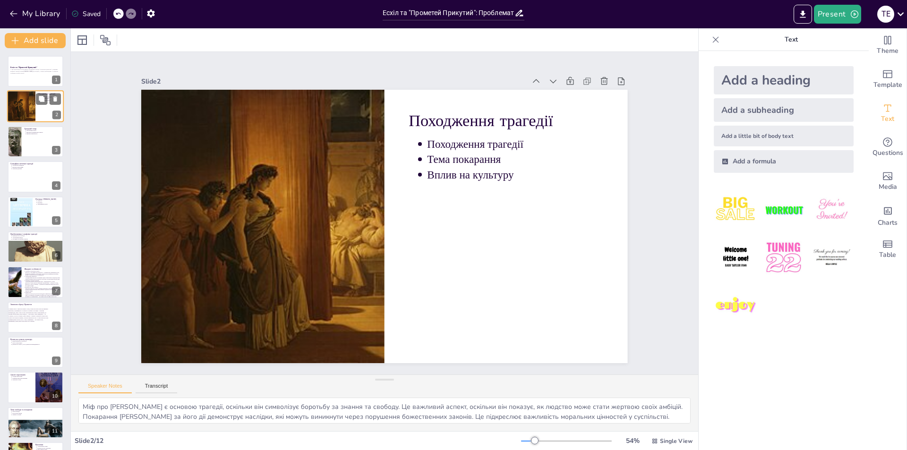
click at [49, 83] on div at bounding box center [36, 71] width 56 height 31
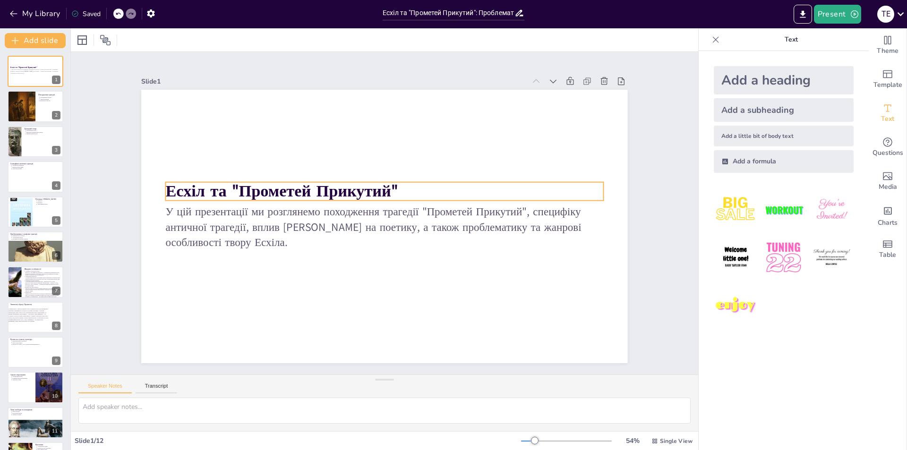
click at [264, 186] on strong "Есхіл та "Прометей Прикутий"" at bounding box center [294, 160] width 228 height 93
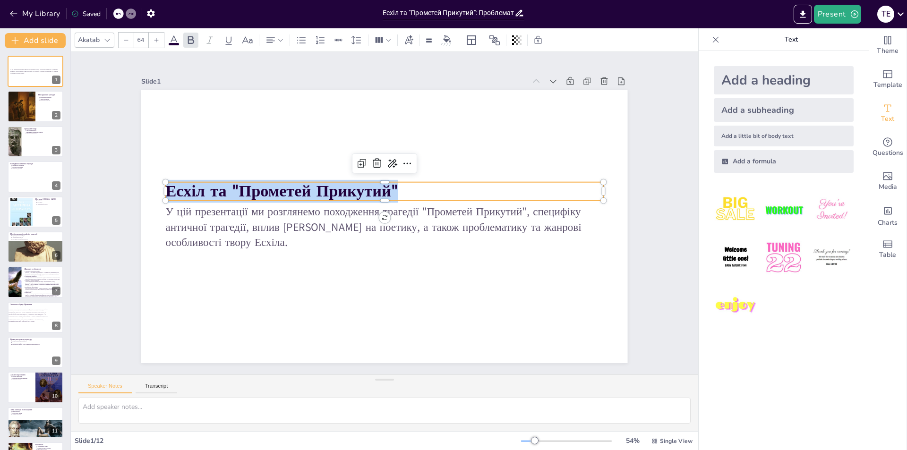
click at [264, 186] on span "Есхіл та "Прометей Прикутий"" at bounding box center [307, 142] width 212 height 135
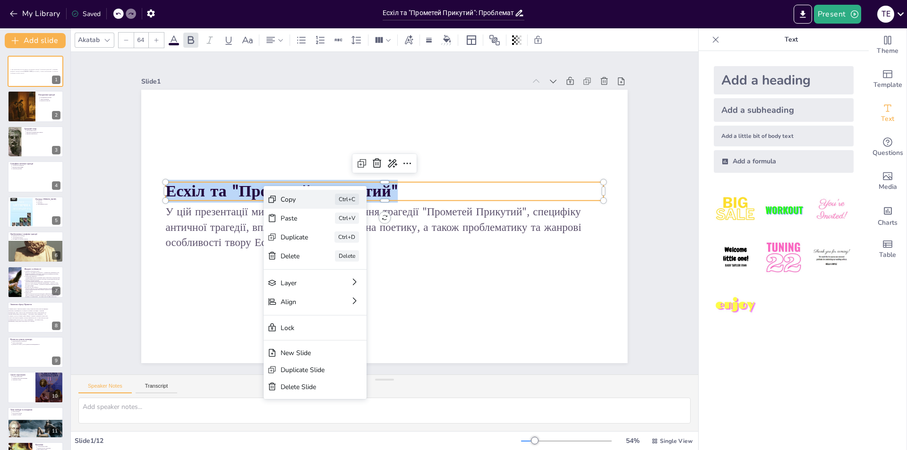
click at [330, 237] on div "Copy Ctrl+C" at bounding box center [382, 252] width 104 height 30
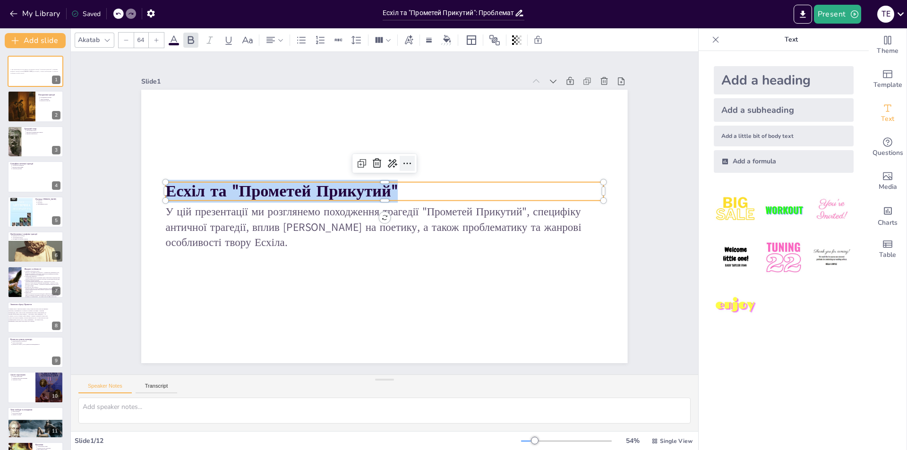
click at [406, 163] on div at bounding box center [407, 163] width 15 height 15
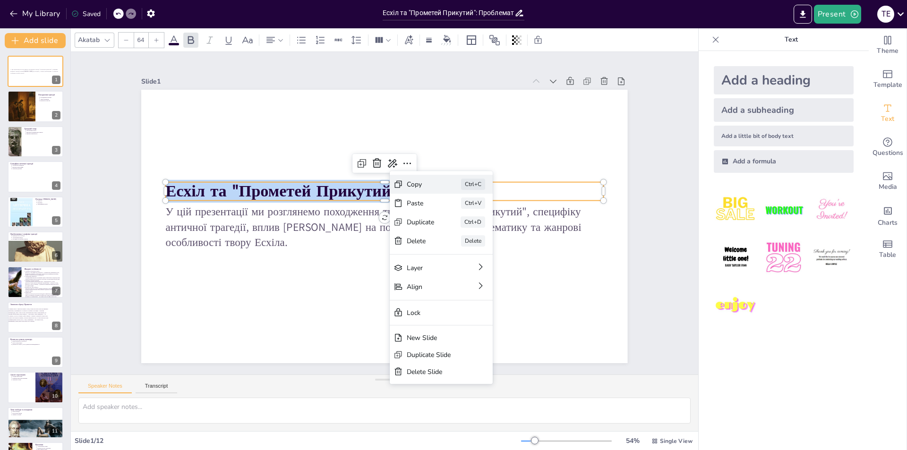
click at [458, 268] on div "Copy" at bounding box center [472, 277] width 29 height 19
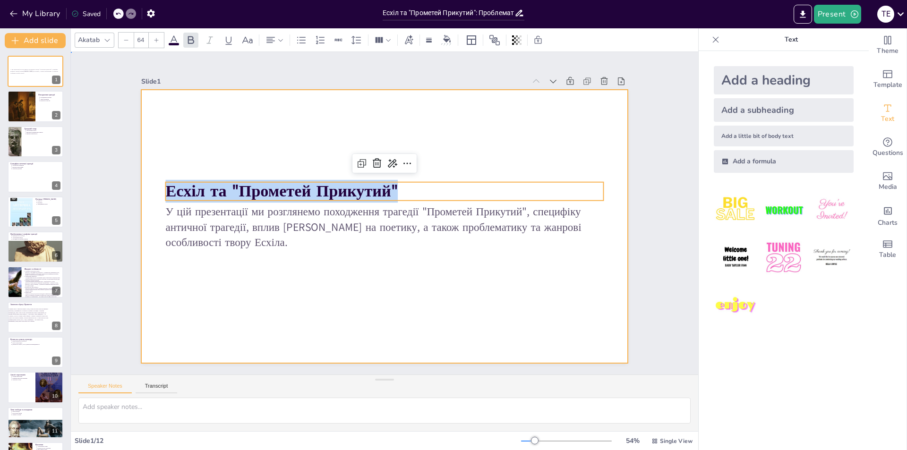
click at [215, 285] on div at bounding box center [379, 225] width 555 height 448
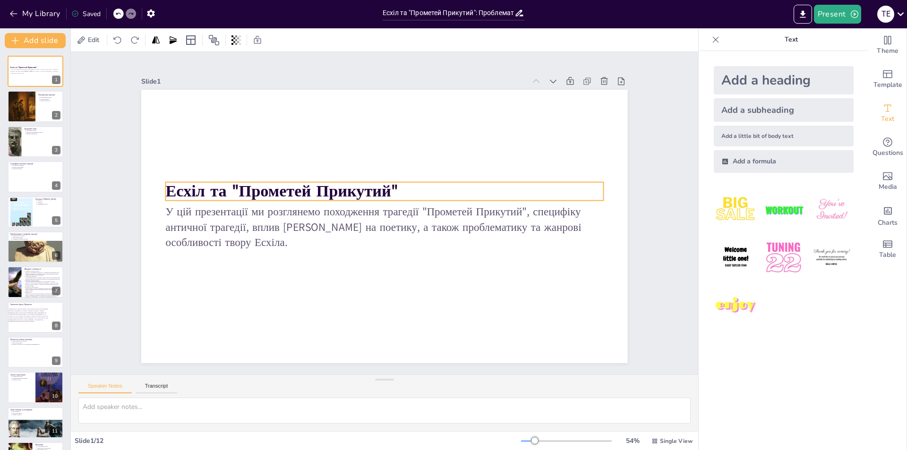
click at [274, 200] on div at bounding box center [382, 226] width 532 height 368
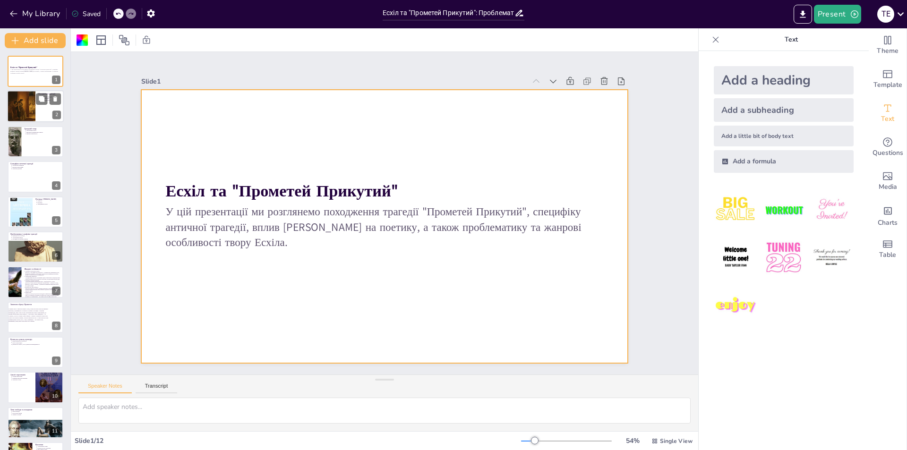
click at [42, 110] on div at bounding box center [35, 107] width 57 height 32
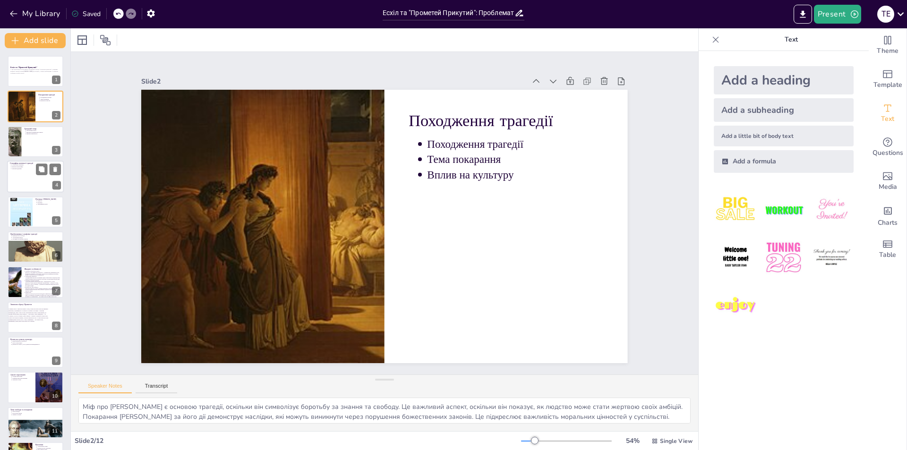
click at [46, 182] on div at bounding box center [35, 177] width 57 height 32
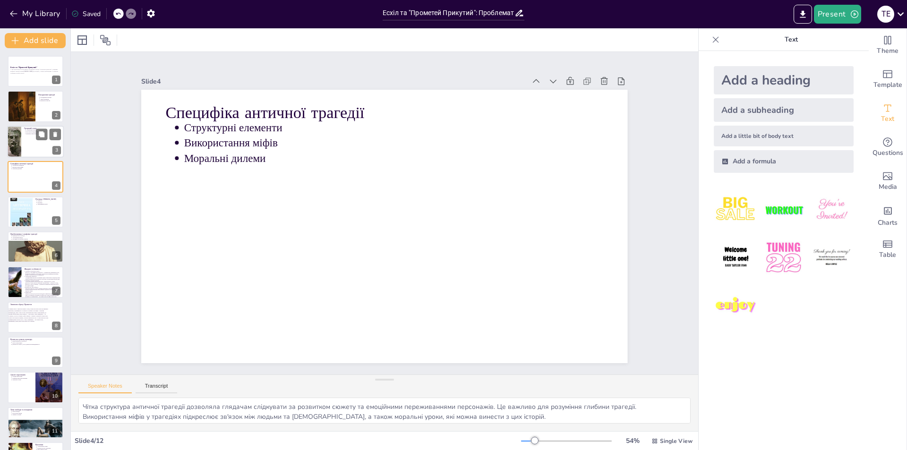
click at [40, 142] on div at bounding box center [35, 142] width 57 height 32
type textarea "Організація грецького театру була важливою для успіху вистави. Вона включала не…"
